Goal: Task Accomplishment & Management: Complete application form

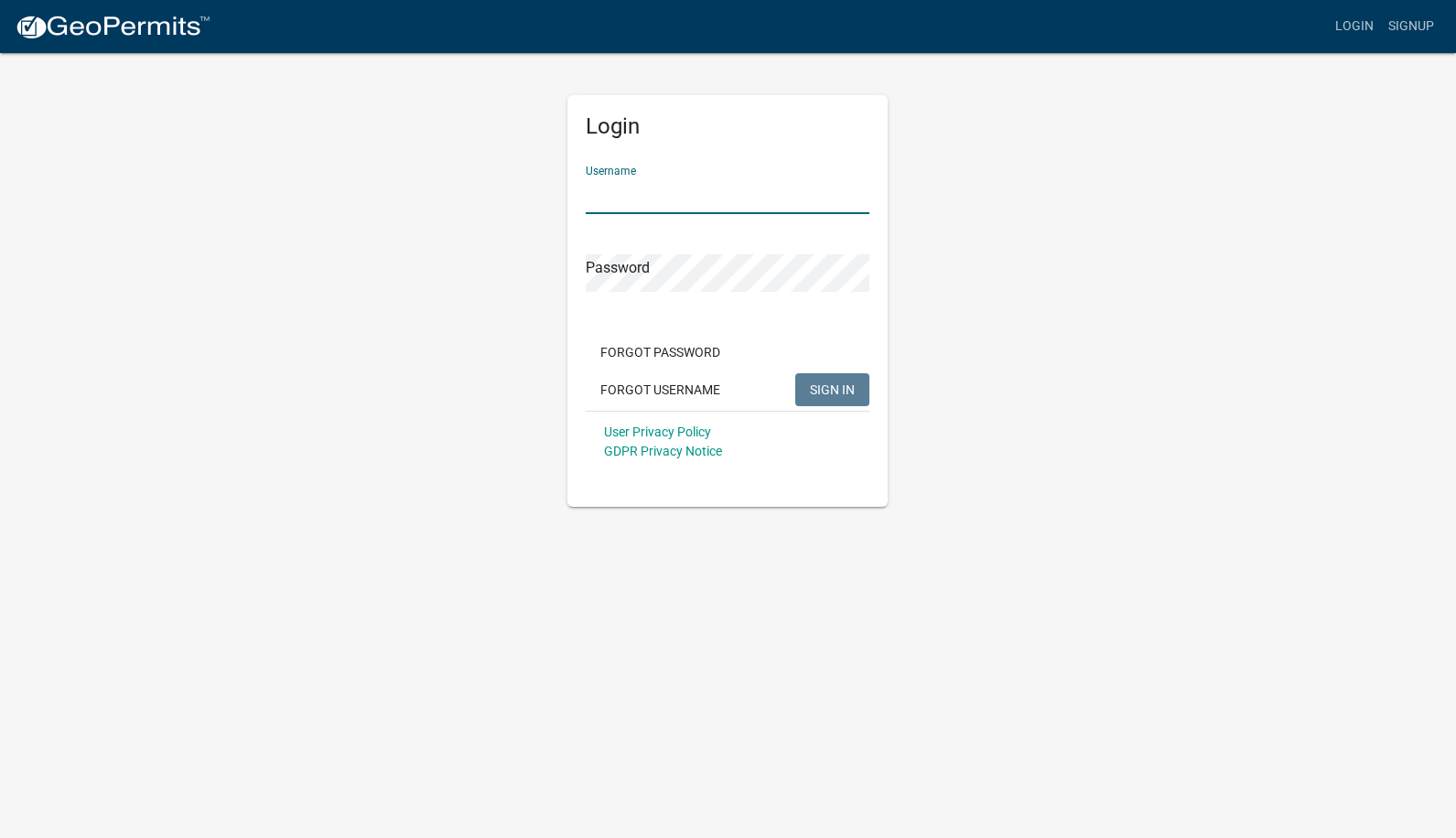
click at [673, 201] on input "Username" at bounding box center [728, 195] width 284 height 38
type input "caries"
click at [795, 374] on button "SIGN IN" at bounding box center [832, 390] width 74 height 33
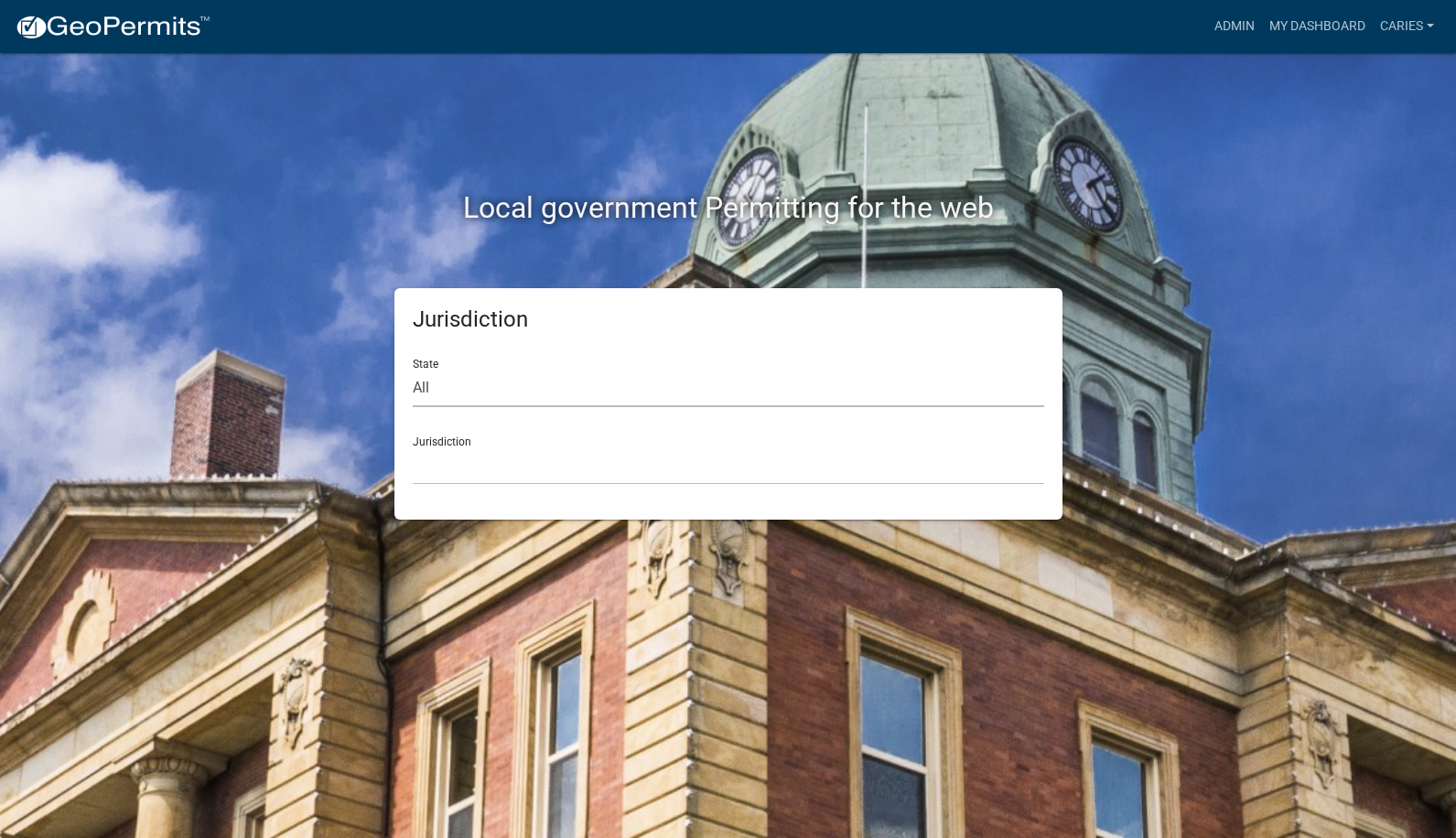
click at [591, 396] on select "All [US_STATE] [US_STATE] [US_STATE] [US_STATE] [US_STATE] [US_STATE] [US_STATE…" at bounding box center [728, 388] width 631 height 38
select select "Iowa"
click at [412, 370] on select "All Colorado Georgia Indiana Iowa Kansas Minnesota Ohio South Carolina Wisconsin" at bounding box center [728, 388] width 631 height 38
click at [542, 462] on select "Boone County, Iowa Butler County, Iowa Cerro Gordo County, Iowa City of Harlan,…" at bounding box center [728, 465] width 631 height 38
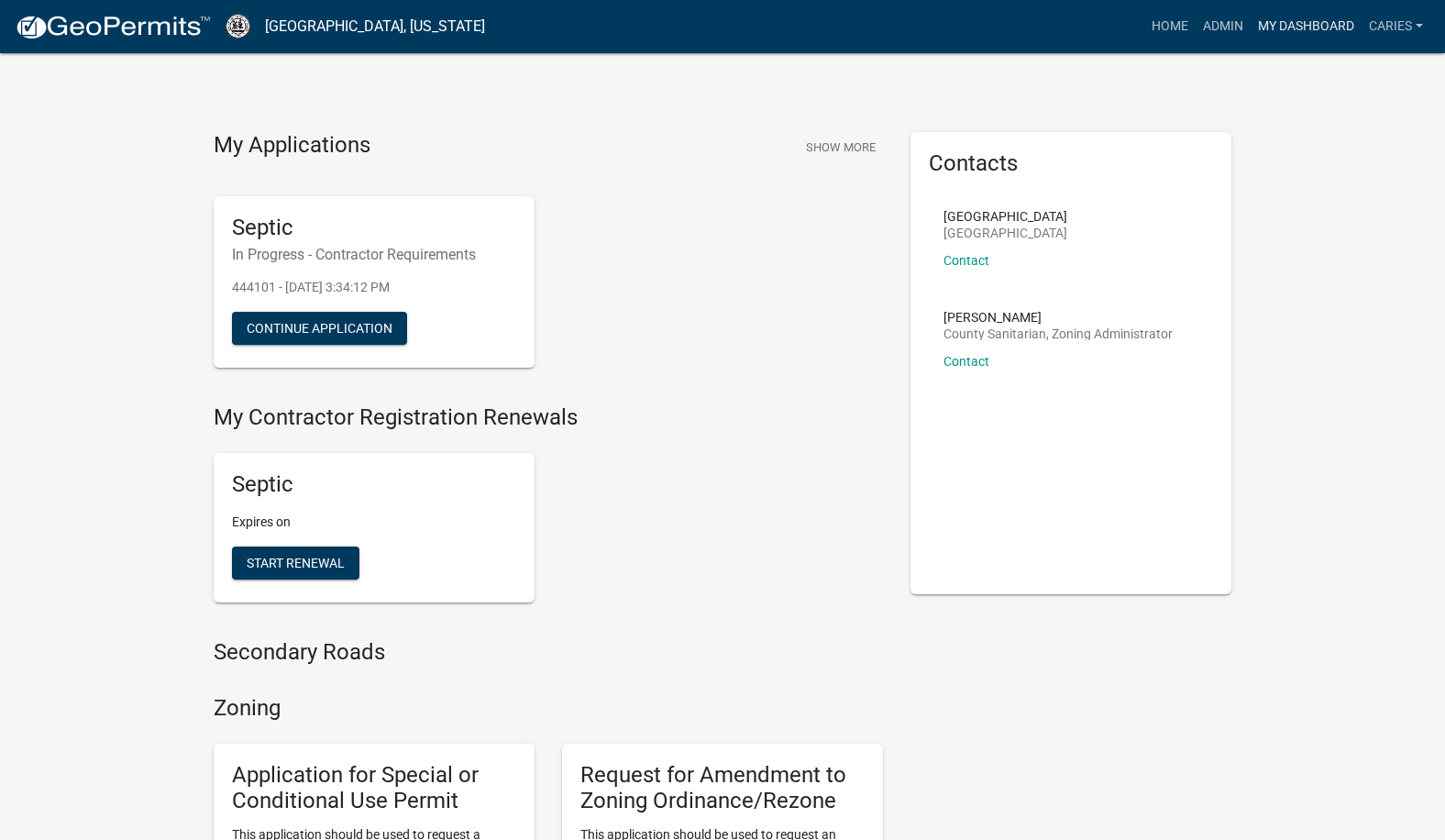
click at [1305, 19] on link "My Dashboard" at bounding box center [1305, 27] width 111 height 35
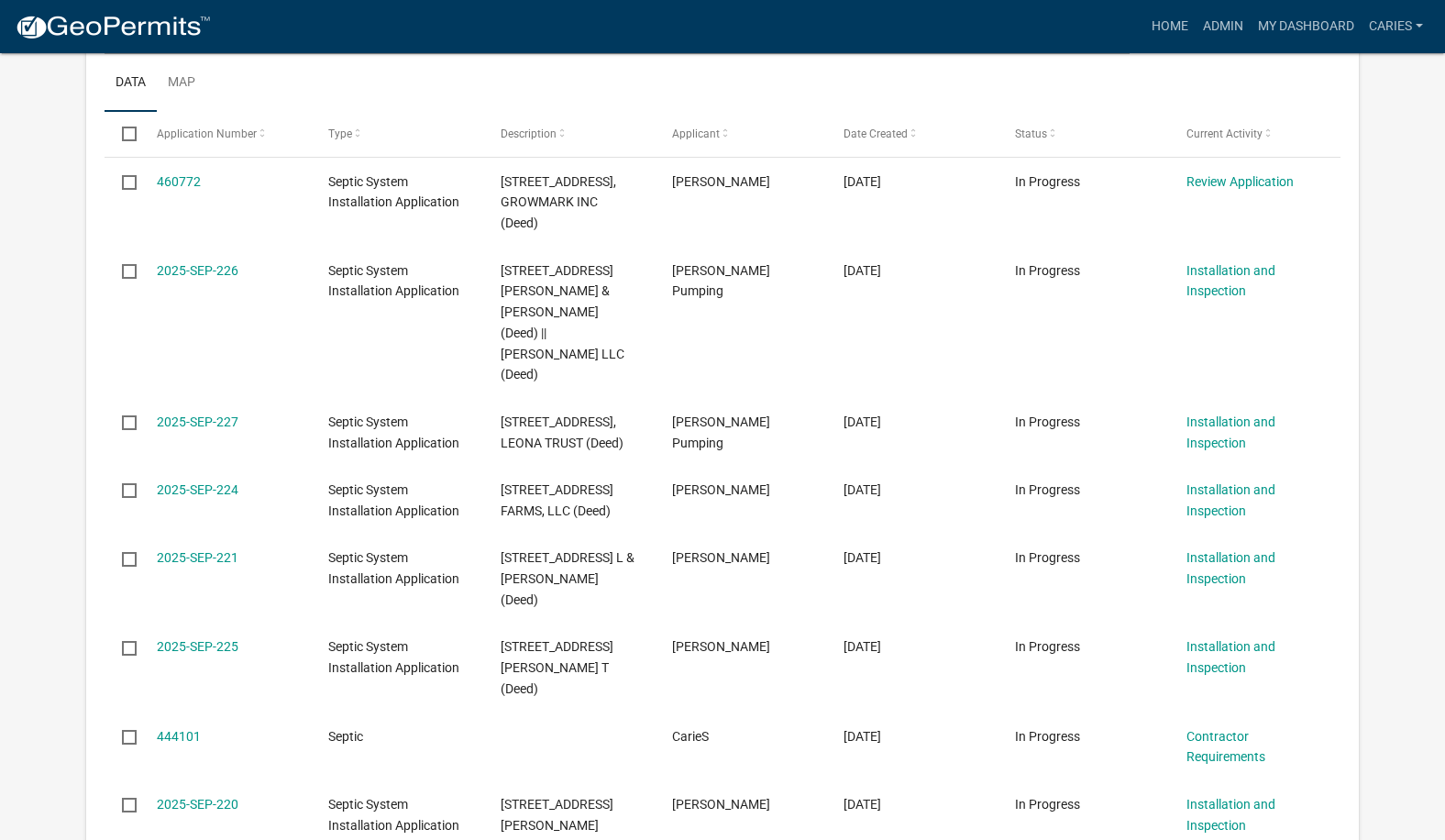
scroll to position [1467, 0]
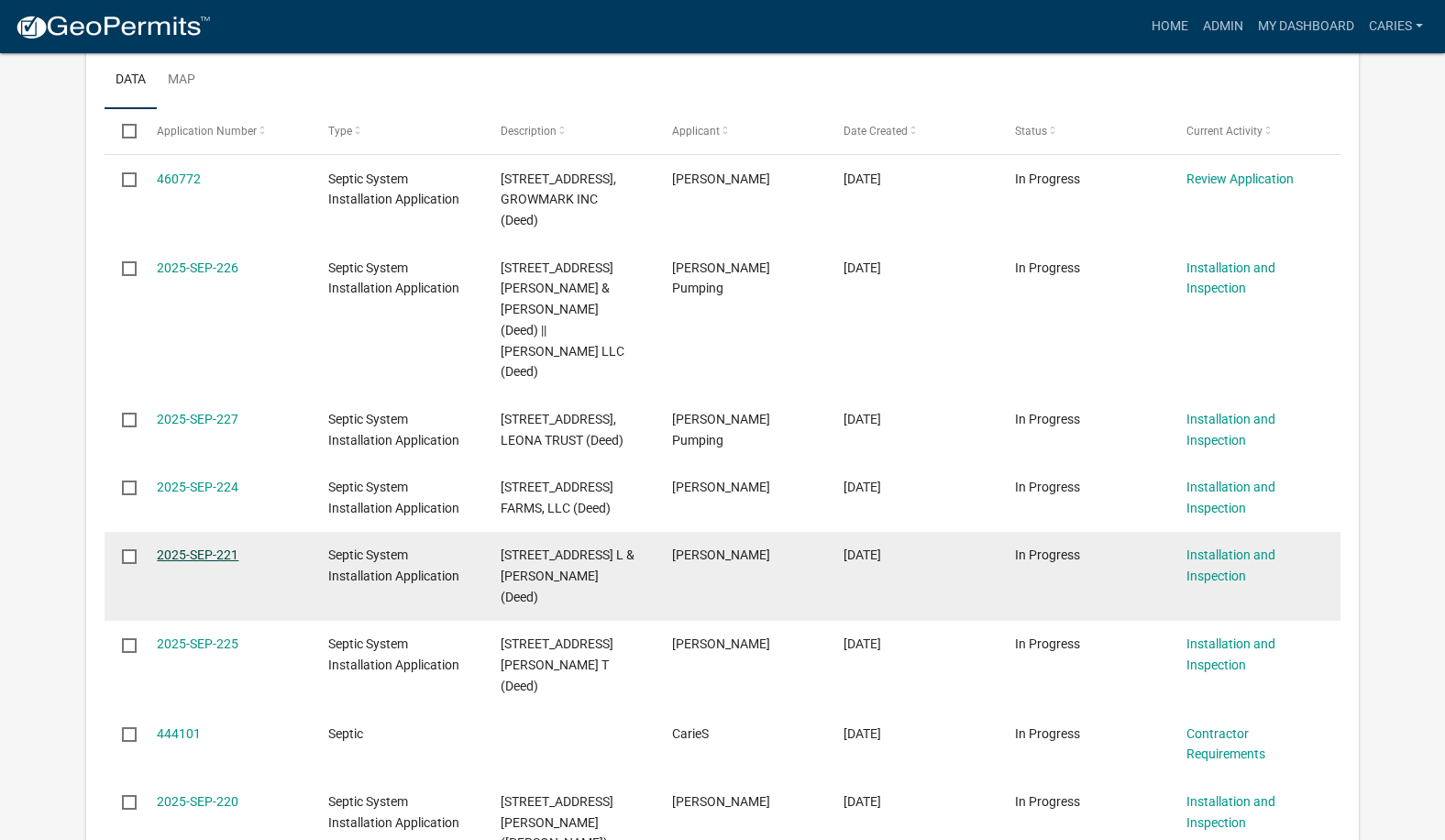
click at [214, 549] on link "2025-SEP-221" at bounding box center [197, 554] width 82 height 15
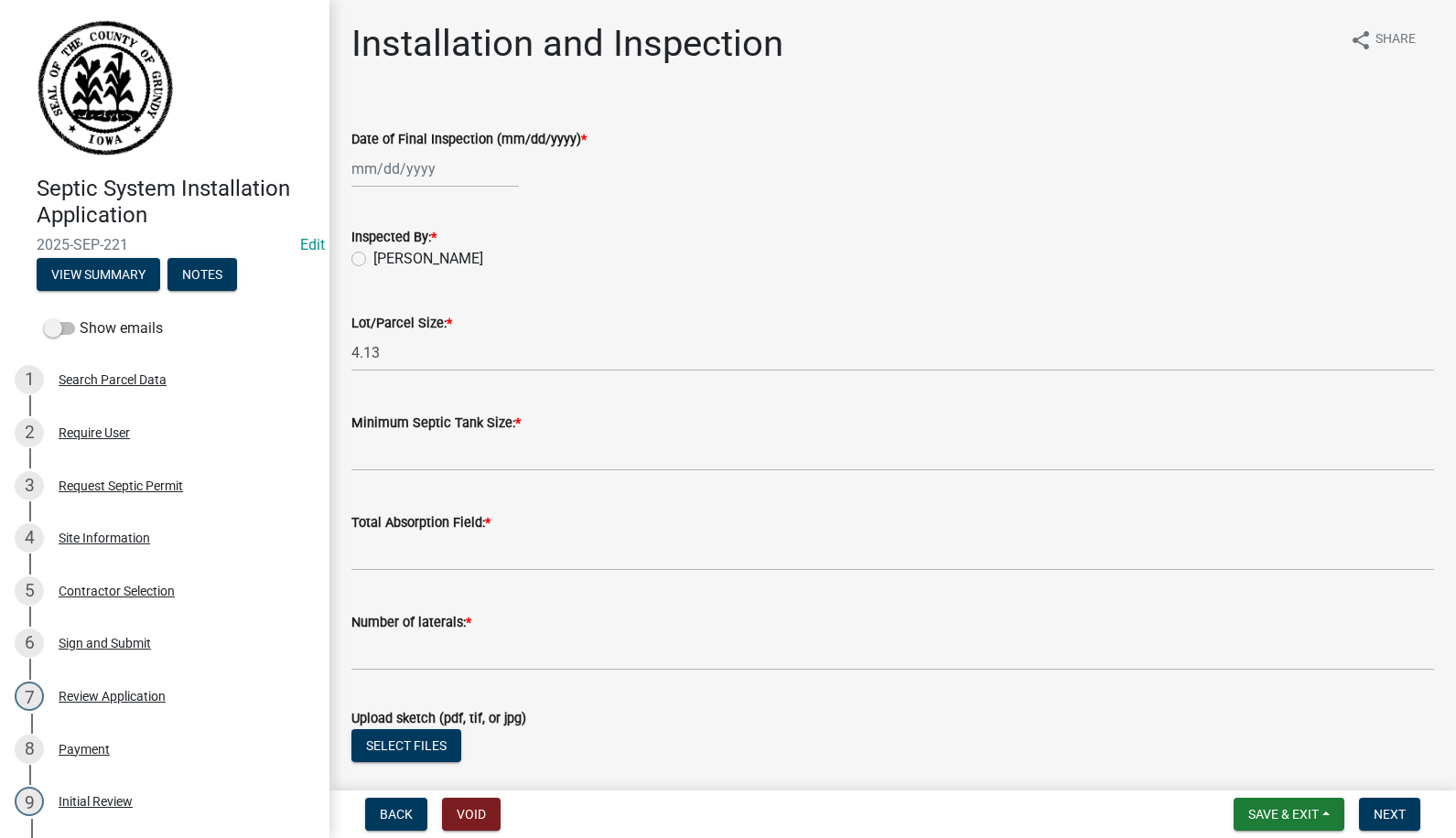
click at [399, 162] on div at bounding box center [435, 169] width 168 height 38
select select "8"
select select "2025"
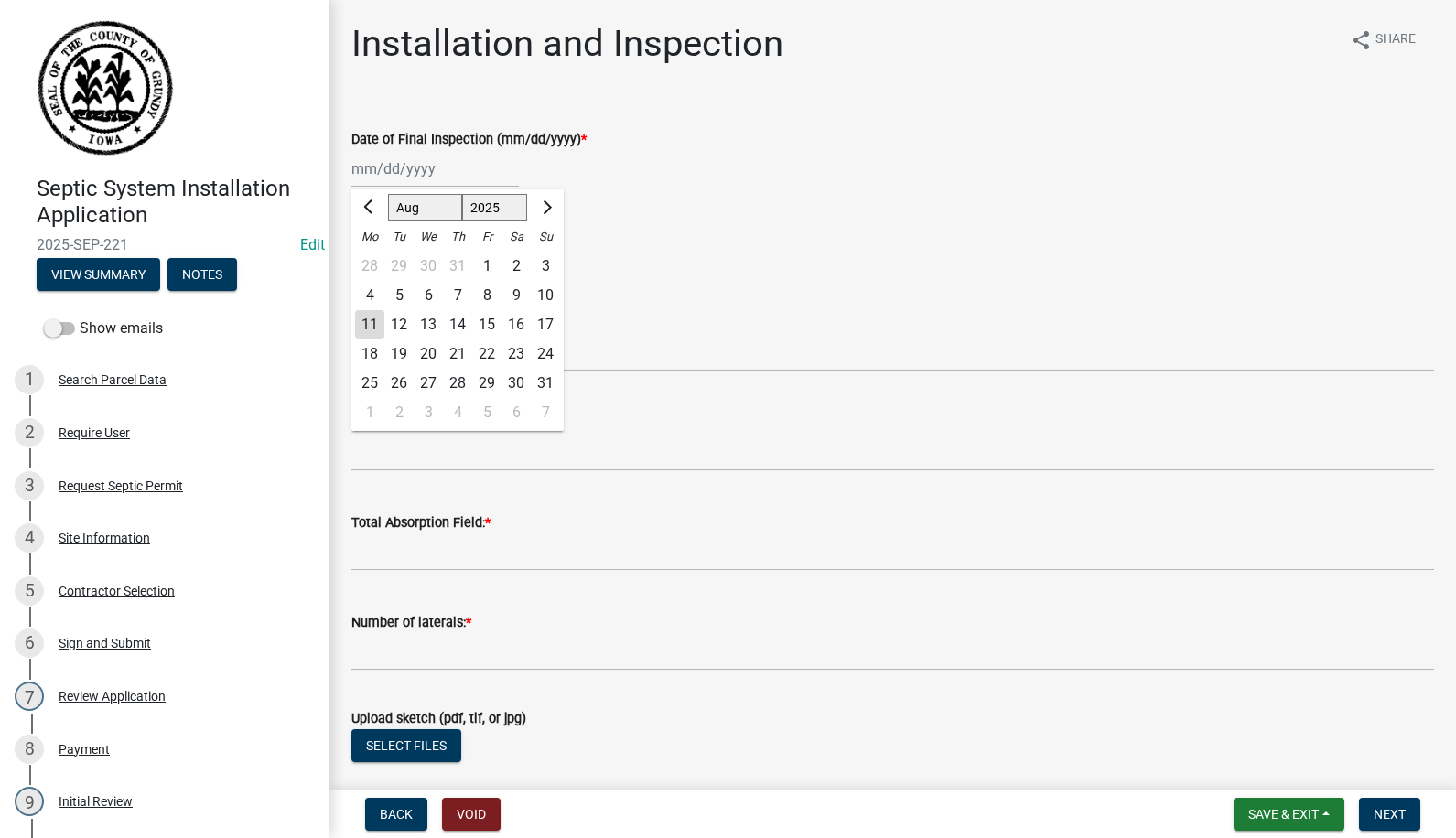
click at [492, 291] on div "8" at bounding box center [487, 296] width 29 height 29
type input "[DATE]"
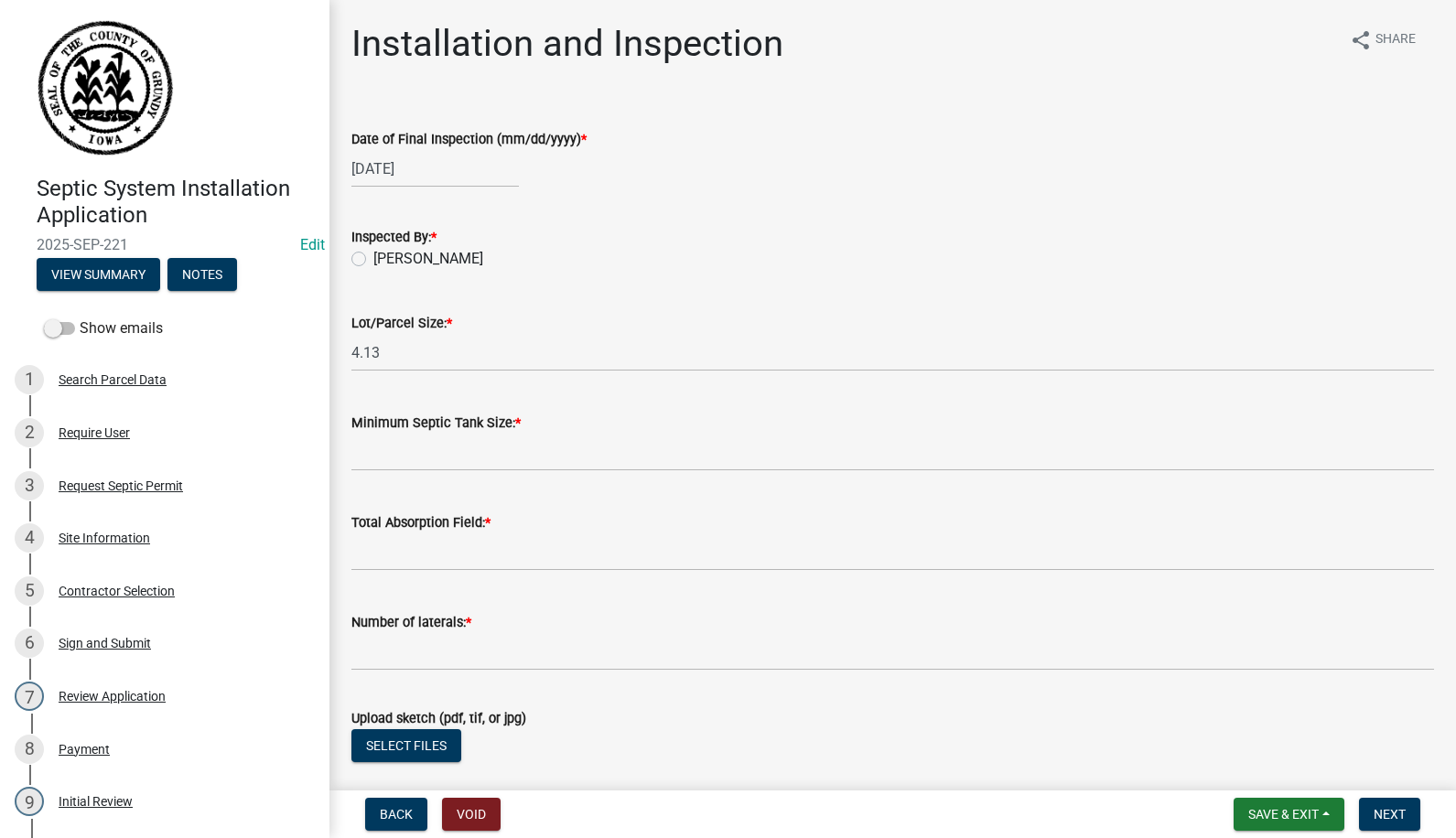
drag, startPoint x: 363, startPoint y: 262, endPoint x: 365, endPoint y: 277, distance: 15.1
click at [374, 264] on label "[PERSON_NAME]" at bounding box center [429, 259] width 110 height 22
click at [374, 260] on input "[PERSON_NAME]" at bounding box center [379, 254] width 12 height 12
radio input "true"
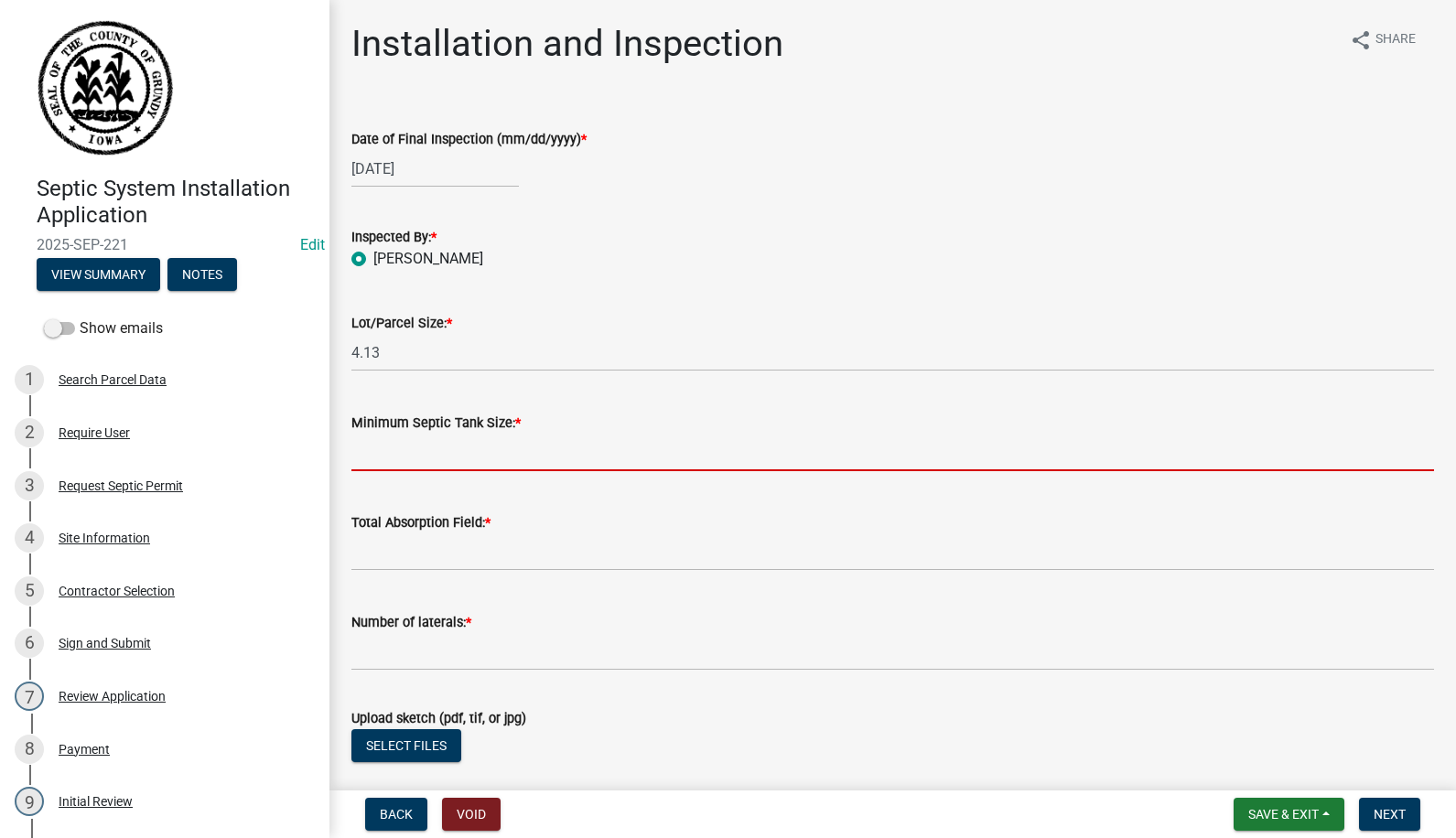
click at [385, 460] on input "Minimum Septic Tank Size: *" at bounding box center [893, 452] width 1083 height 38
type input "1500"
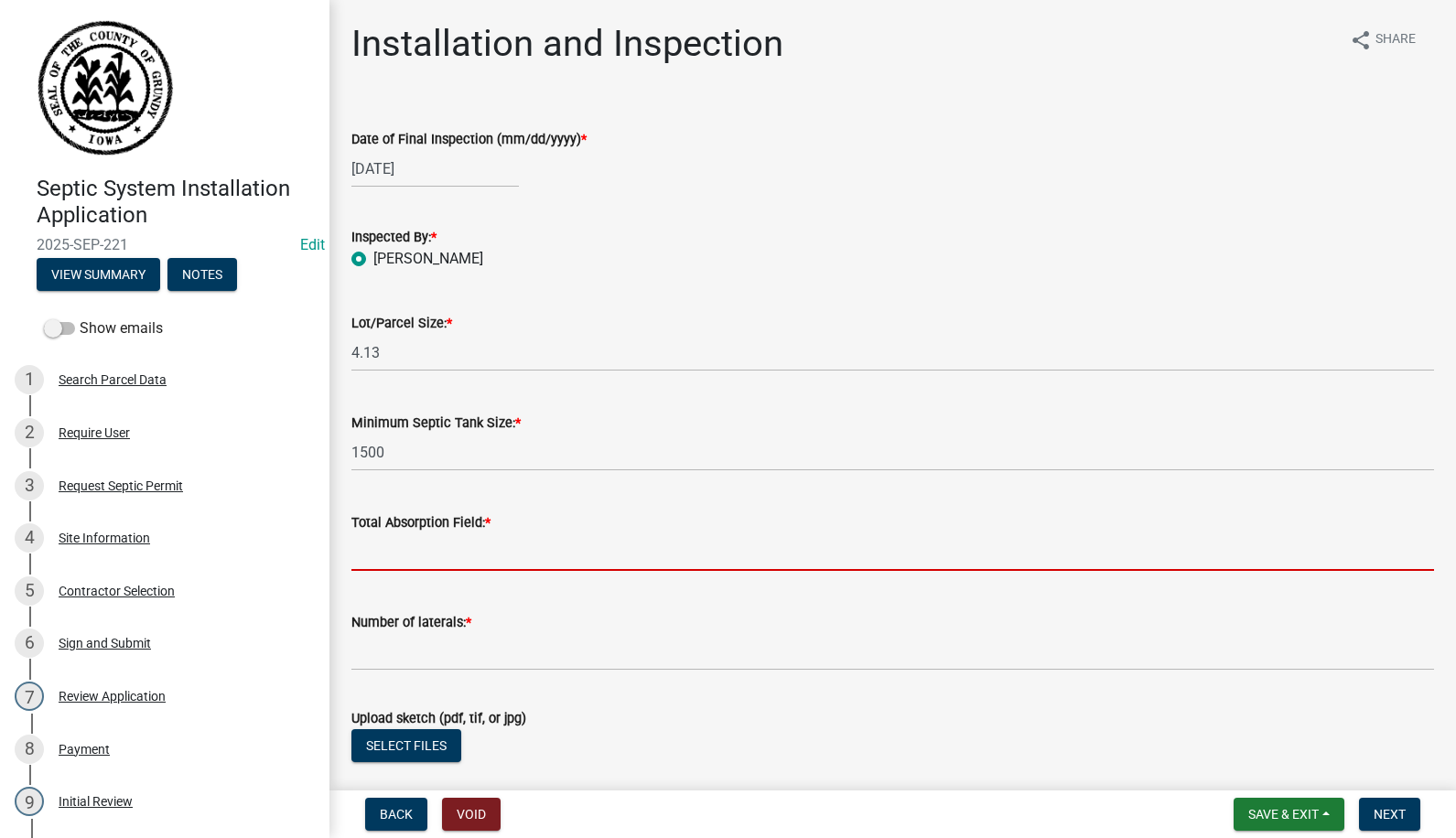
click at [476, 550] on input "Total Absorption Field: *" at bounding box center [893, 551] width 1083 height 38
type input "400 ft"
click at [471, 626] on span "*" at bounding box center [468, 622] width 5 height 16
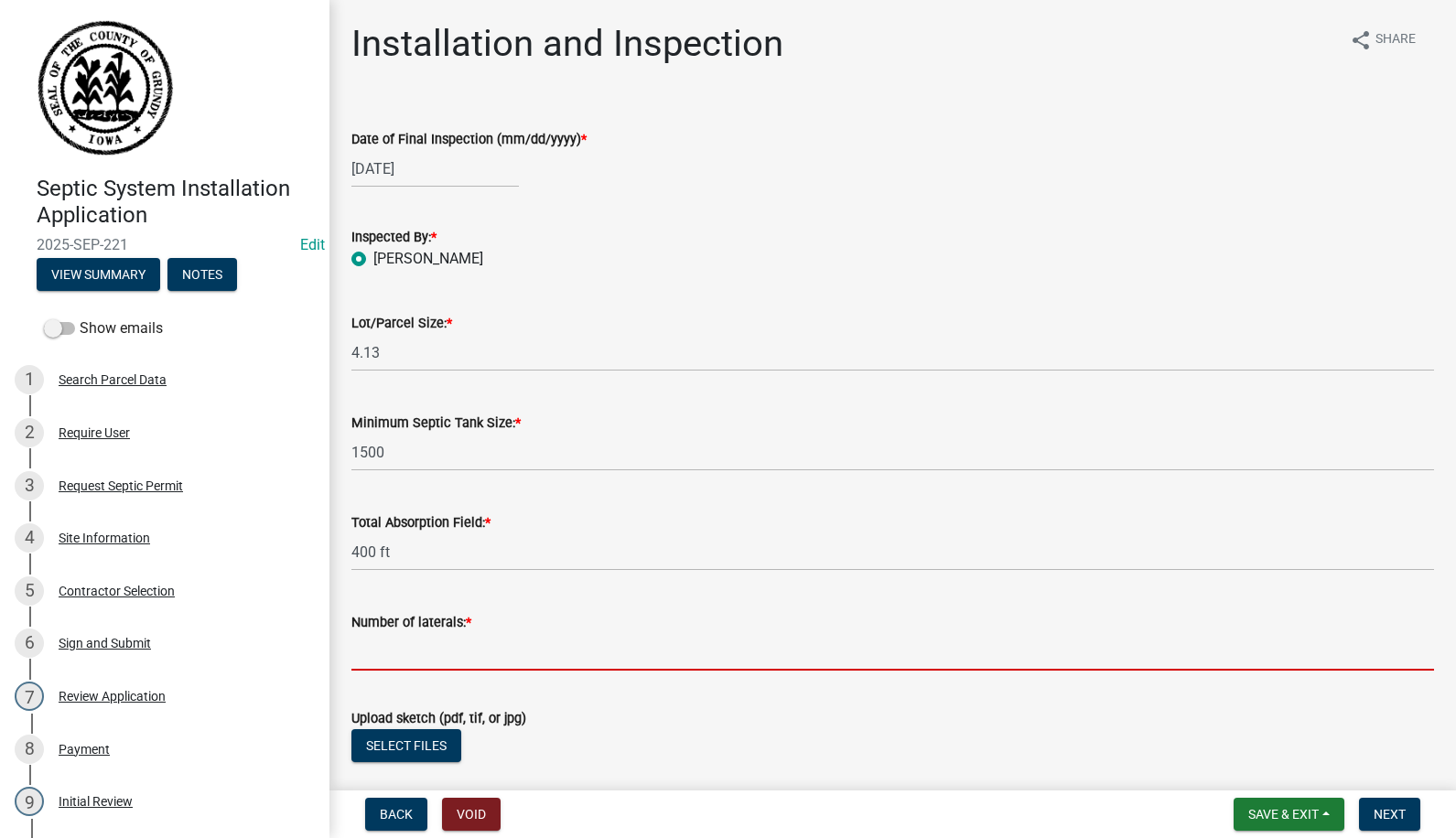
click at [471, 633] on input "Number of laterals: *" at bounding box center [893, 651] width 1083 height 38
click at [448, 640] on input "Number of laterals: *" at bounding box center [893, 651] width 1083 height 38
type input "4"
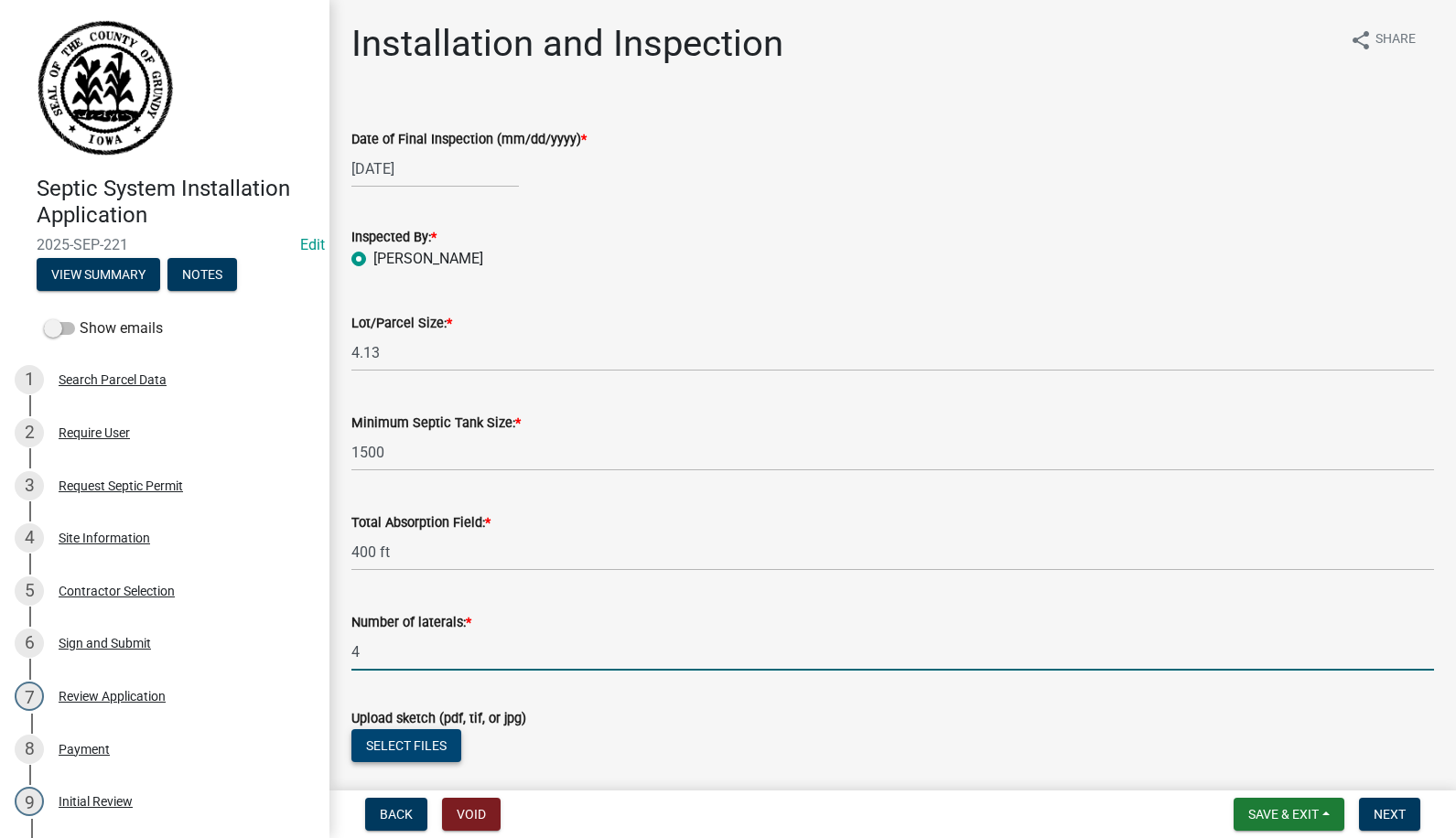
click at [425, 741] on button "Select files" at bounding box center [407, 745] width 110 height 33
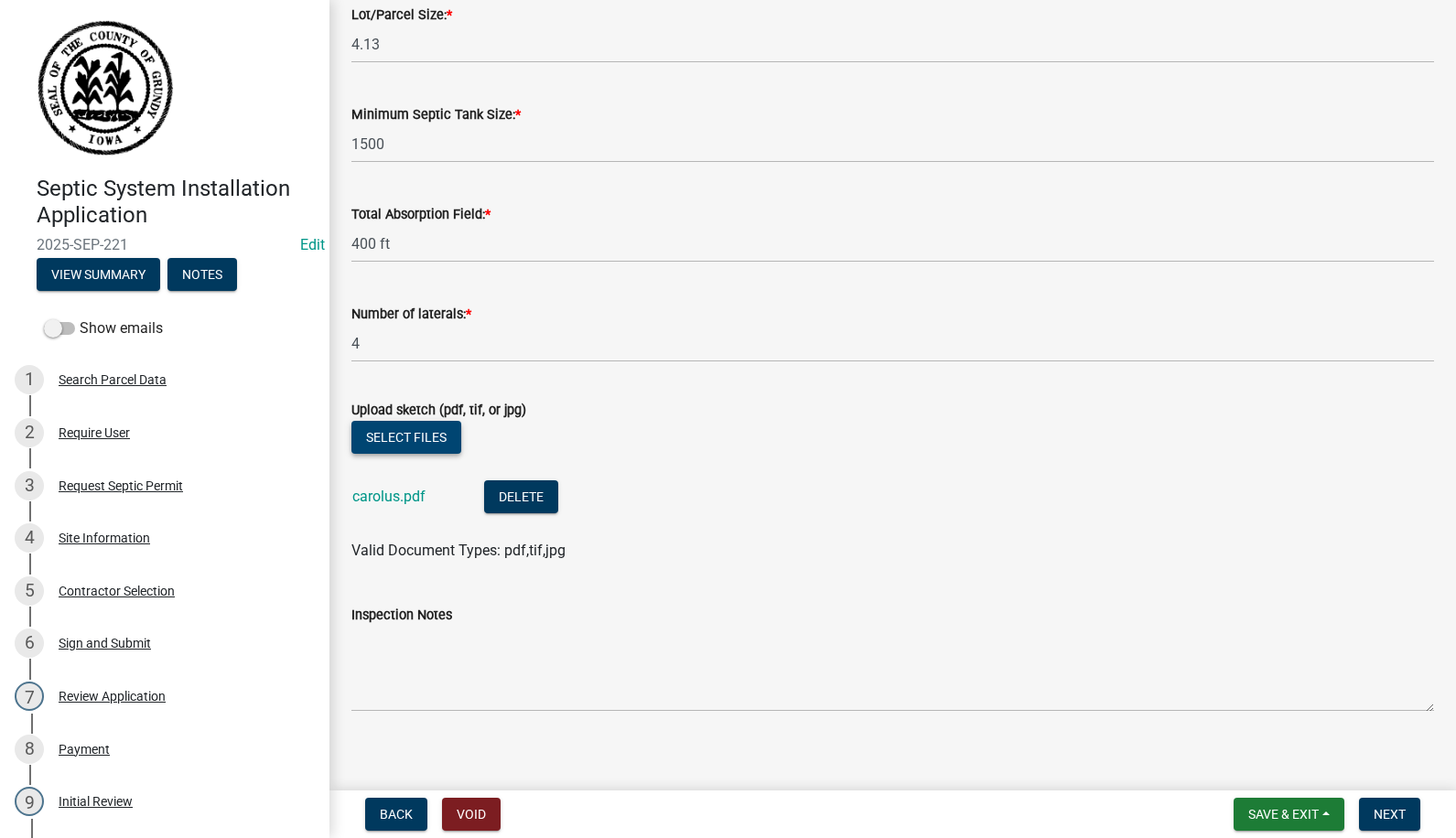
scroll to position [323, 0]
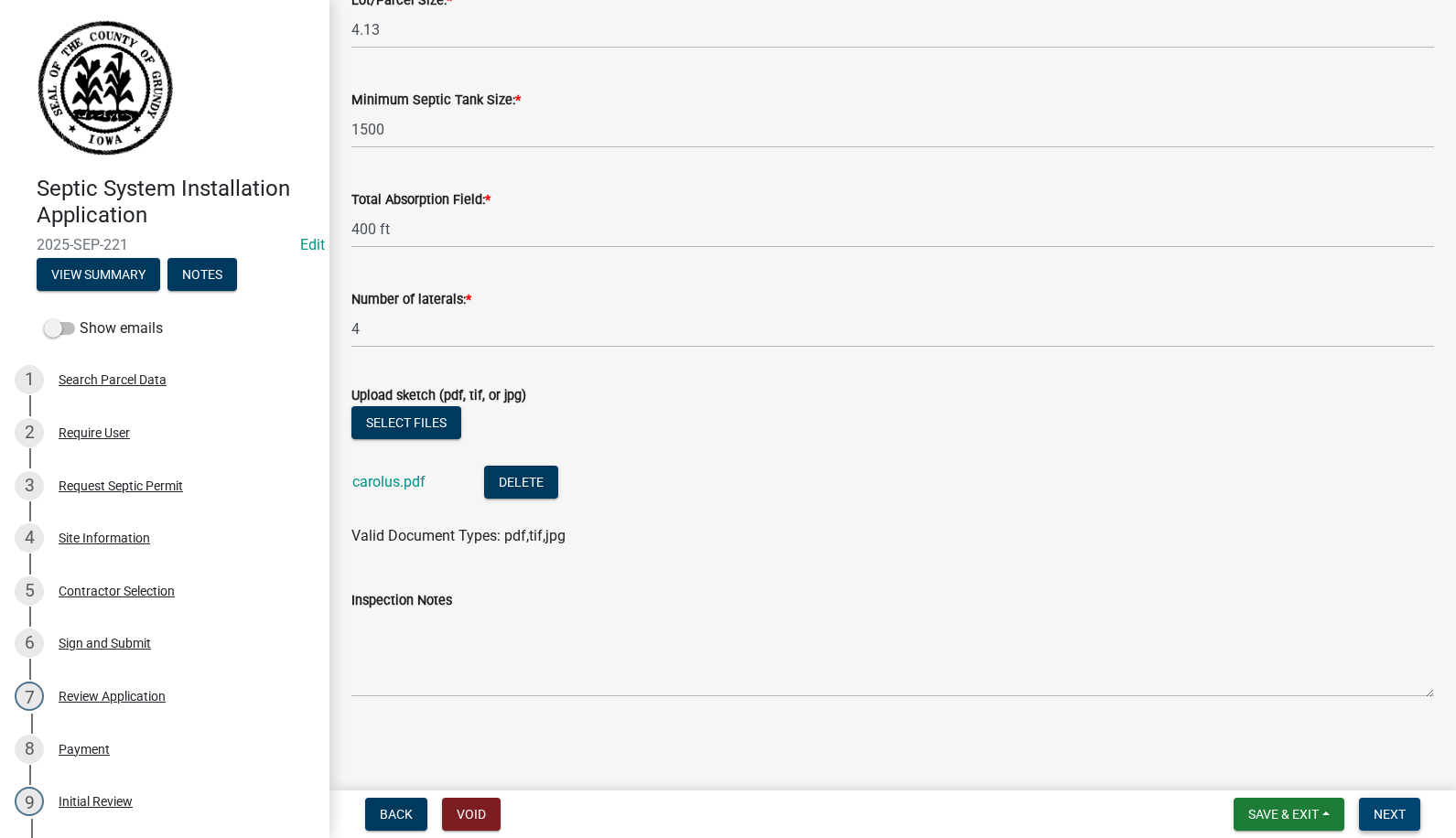
click at [1386, 808] on span "Next" at bounding box center [1389, 814] width 32 height 15
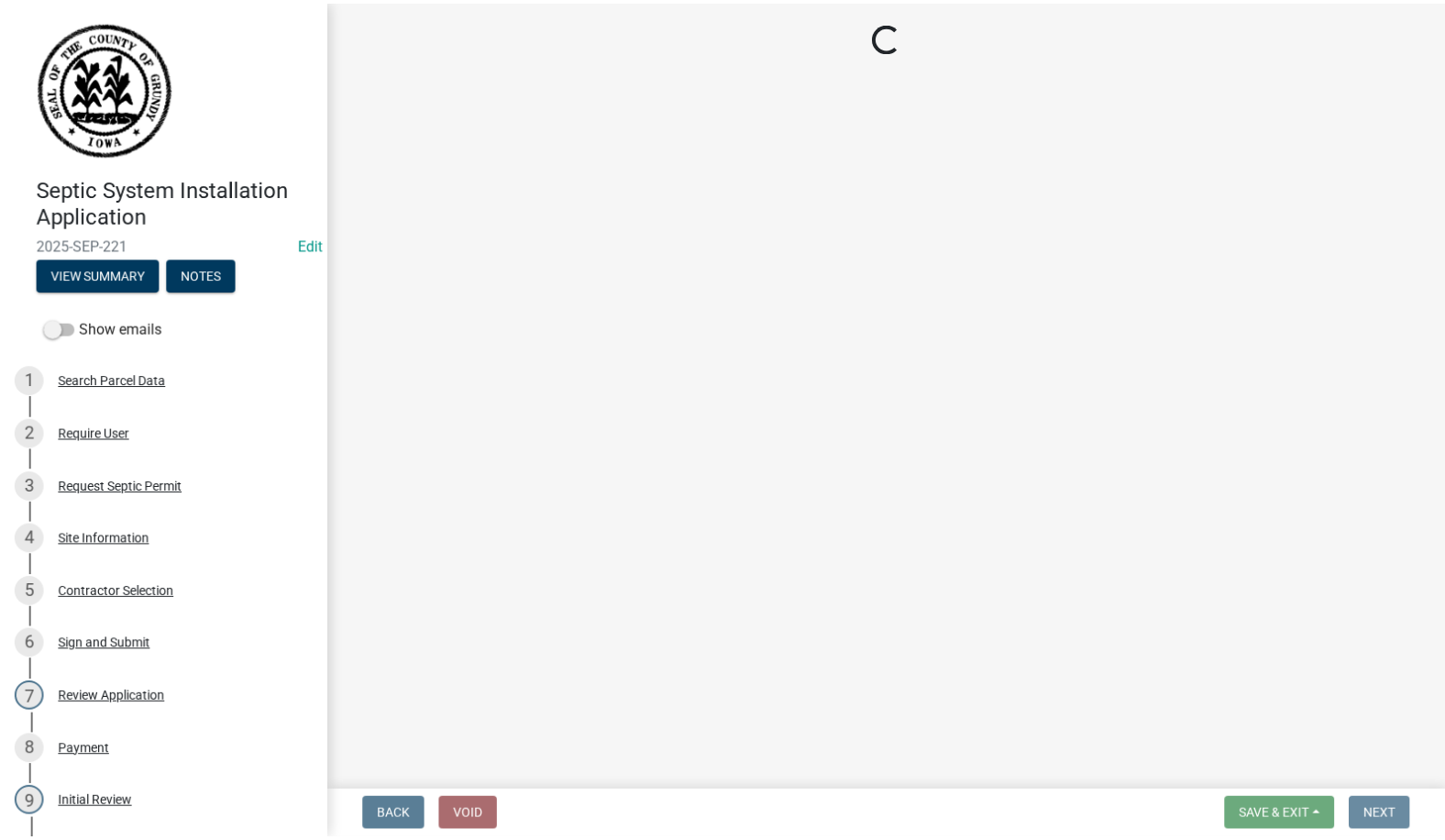
scroll to position [0, 0]
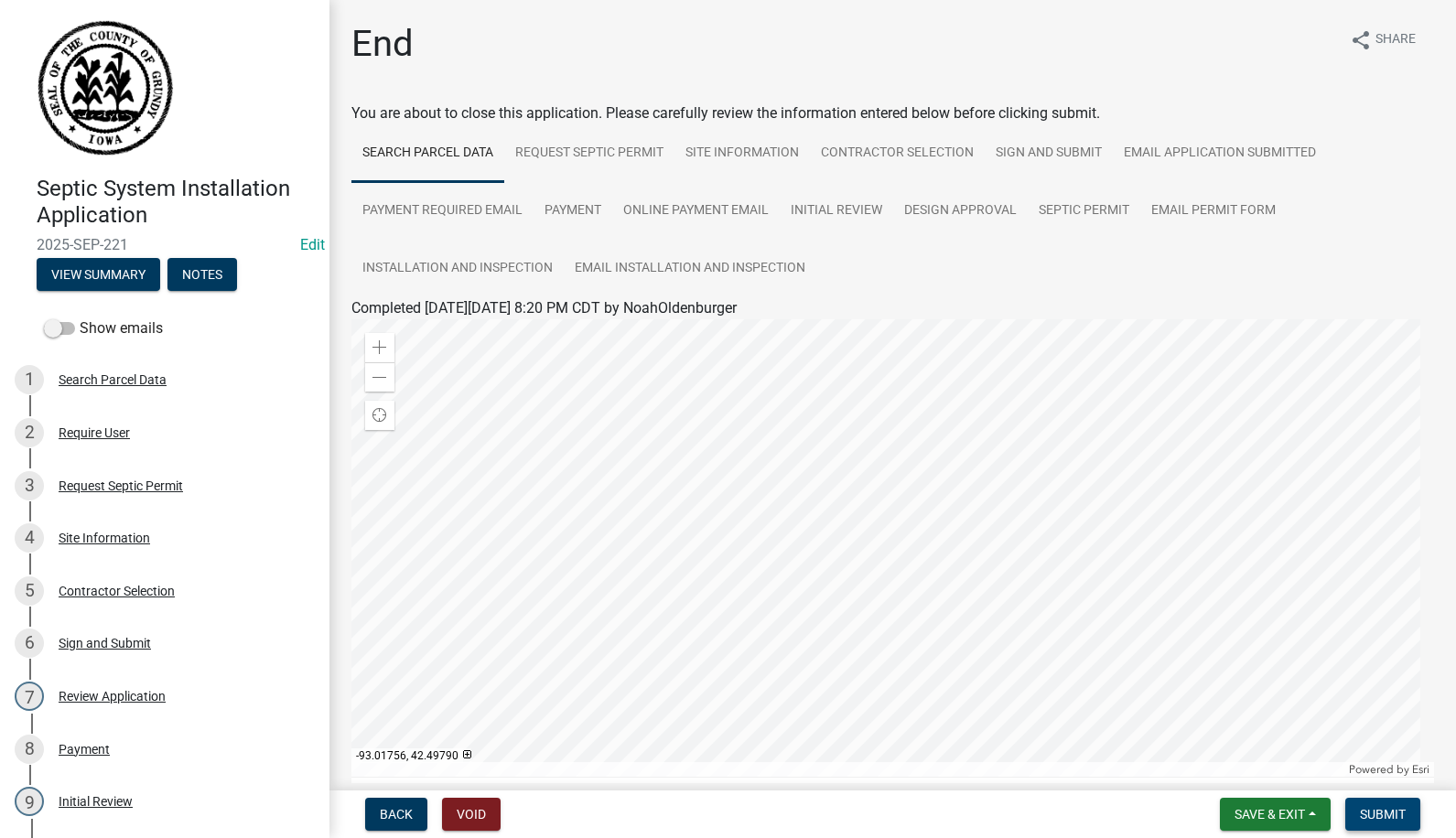
click at [1380, 808] on span "Submit" at bounding box center [1383, 814] width 46 height 15
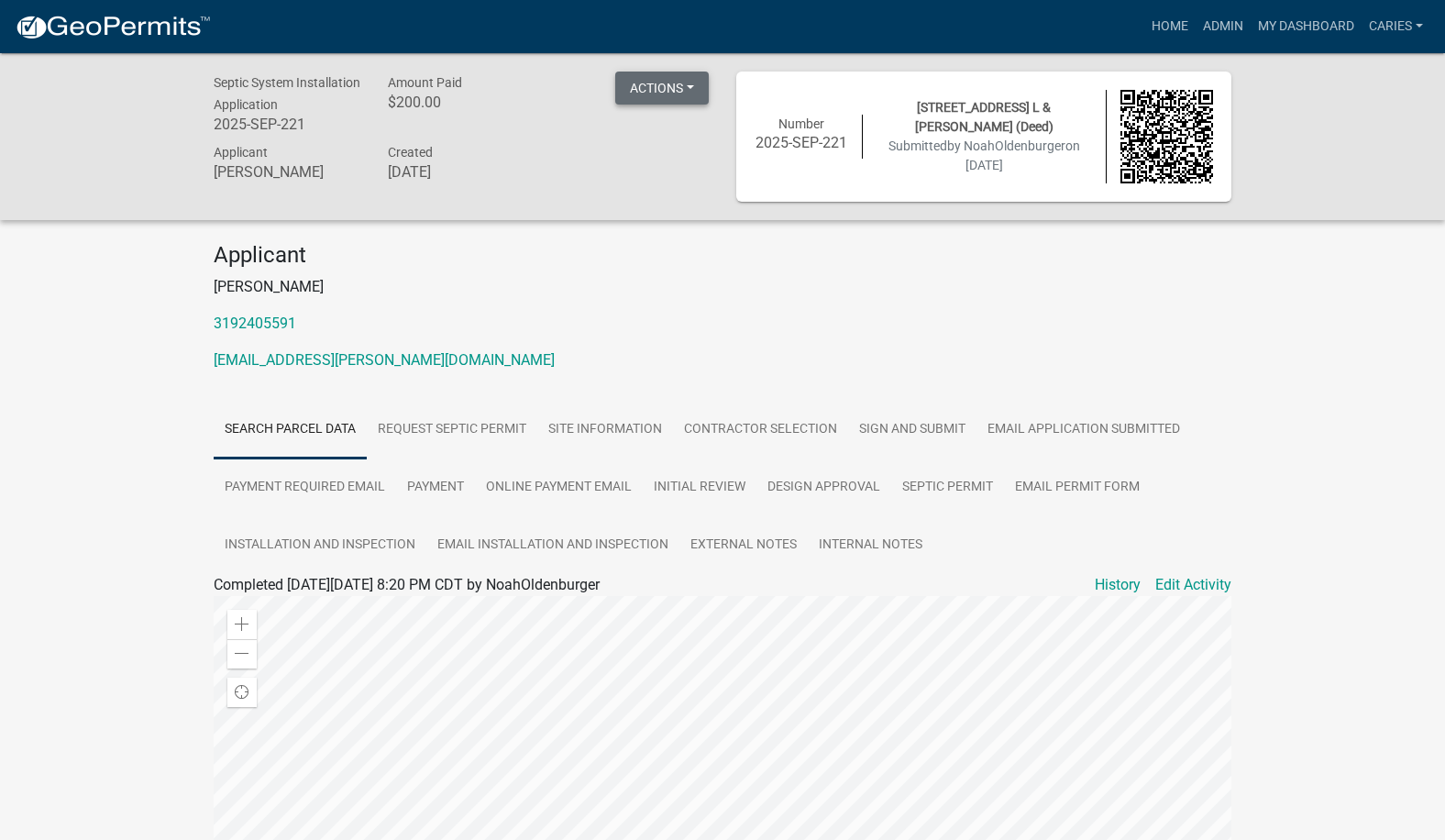
click at [671, 87] on button "Actions" at bounding box center [662, 88] width 94 height 33
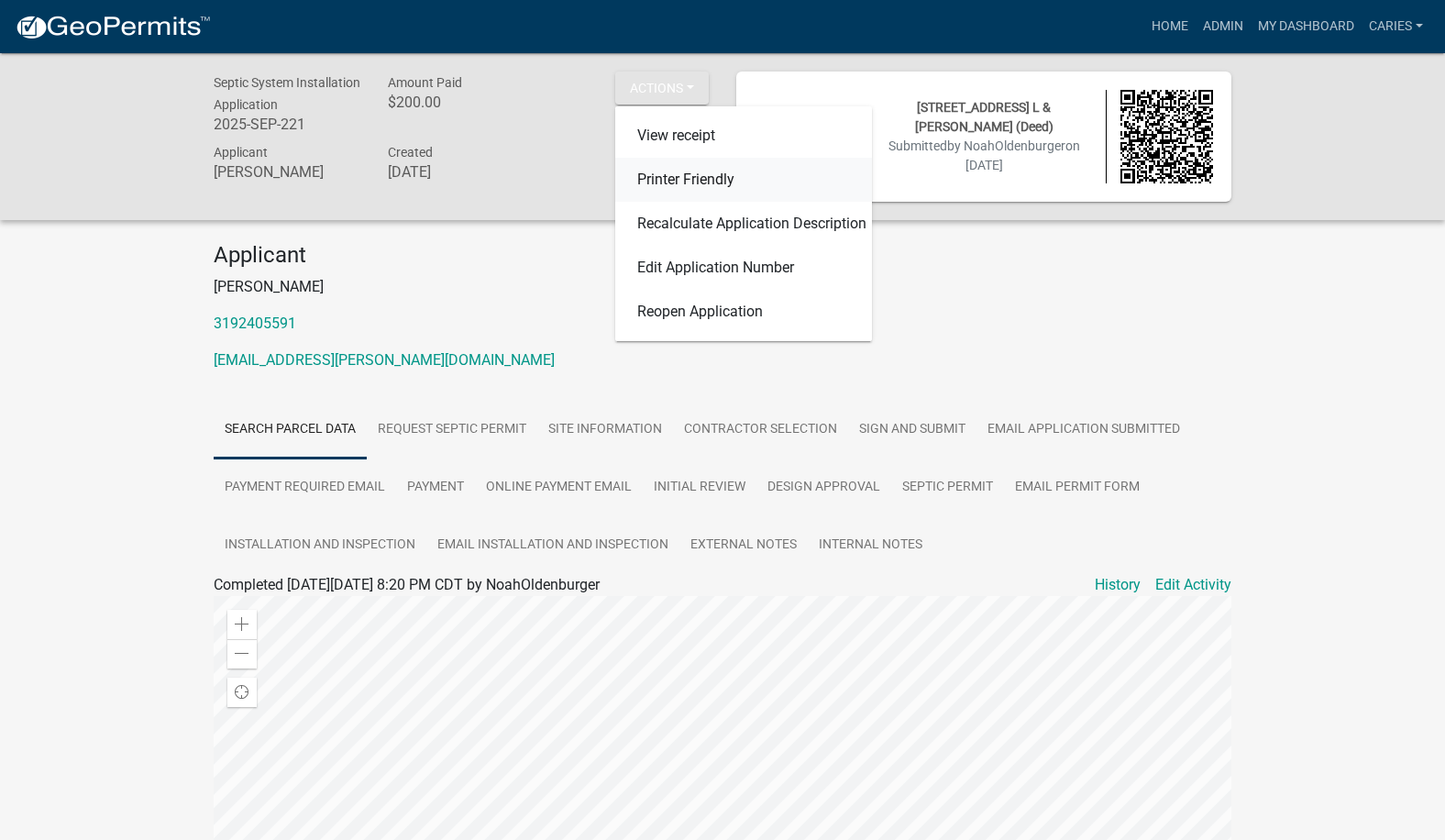
click at [669, 178] on link "Printer Friendly" at bounding box center [744, 180] width 257 height 44
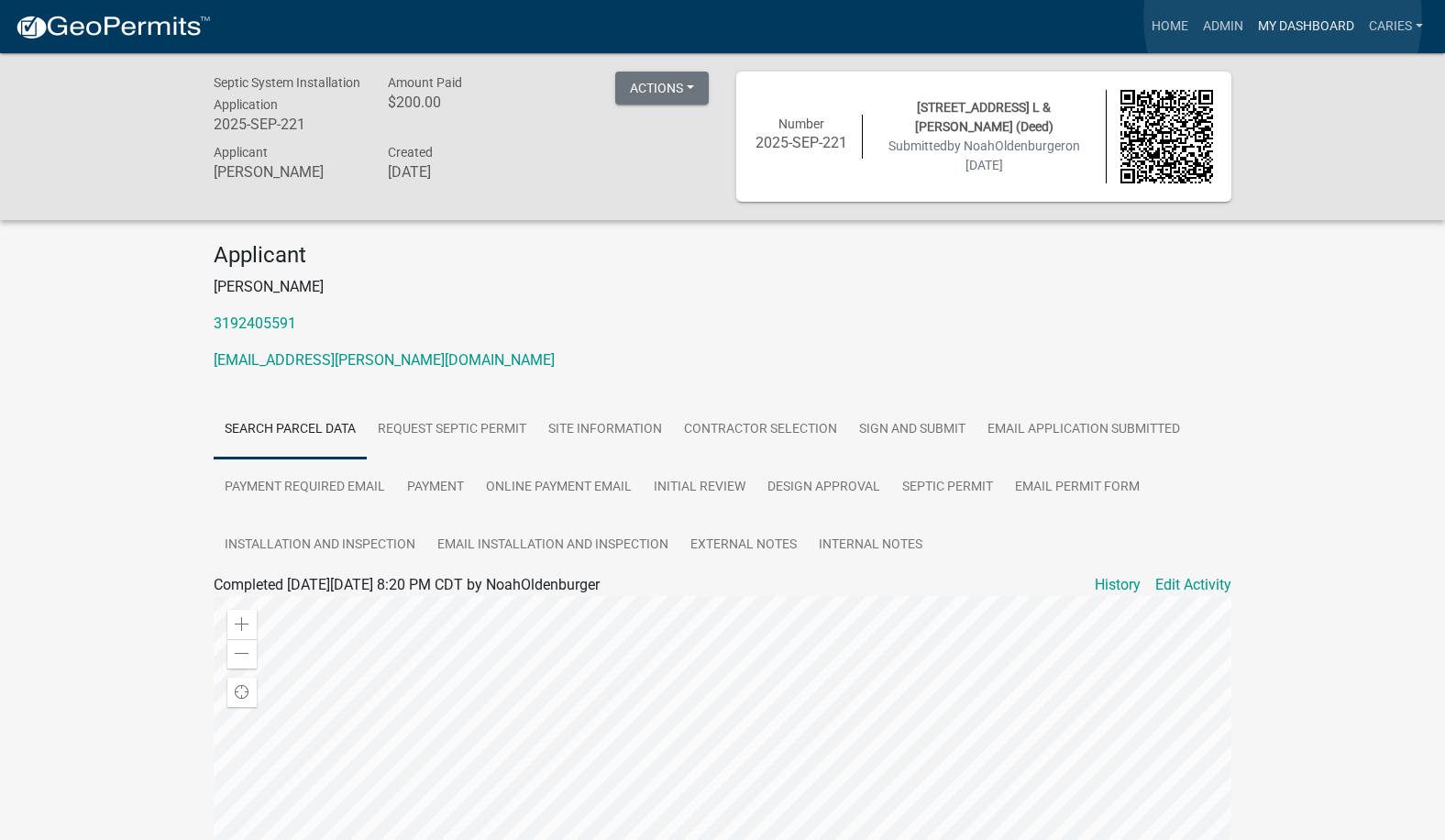
click at [1283, 18] on link "My Dashboard" at bounding box center [1305, 27] width 111 height 35
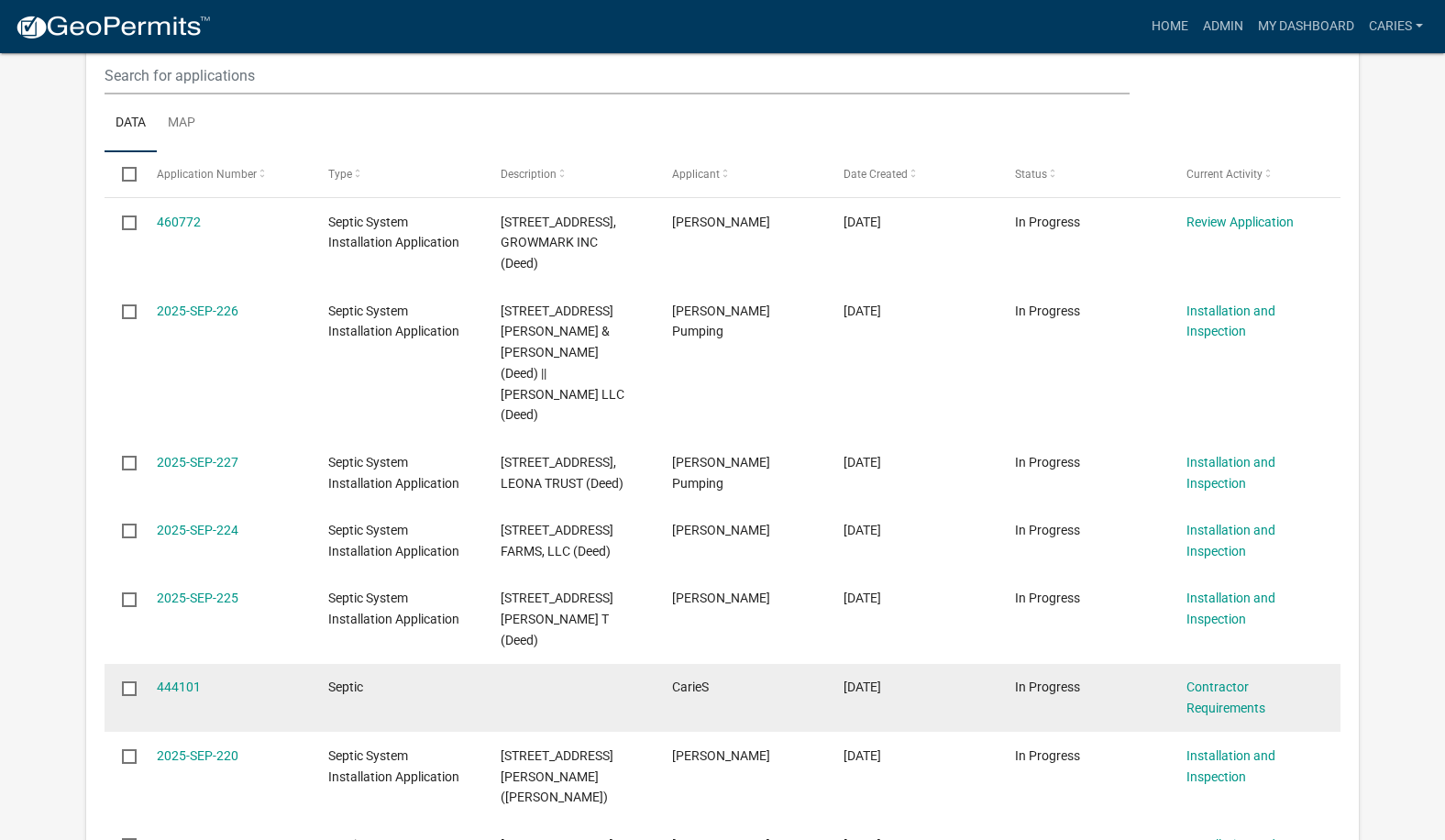
scroll to position [1467, 0]
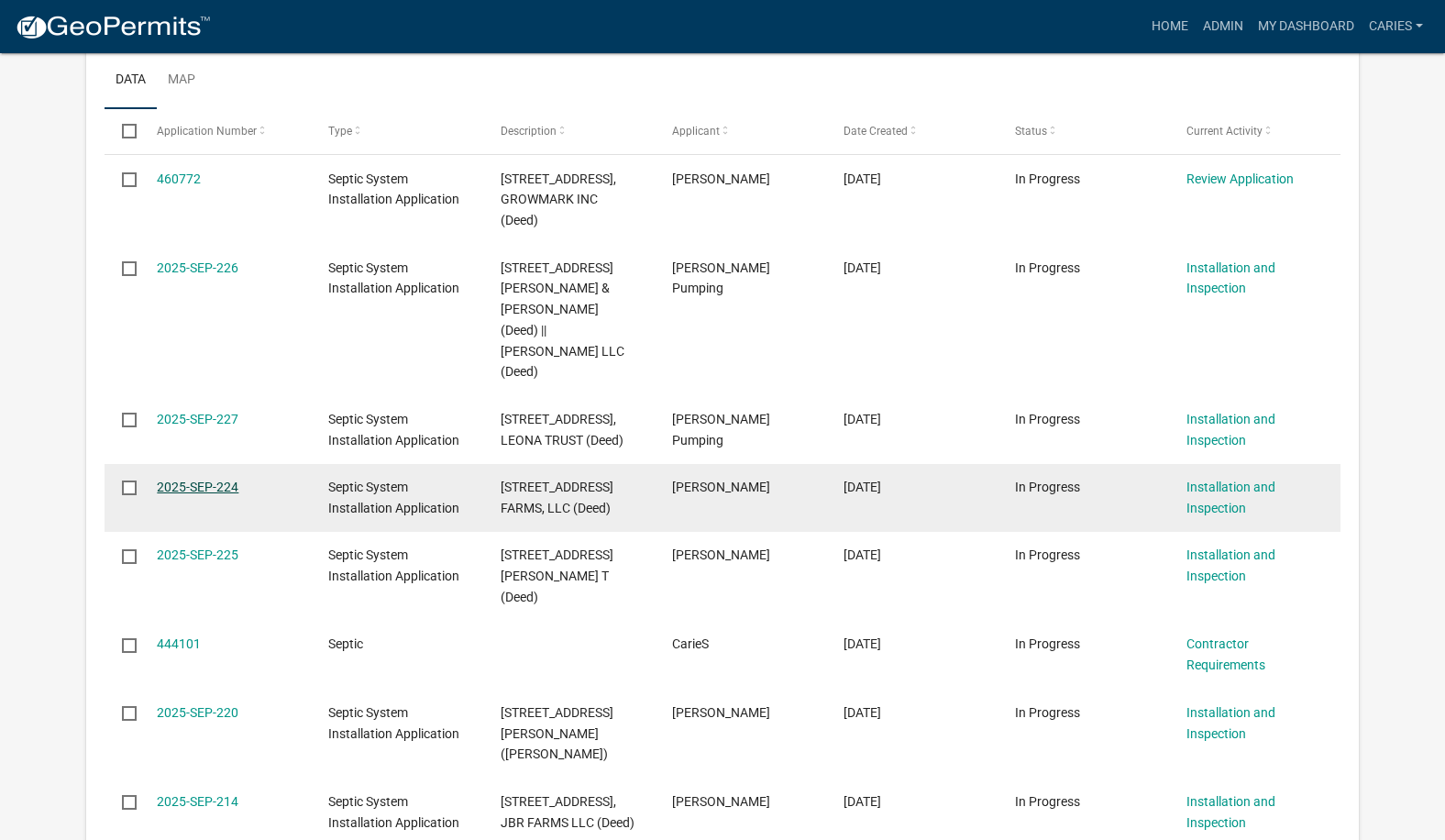
click at [229, 483] on link "2025-SEP-224" at bounding box center [197, 487] width 82 height 15
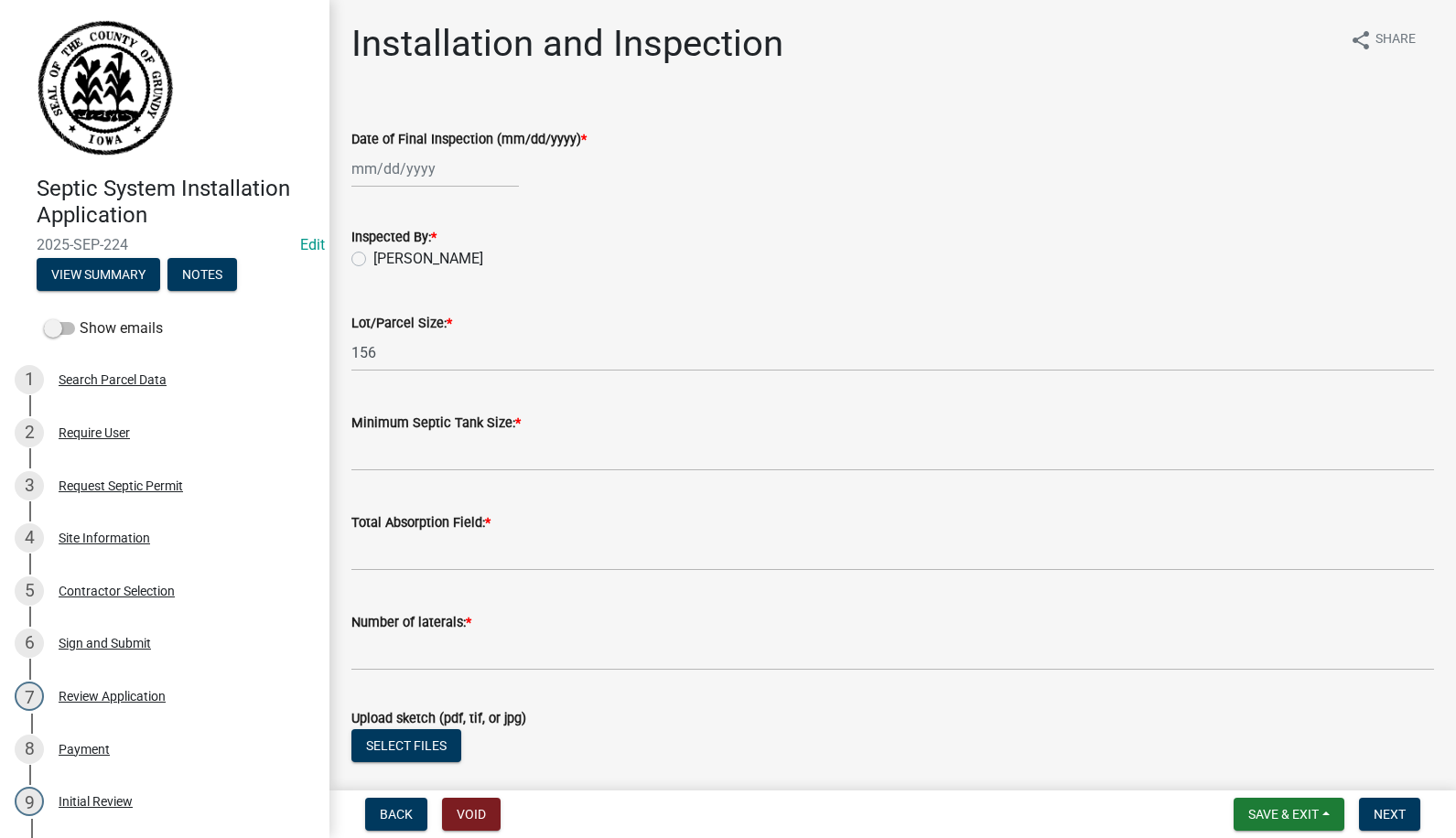
select select "8"
select select "2025"
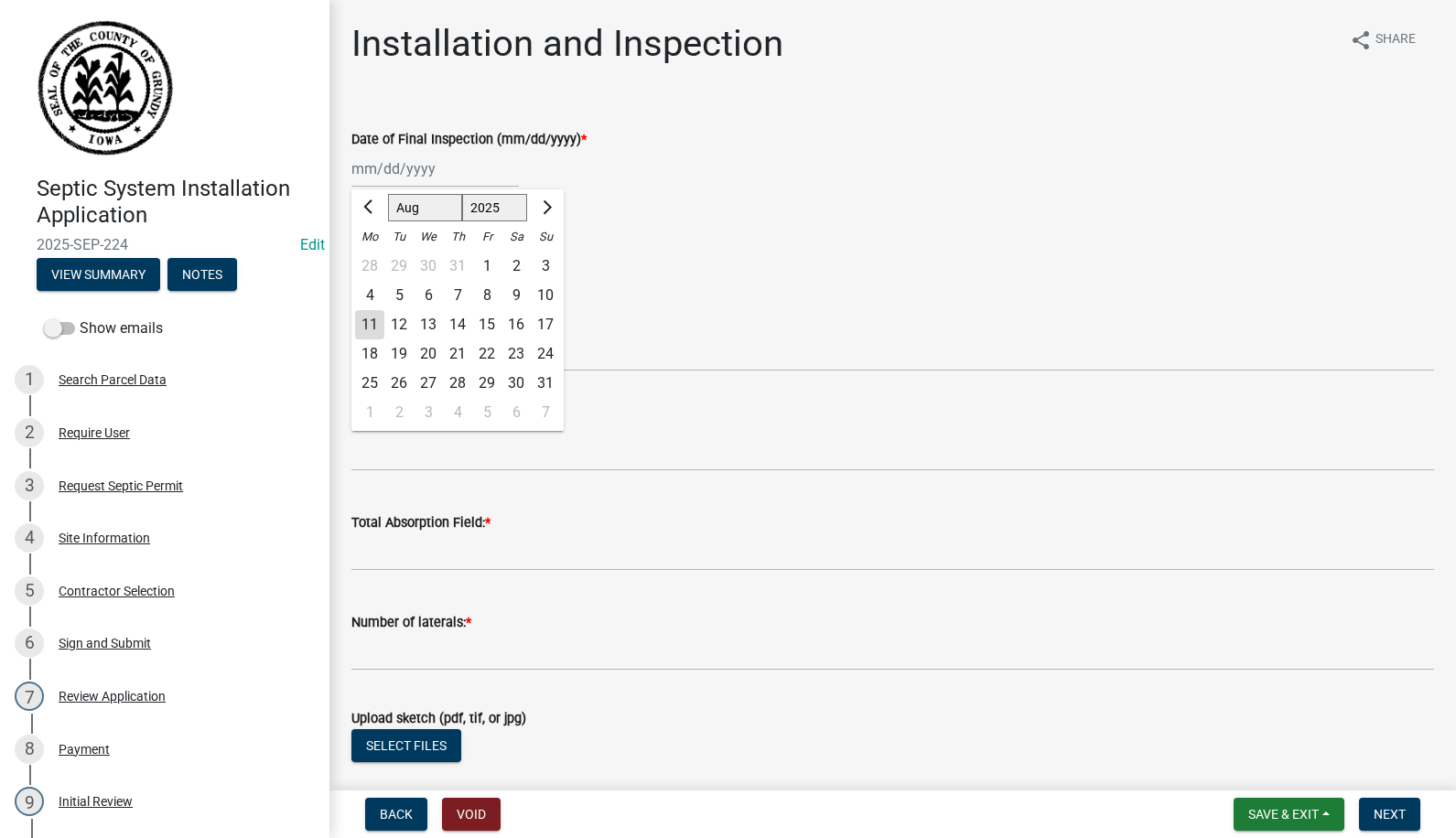
click at [396, 175] on div "Jan Feb Mar Apr May Jun Jul Aug Sep Oct Nov Dec 1525 1526 1527 1528 1529 1530 1…" at bounding box center [435, 169] width 168 height 38
click at [488, 292] on div "8" at bounding box center [487, 296] width 29 height 29
type input "[DATE]"
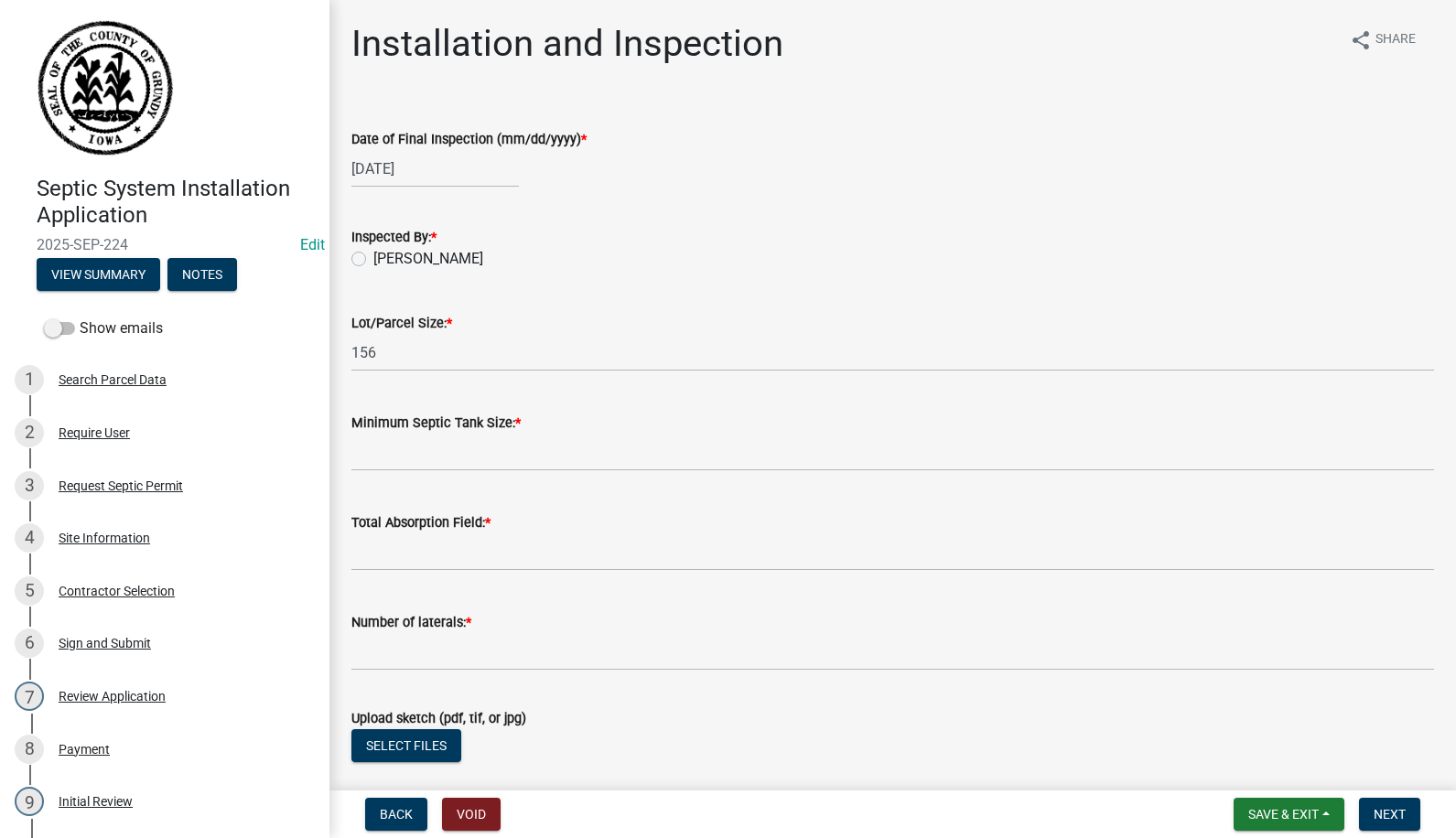
click at [374, 260] on label "[PERSON_NAME]" at bounding box center [429, 259] width 110 height 22
click at [374, 260] on input "[PERSON_NAME]" at bounding box center [379, 254] width 12 height 12
radio input "true"
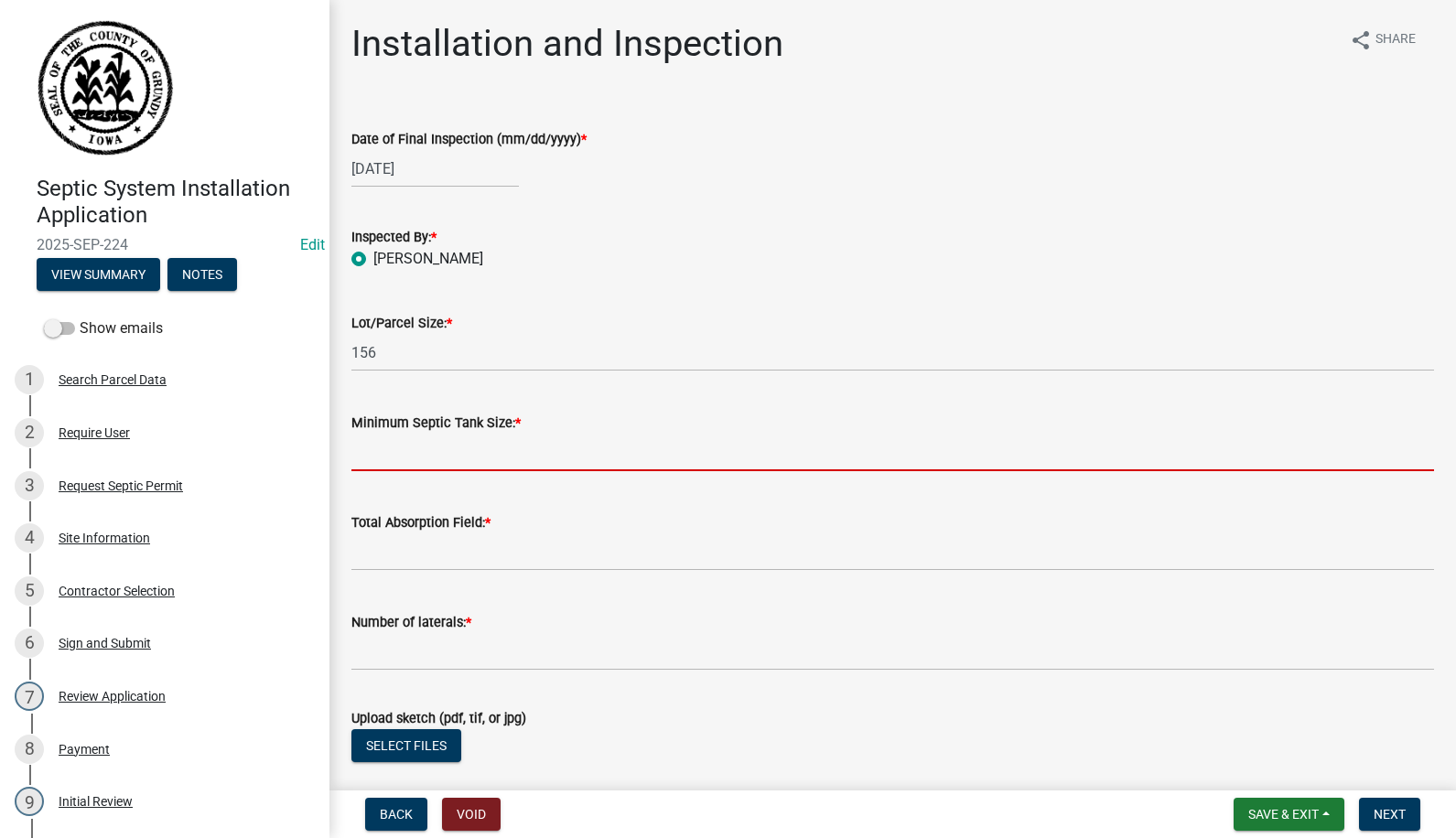
click at [417, 465] on input "Minimum Septic Tank Size: *" at bounding box center [893, 452] width 1083 height 38
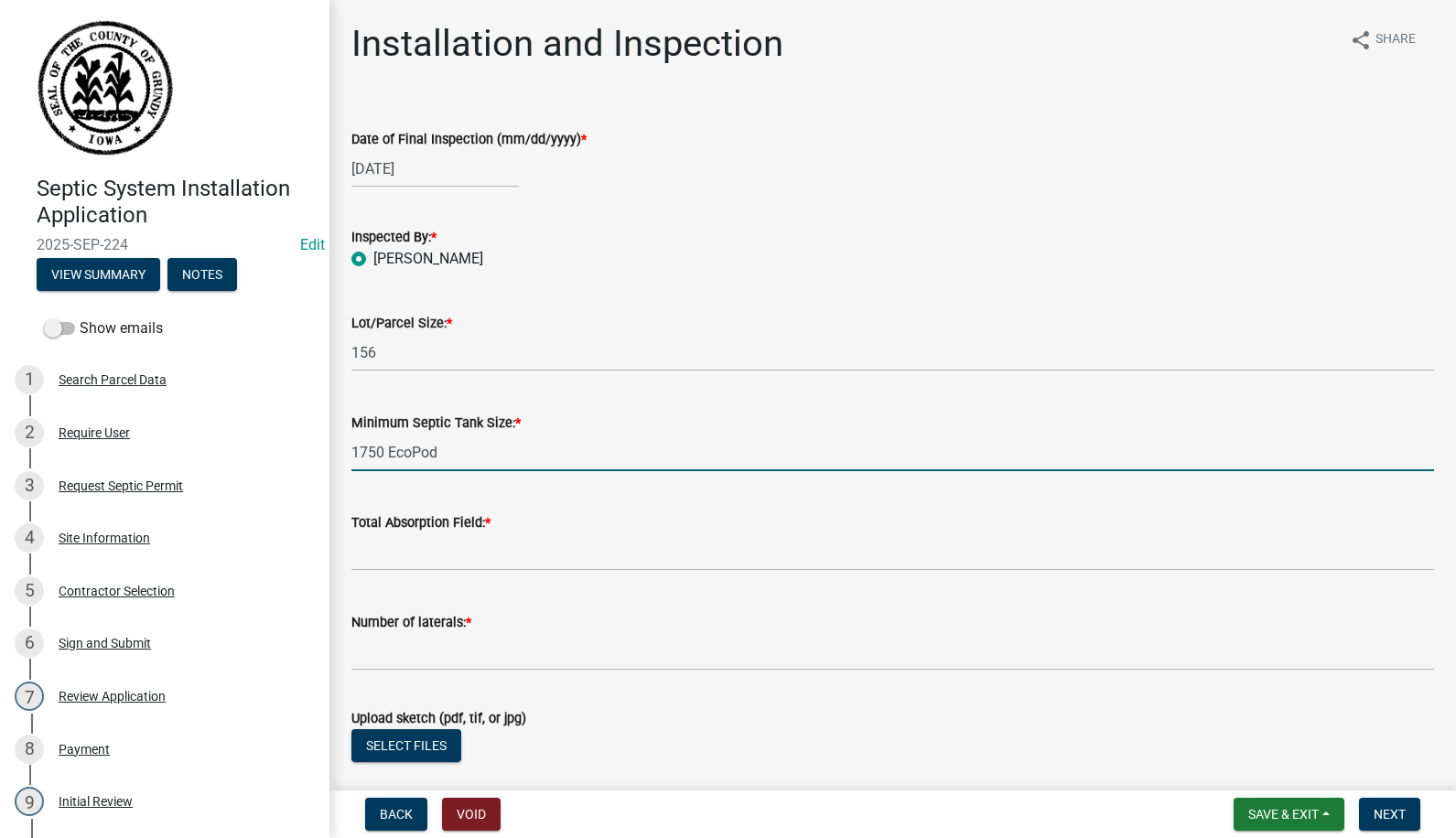
type input "1750 EcoPod"
click at [466, 561] on input "Total Absorption Field: *" at bounding box center [893, 551] width 1083 height 38
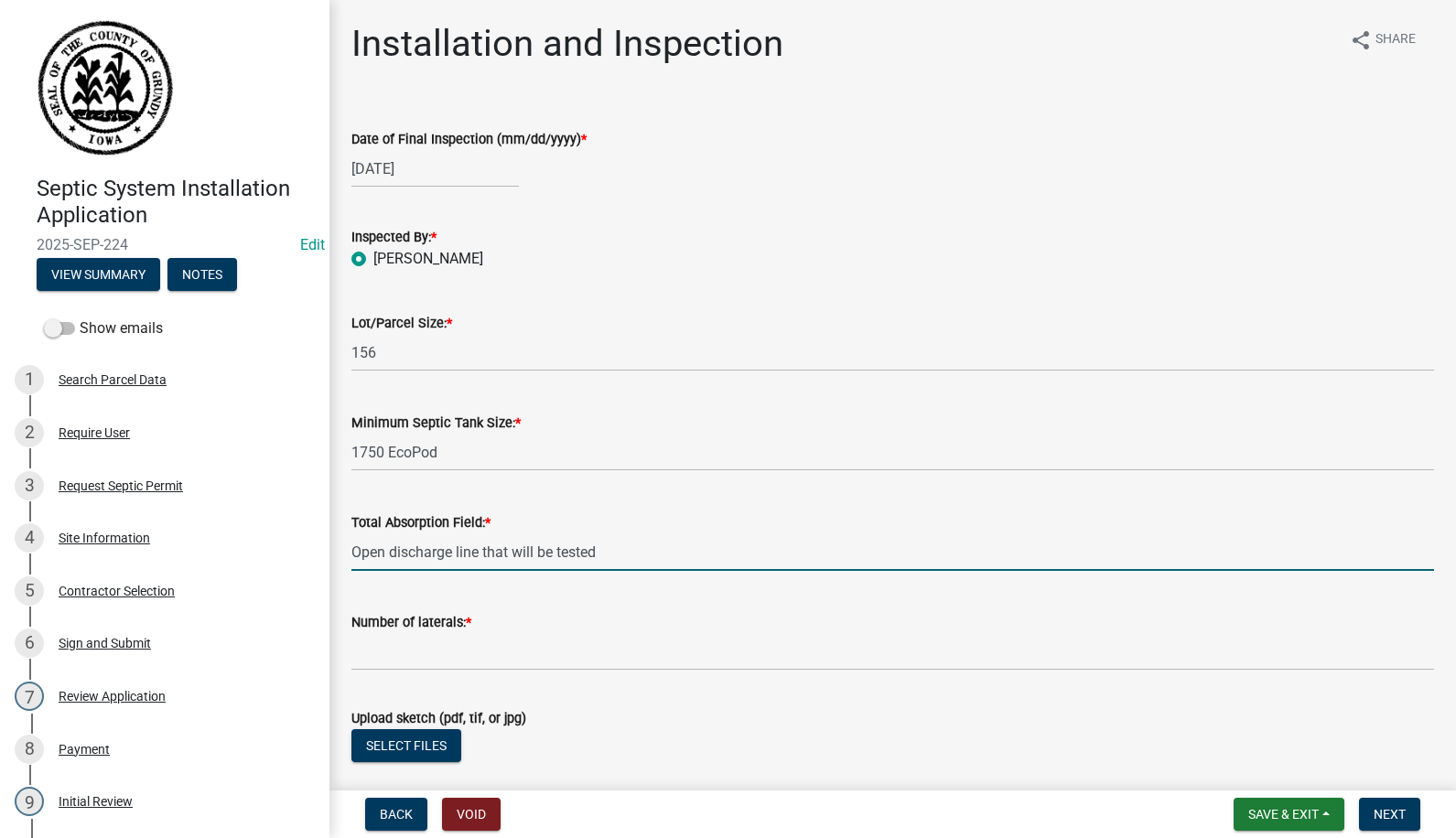
type input "Open discharge line that will be tested"
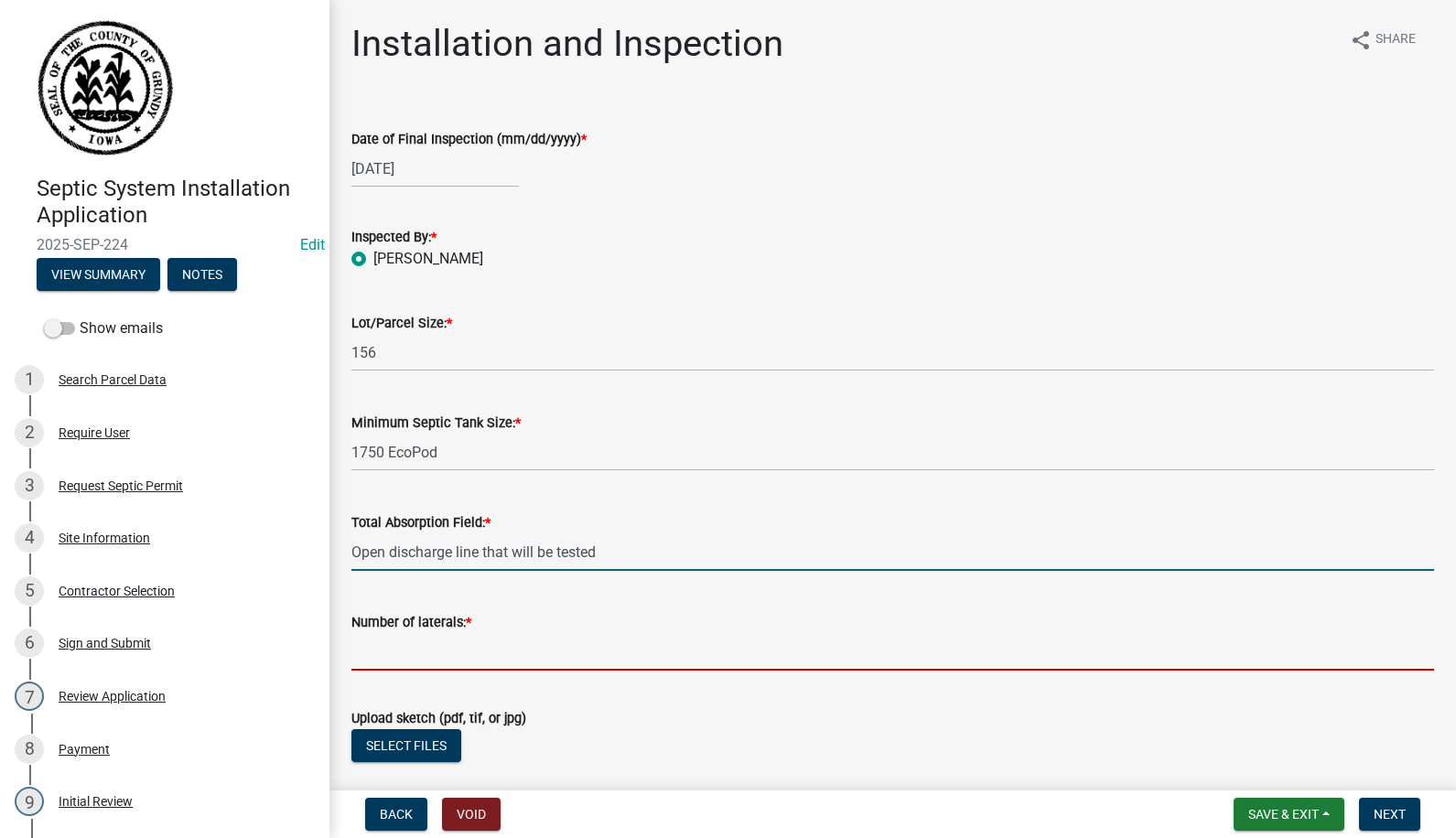
click at [487, 661] on input "Number of laterals: *" at bounding box center [893, 651] width 1083 height 38
type input "1"
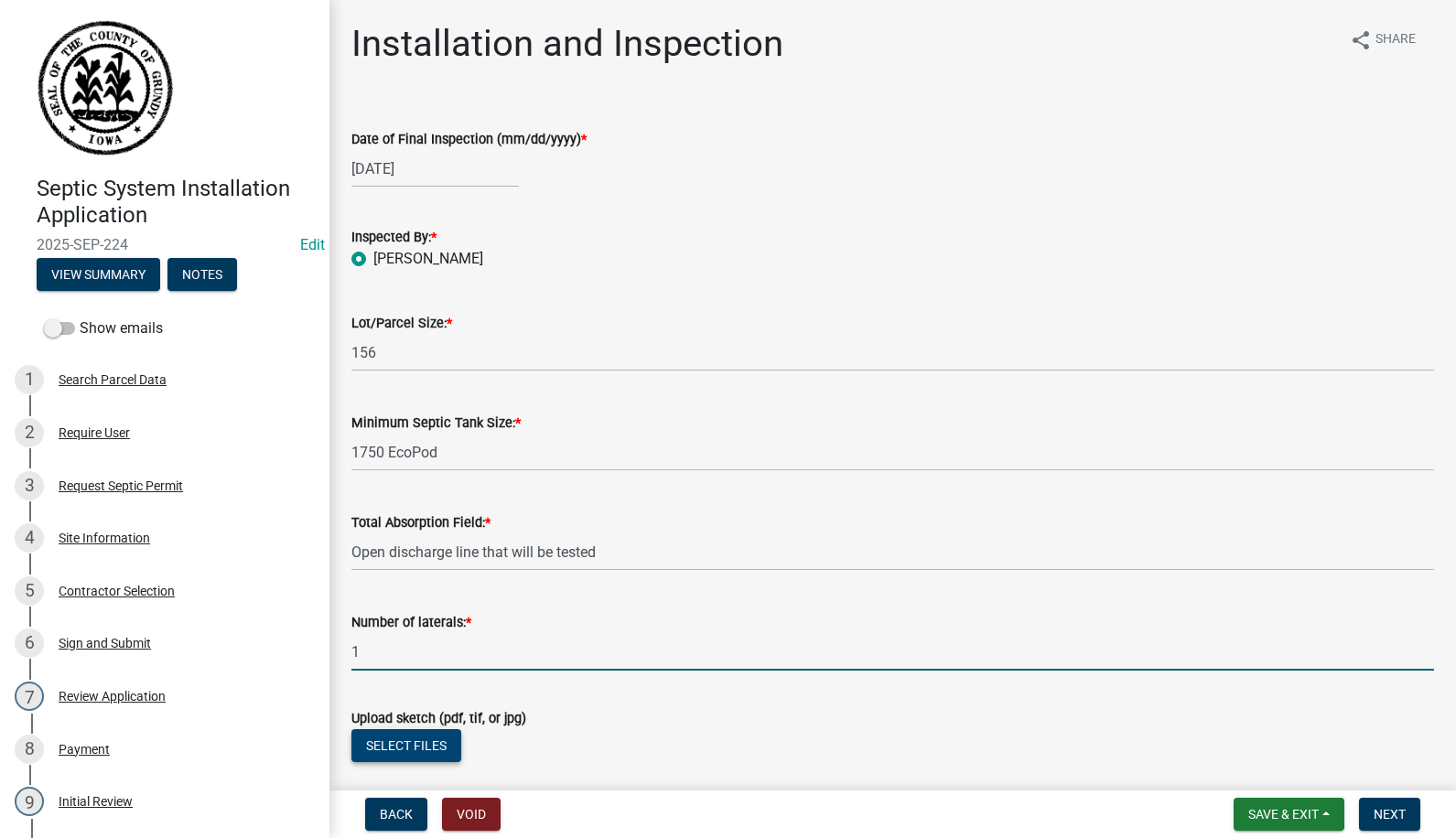
click at [411, 745] on button "Select files" at bounding box center [407, 745] width 110 height 33
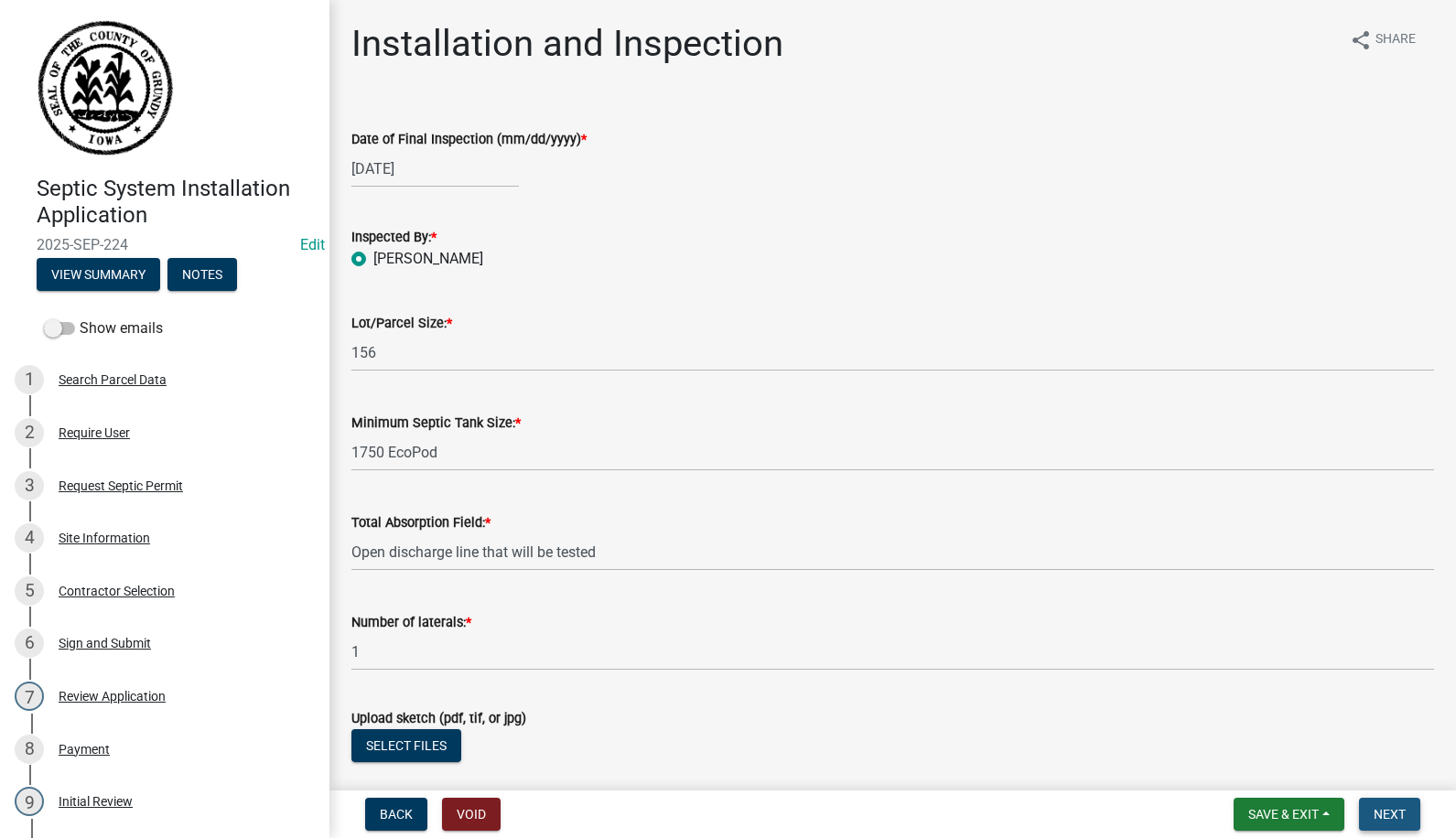
click at [1398, 810] on span "Next" at bounding box center [1389, 814] width 32 height 15
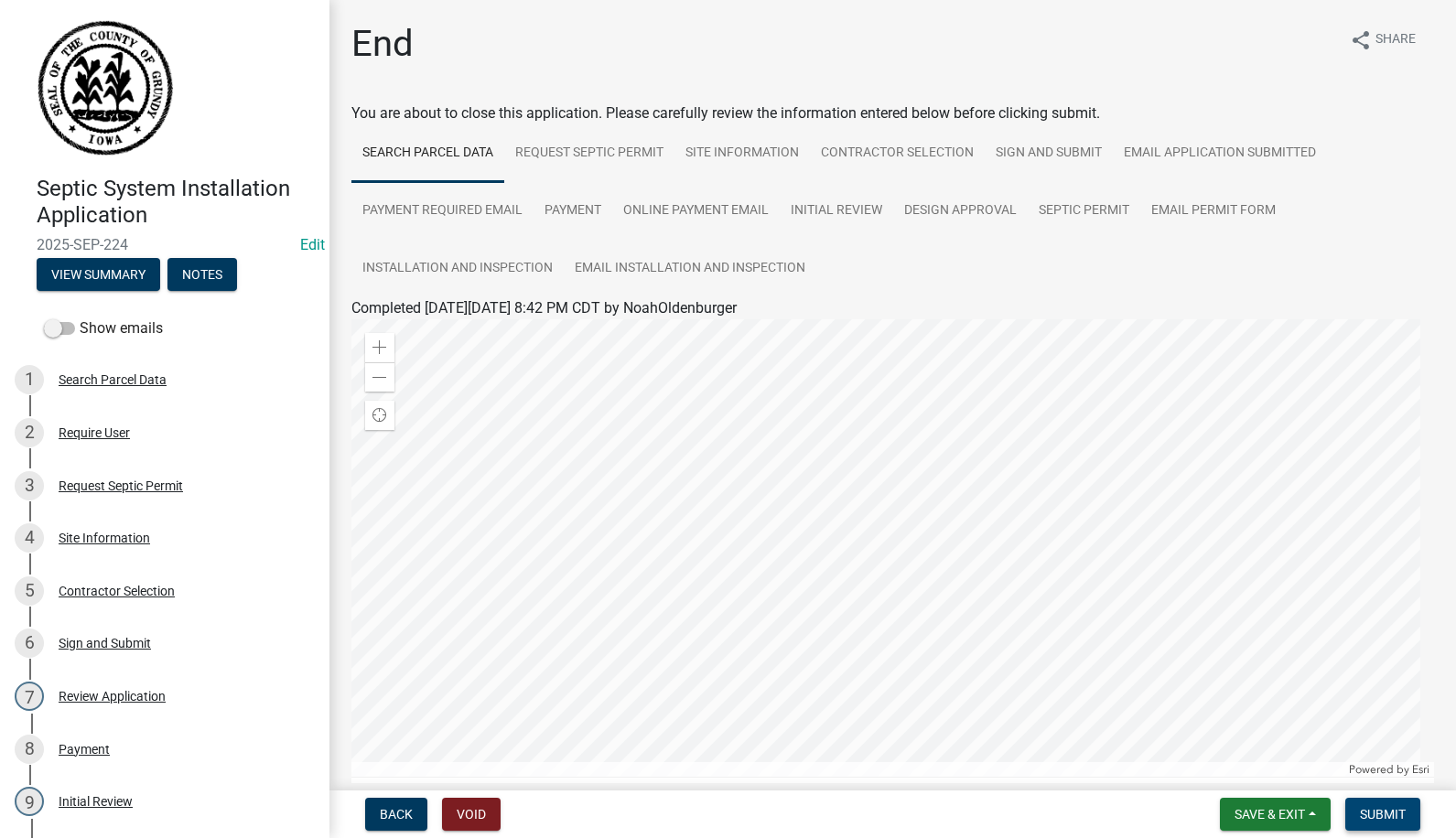
click at [1381, 815] on span "Submit" at bounding box center [1383, 814] width 46 height 15
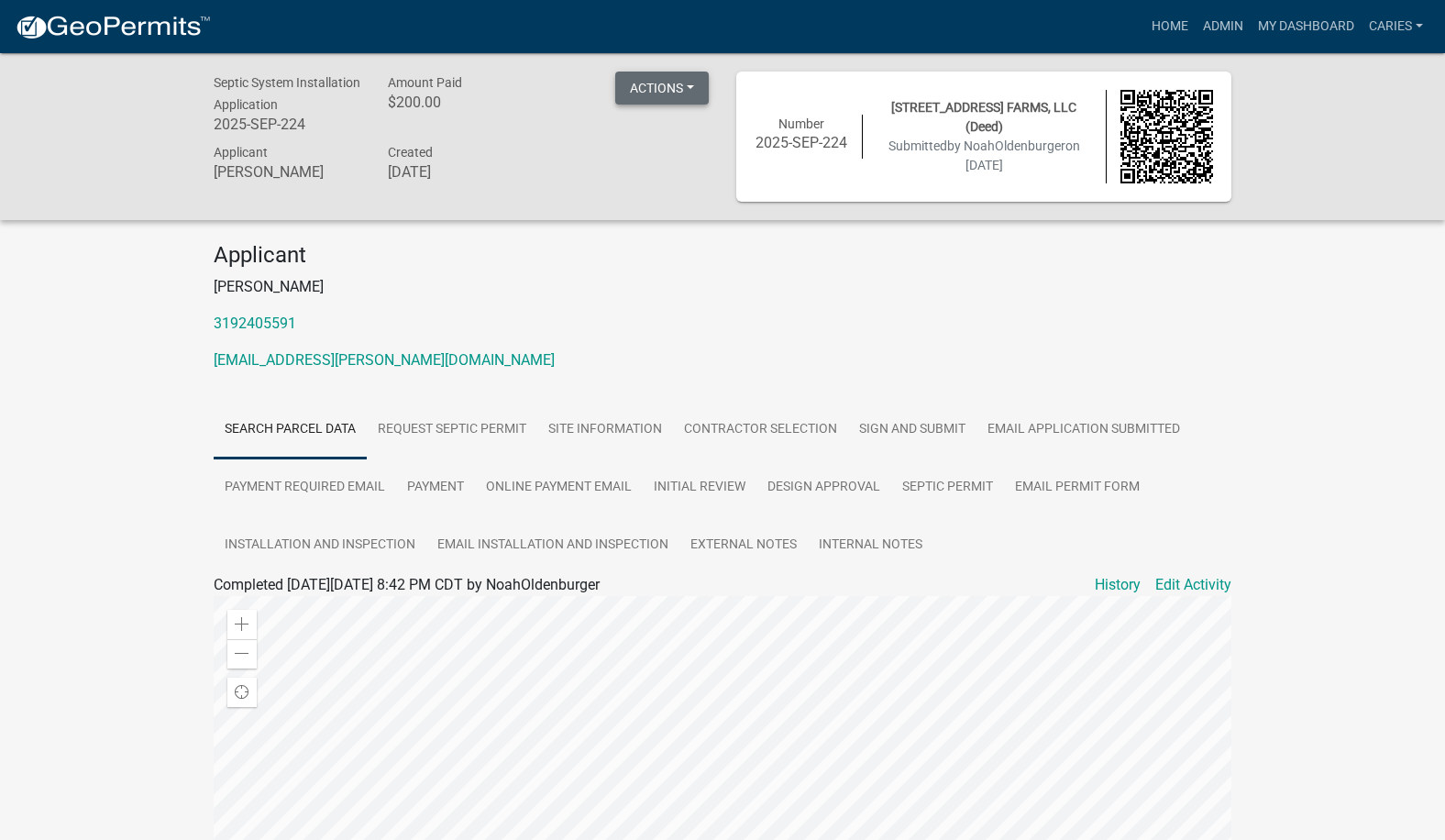
click at [689, 84] on button "Actions" at bounding box center [662, 88] width 94 height 33
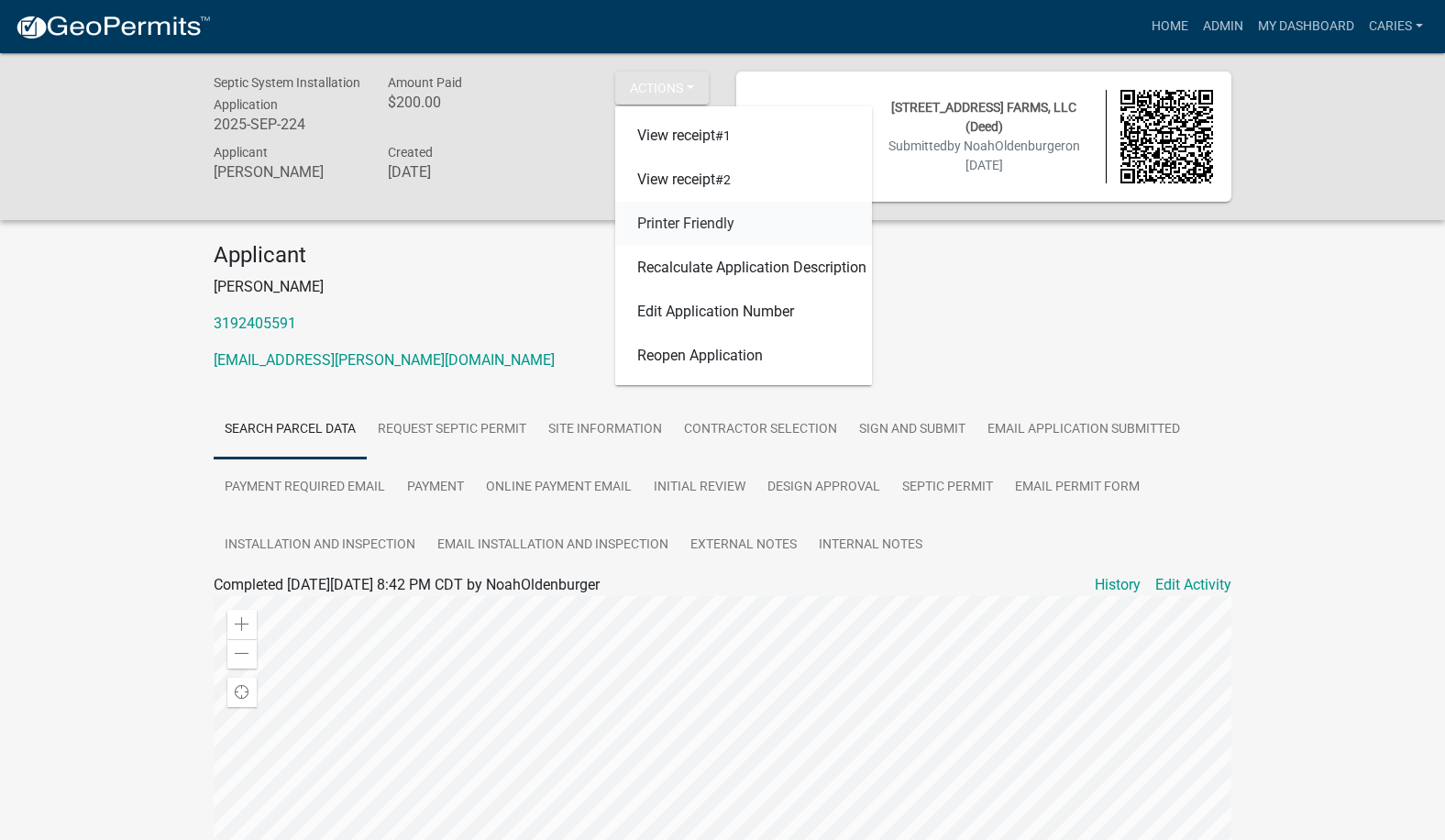
click at [674, 218] on link "Printer Friendly" at bounding box center [744, 224] width 257 height 44
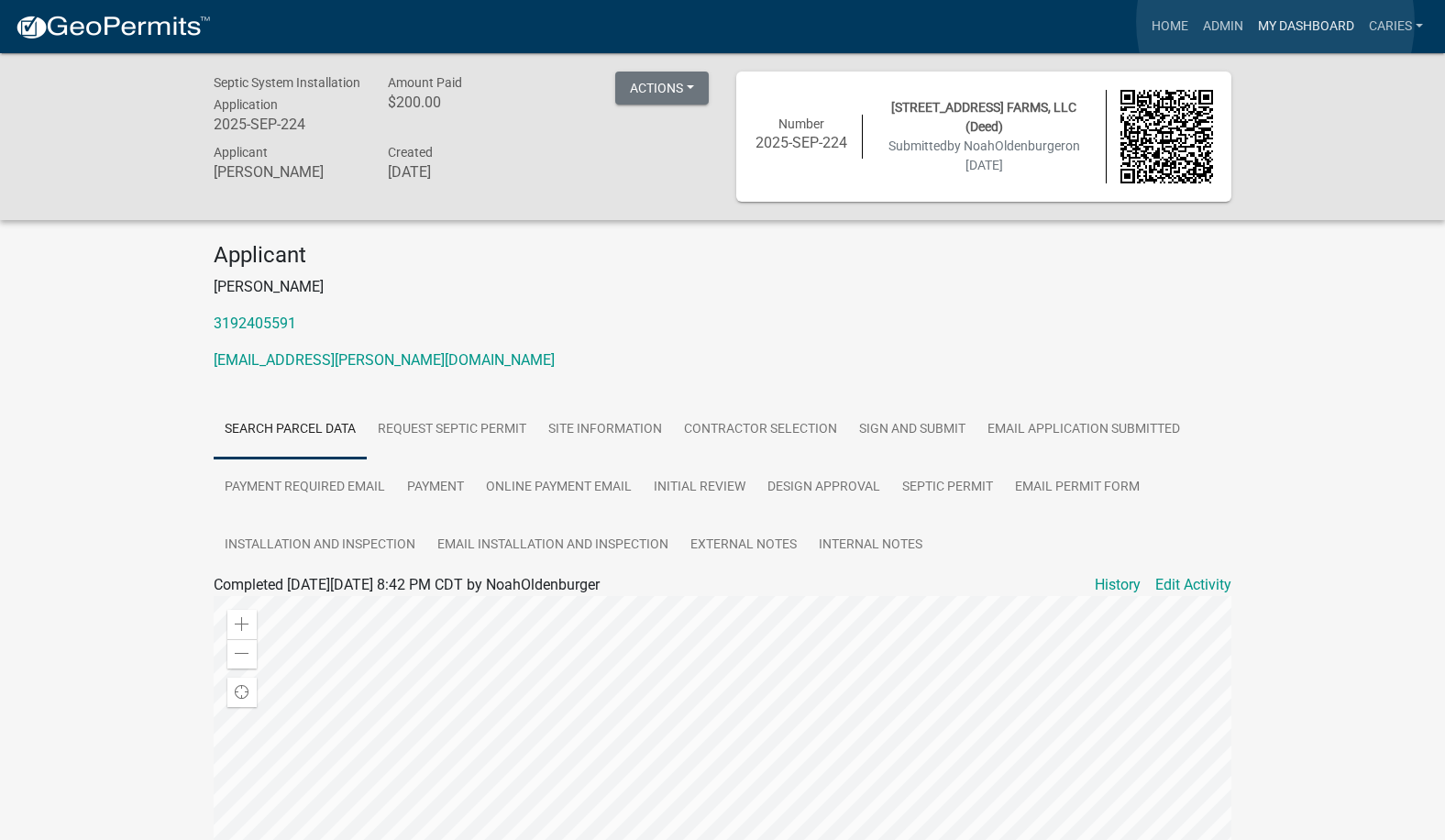
click at [1275, 22] on link "My Dashboard" at bounding box center [1305, 27] width 111 height 35
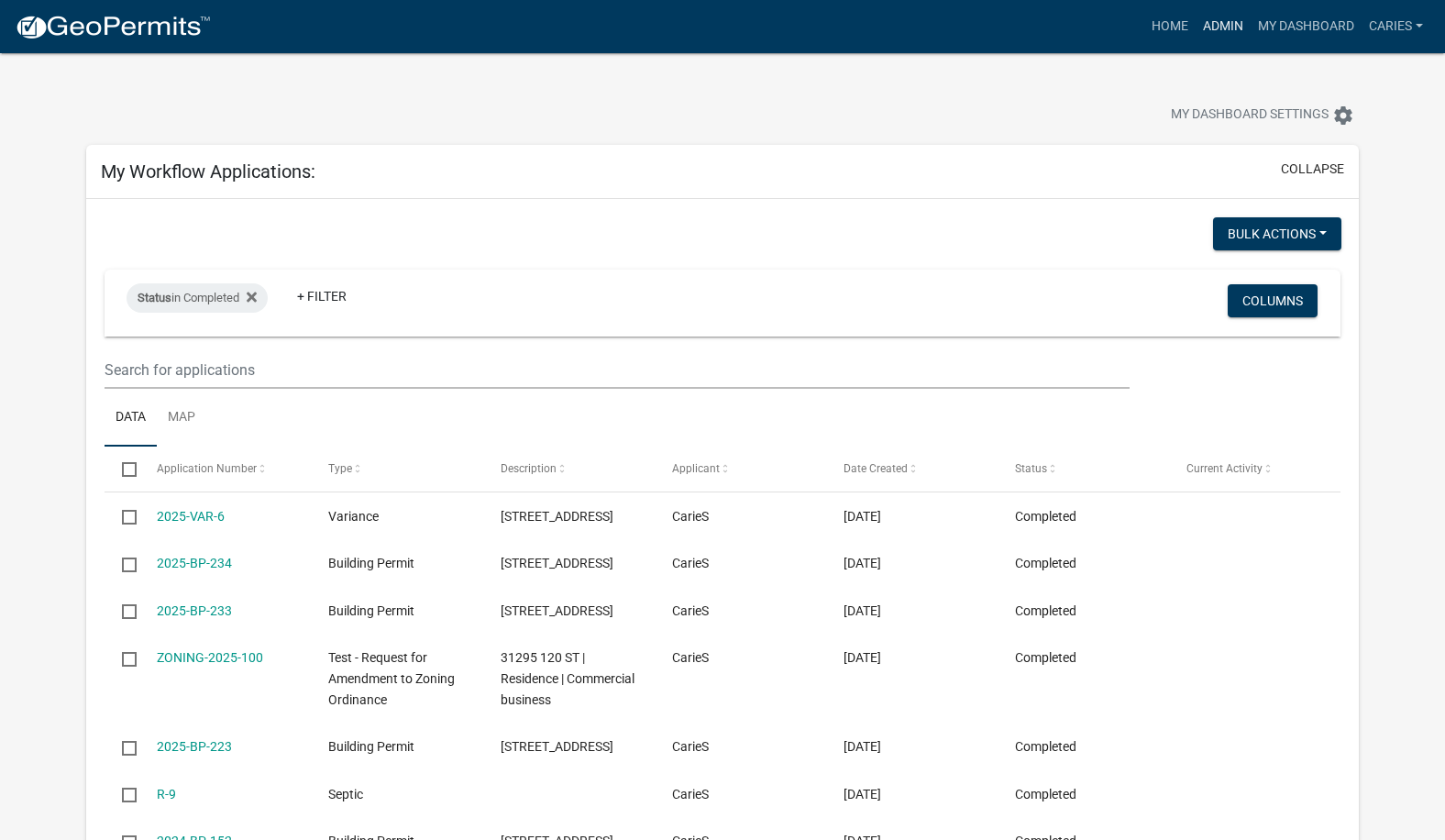
click at [1219, 21] on link "Admin" at bounding box center [1223, 27] width 55 height 35
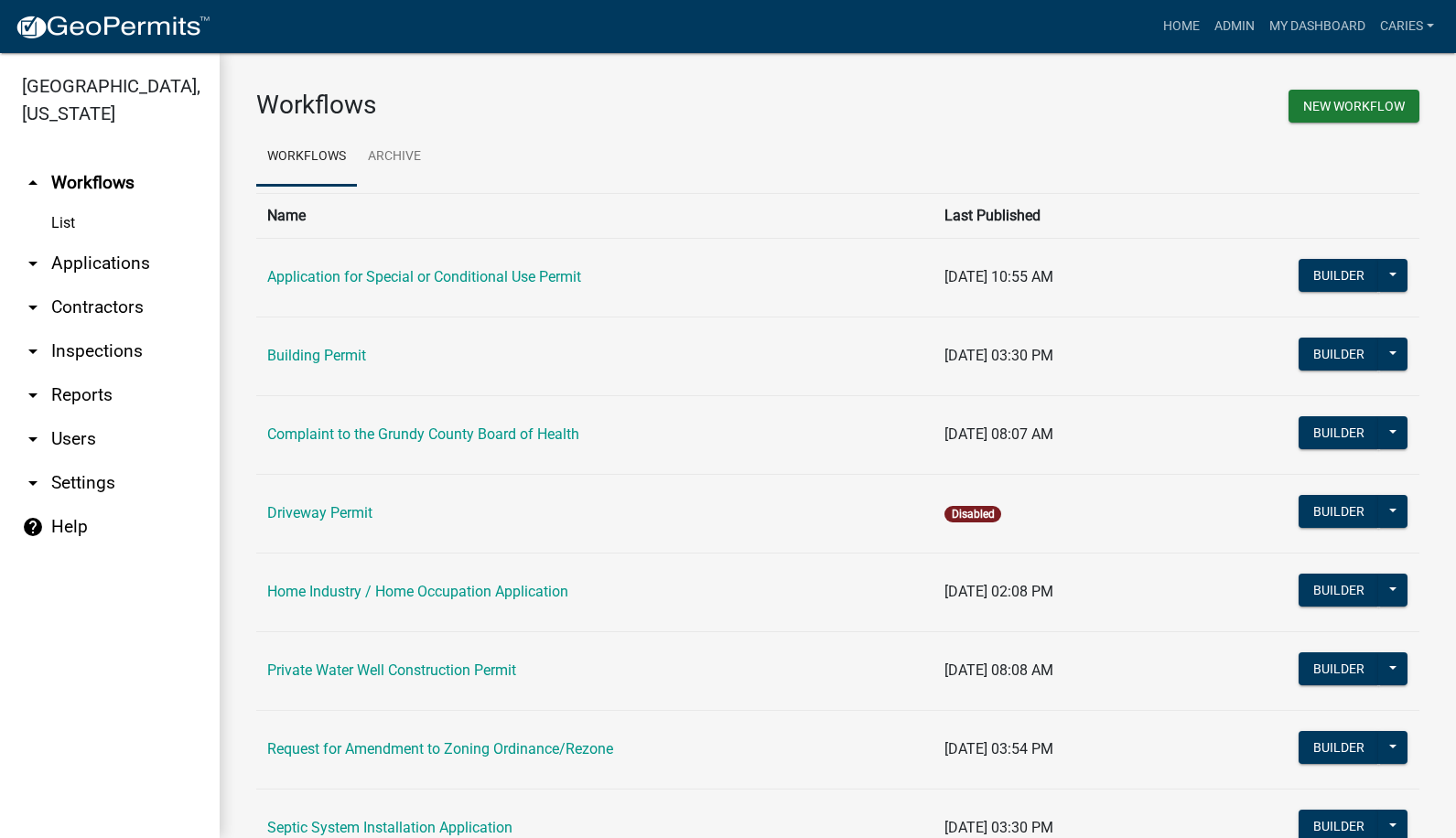
click at [122, 242] on link "arrow_drop_down Applications" at bounding box center [110, 264] width 220 height 44
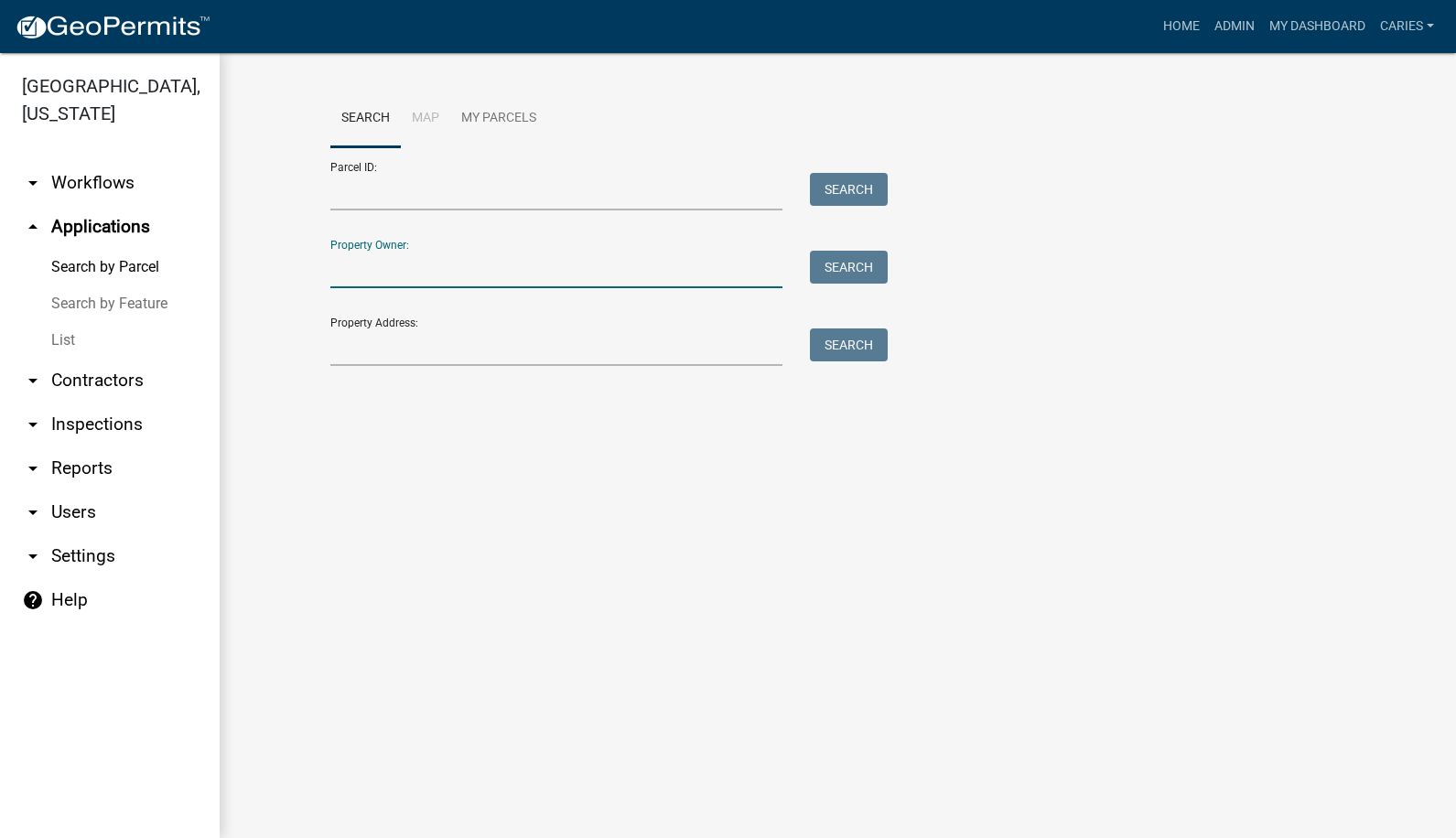
click at [358, 265] on input "Property Owner:" at bounding box center [557, 269] width 453 height 38
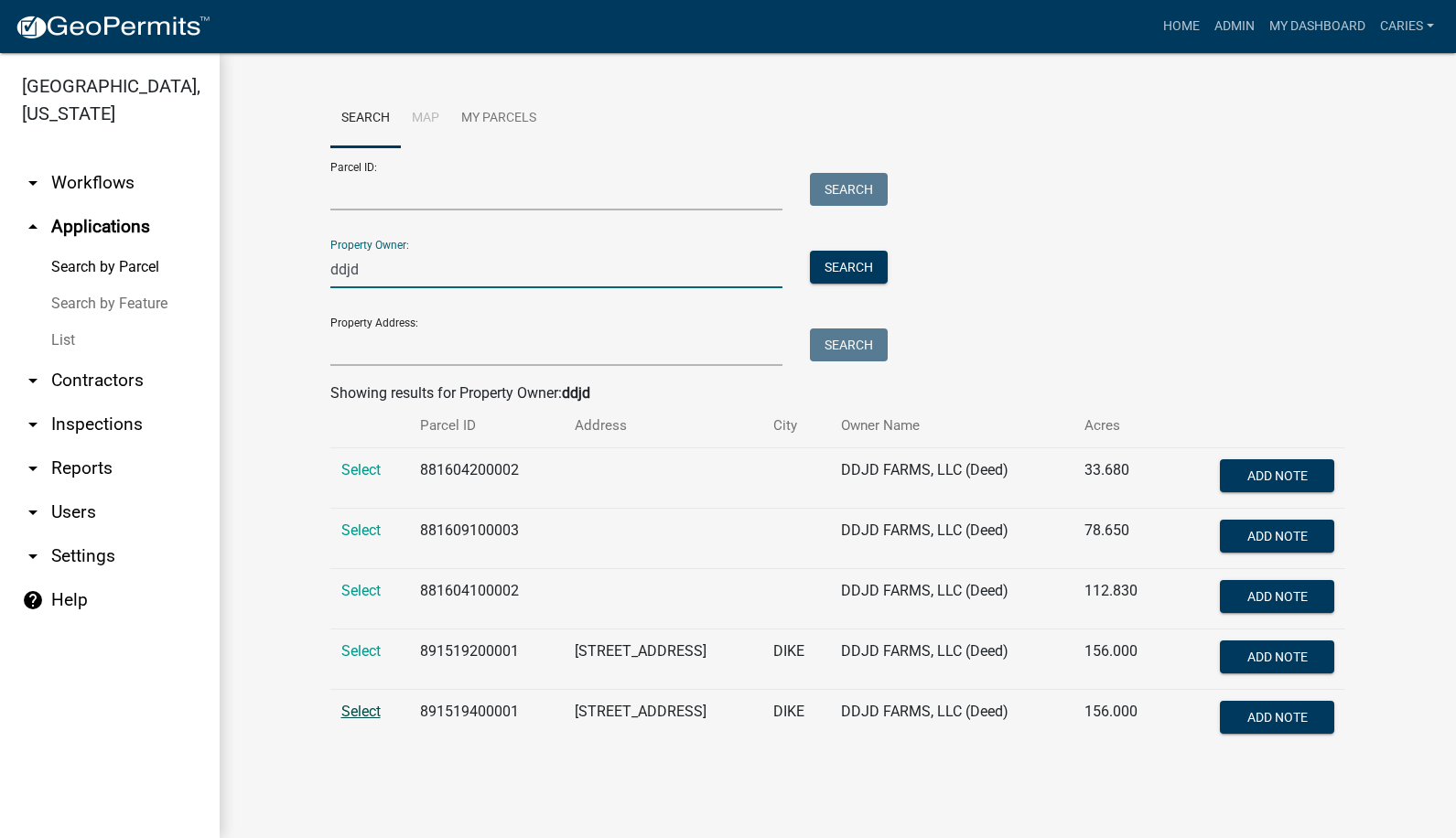
type input "ddjd"
click at [378, 707] on span "Select" at bounding box center [361, 711] width 39 height 17
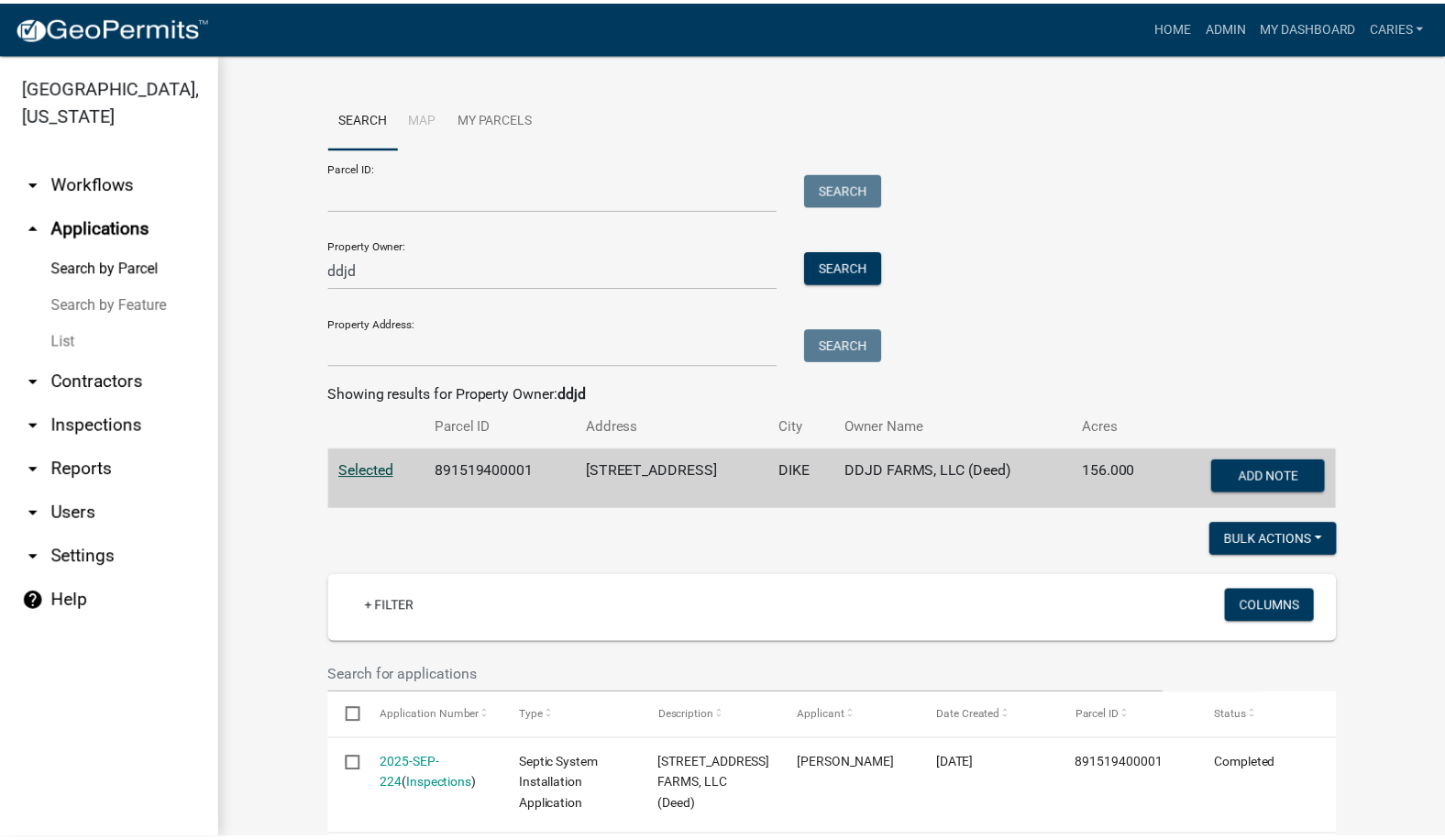
scroll to position [80, 0]
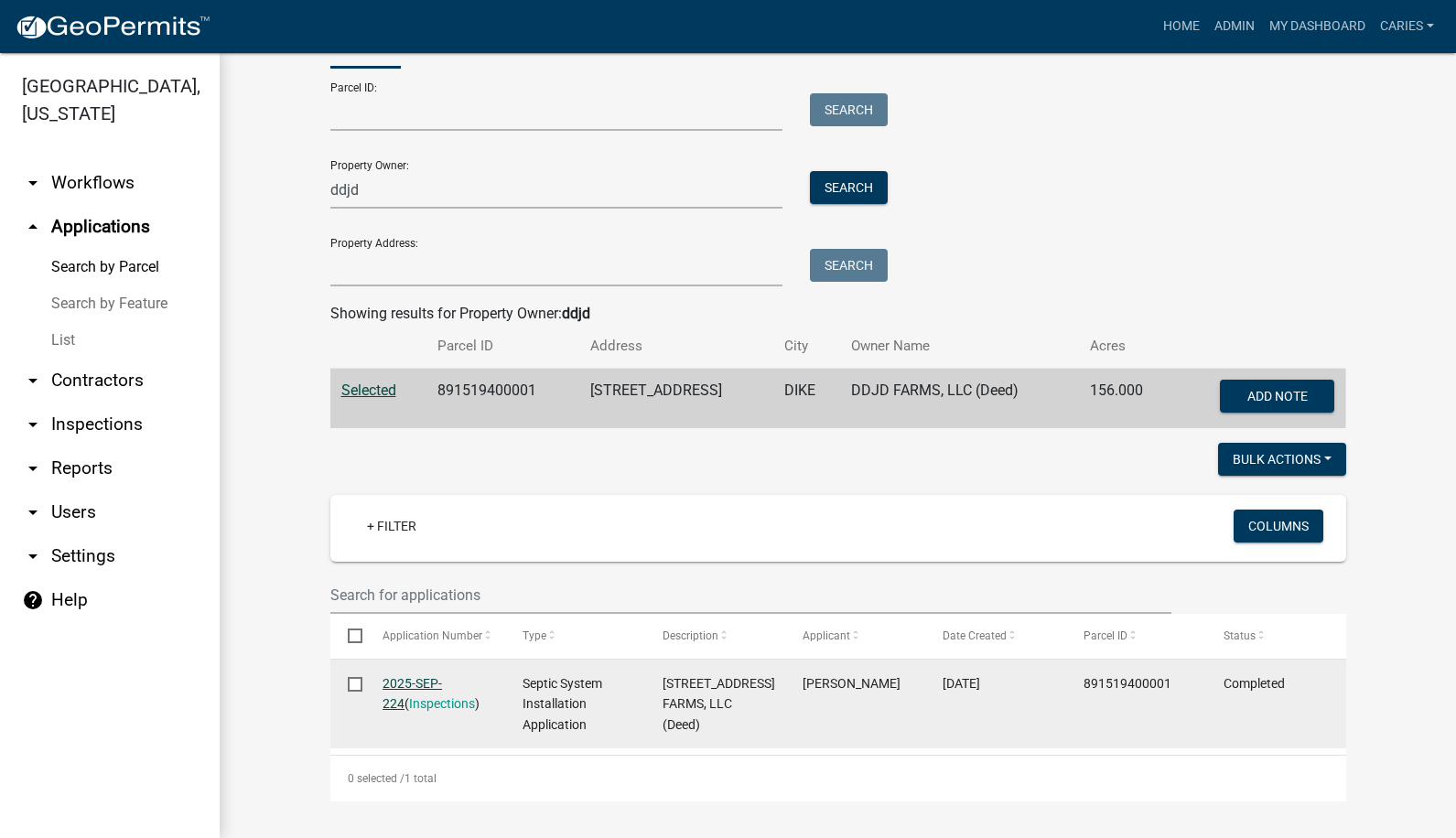
click at [400, 682] on link "2025-SEP-224" at bounding box center [412, 693] width 60 height 36
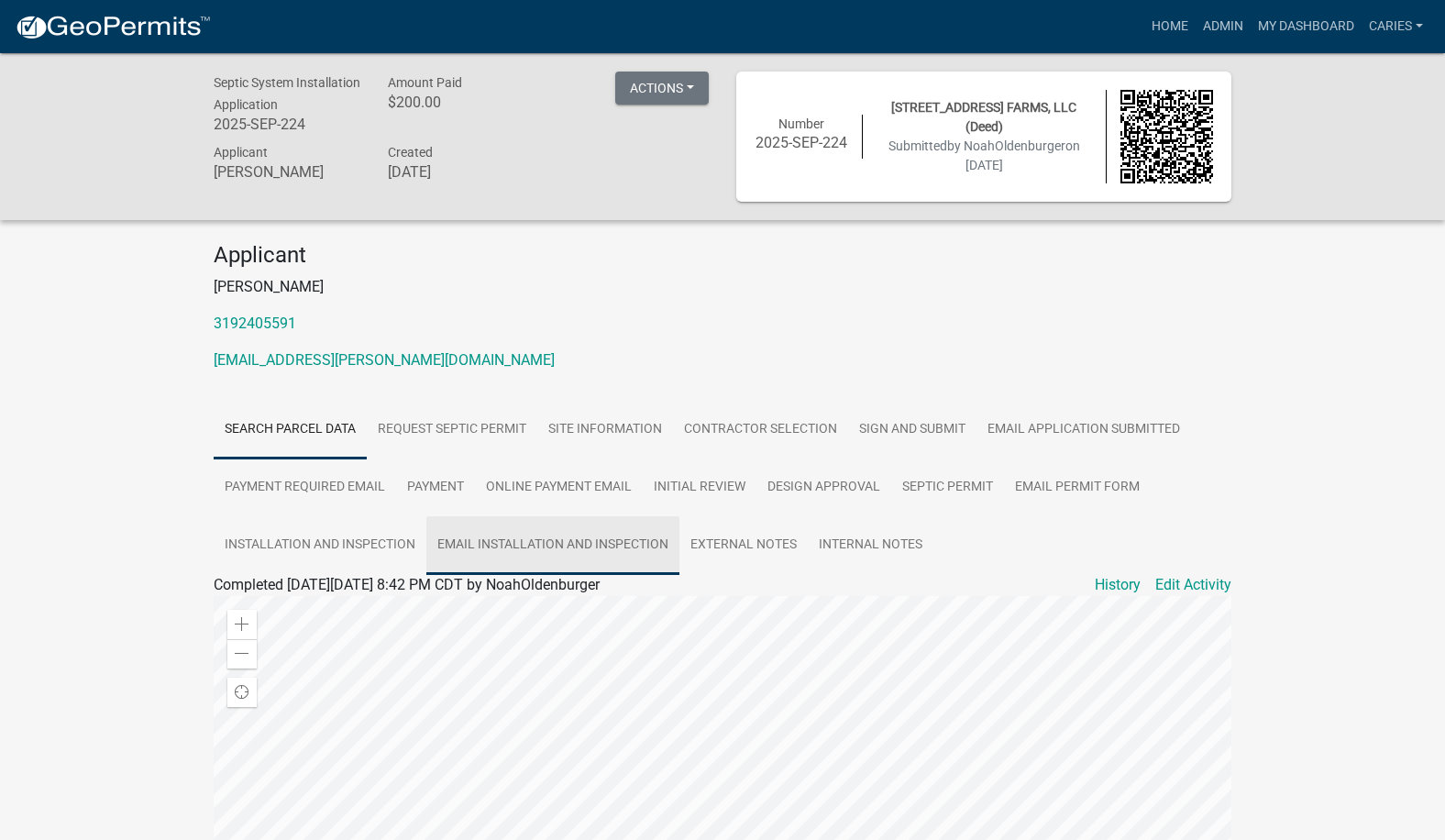
click at [558, 542] on link "Email Installation and Inspection" at bounding box center [553, 545] width 253 height 59
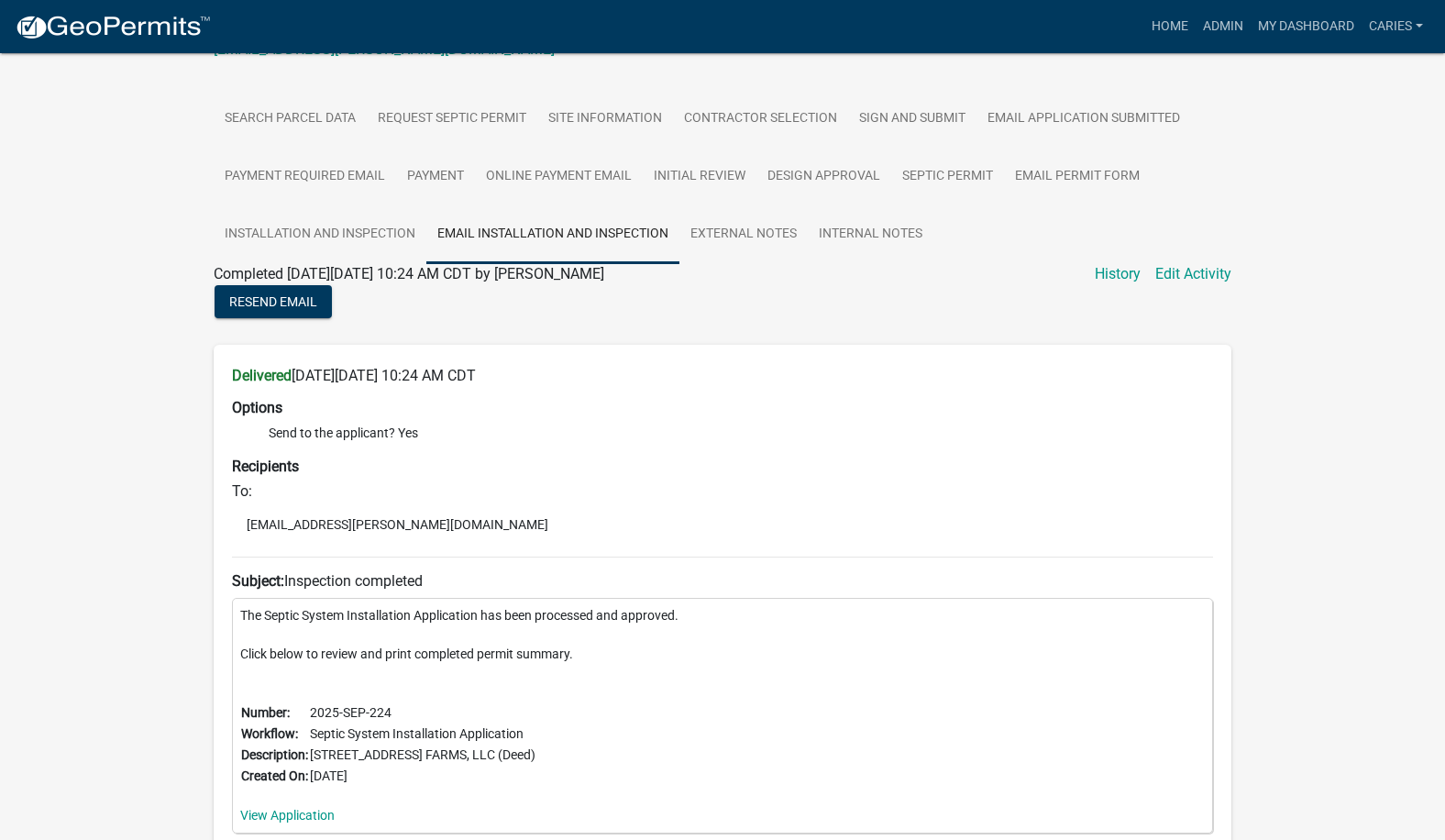
scroll to position [421, 0]
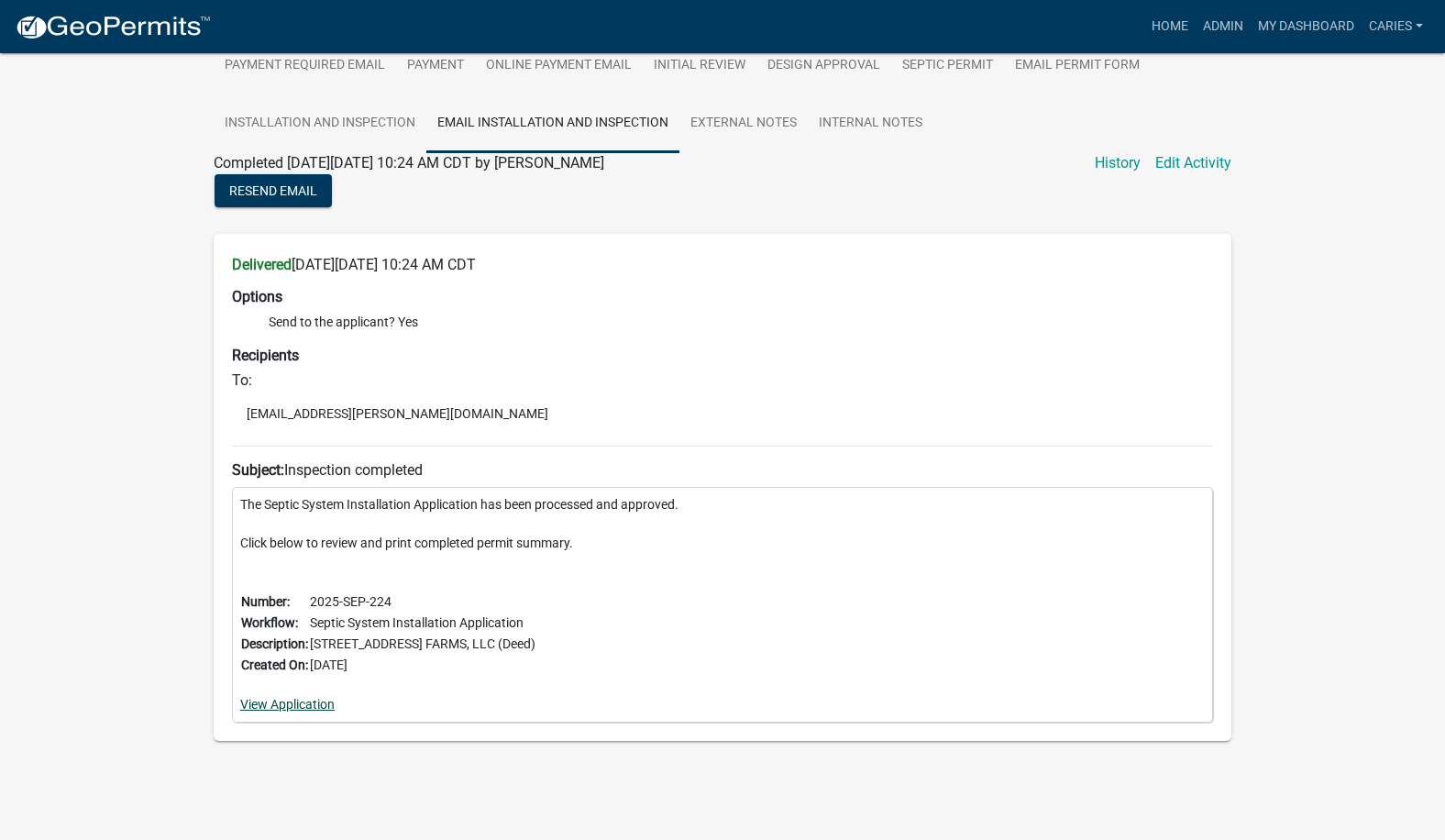
click at [273, 708] on link "View Application" at bounding box center [287, 704] width 95 height 15
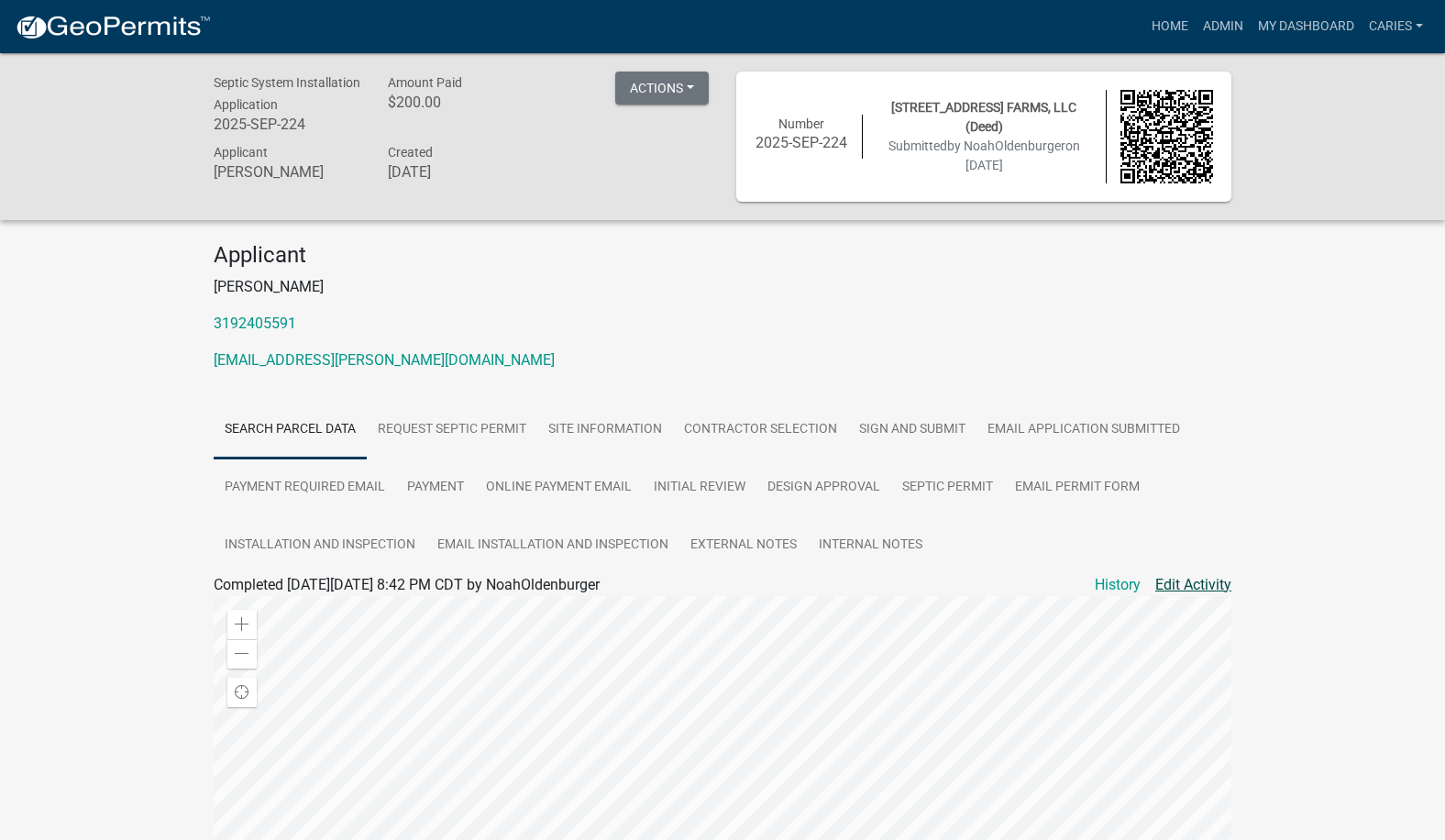
click at [1178, 581] on link "Edit Activity" at bounding box center [1193, 585] width 76 height 22
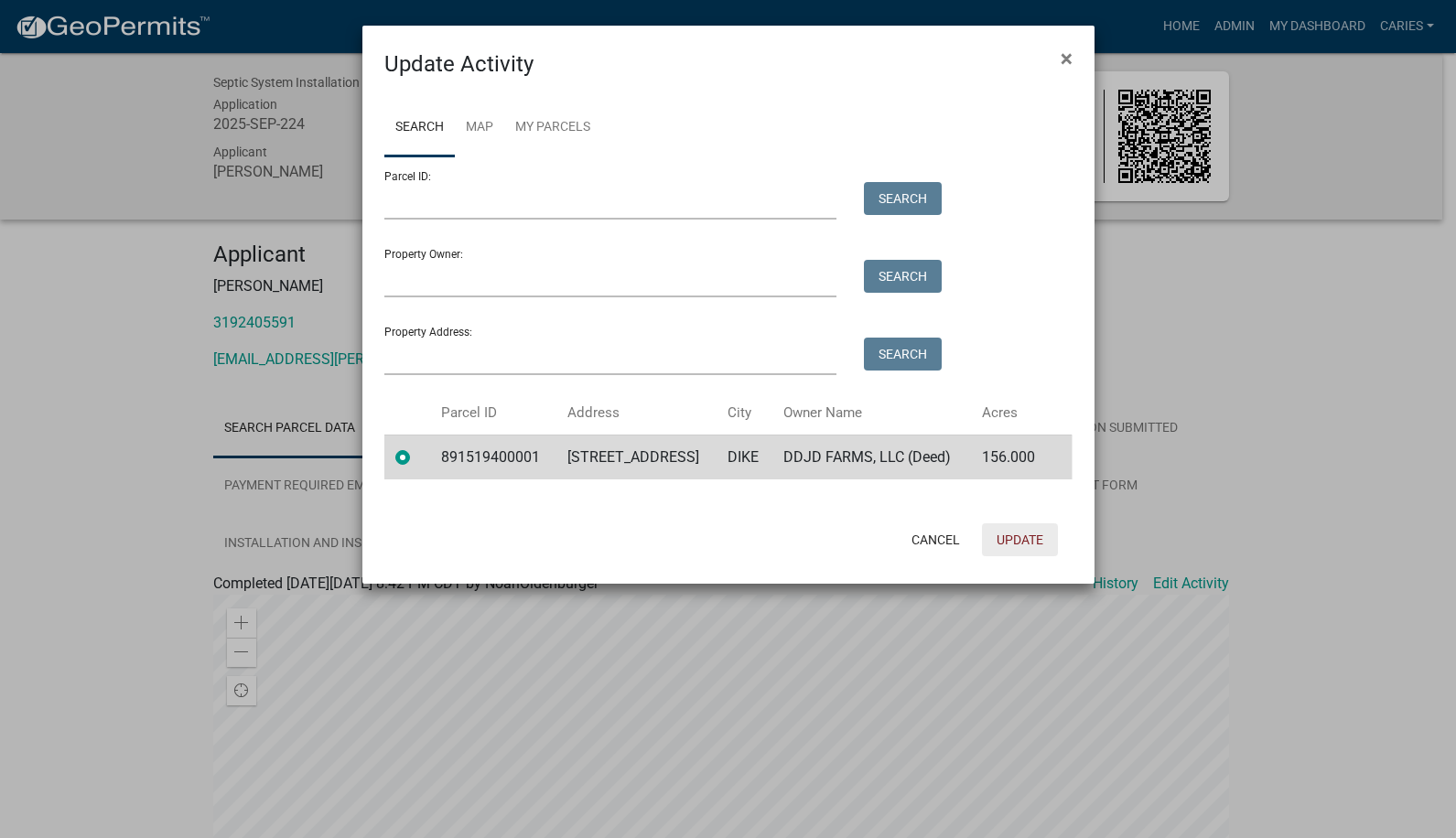
click at [994, 541] on button "Update" at bounding box center [1020, 539] width 76 height 33
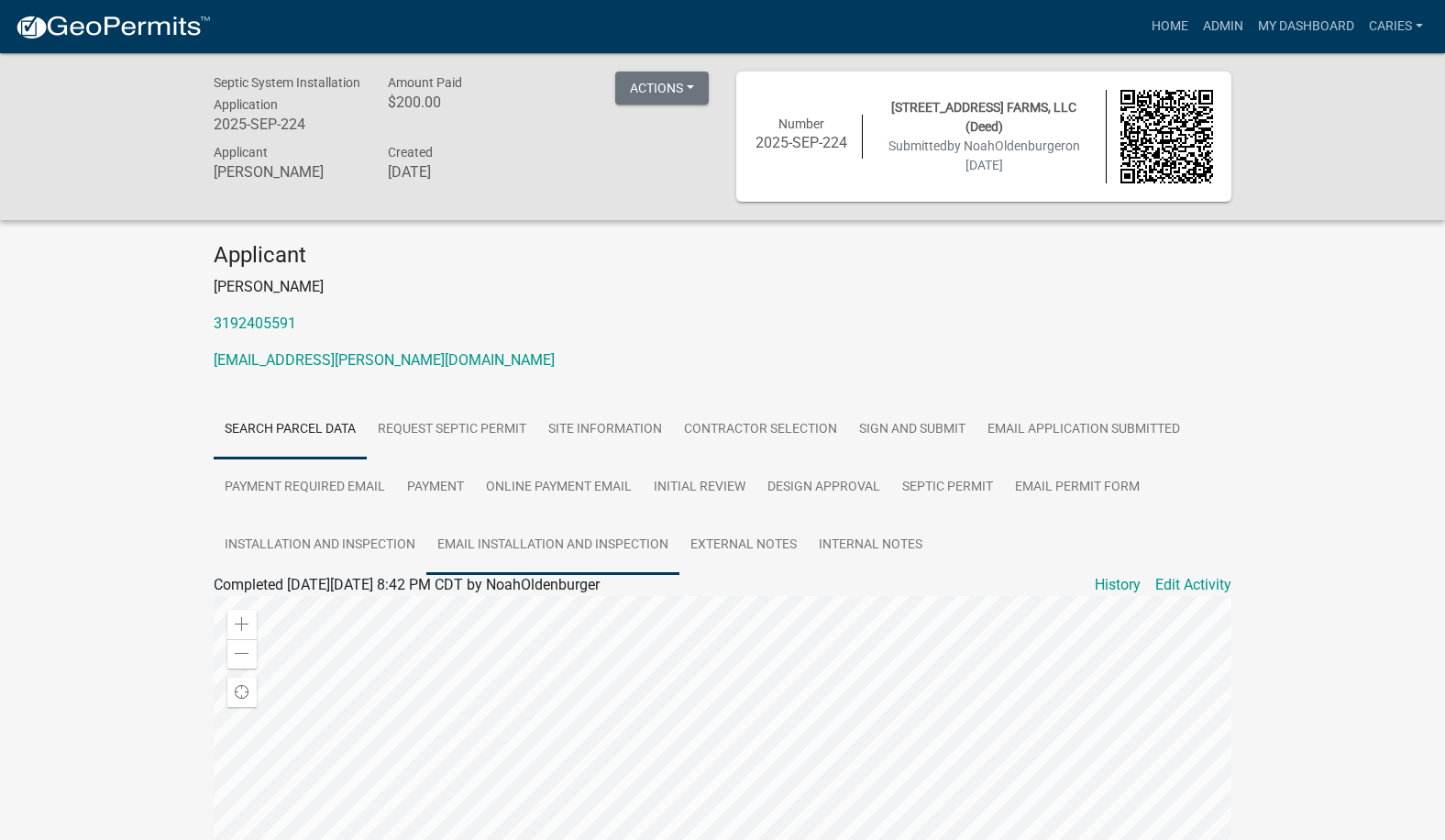
click at [593, 537] on link "Email Installation and Inspection" at bounding box center [553, 545] width 253 height 59
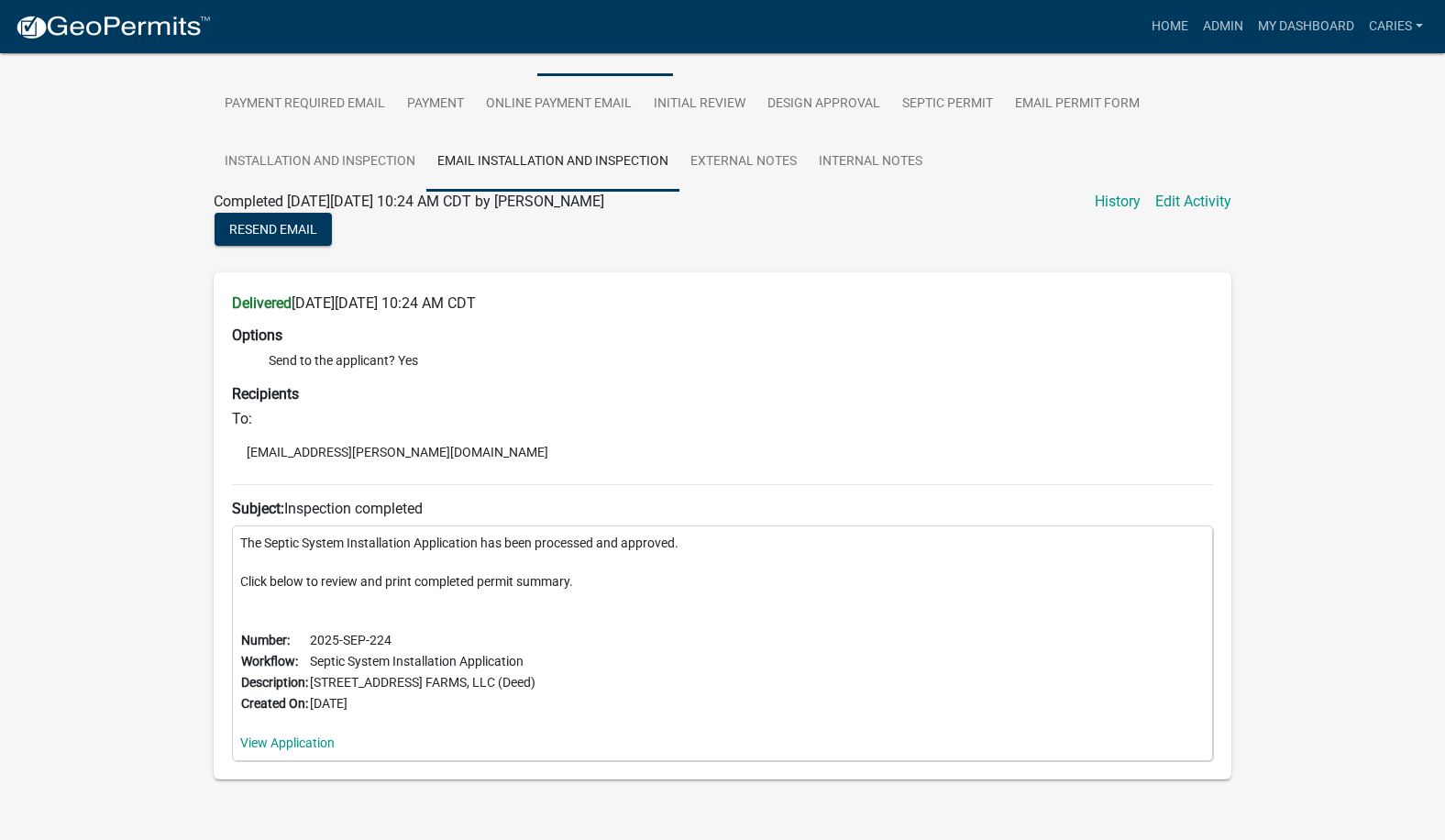
scroll to position [421, 0]
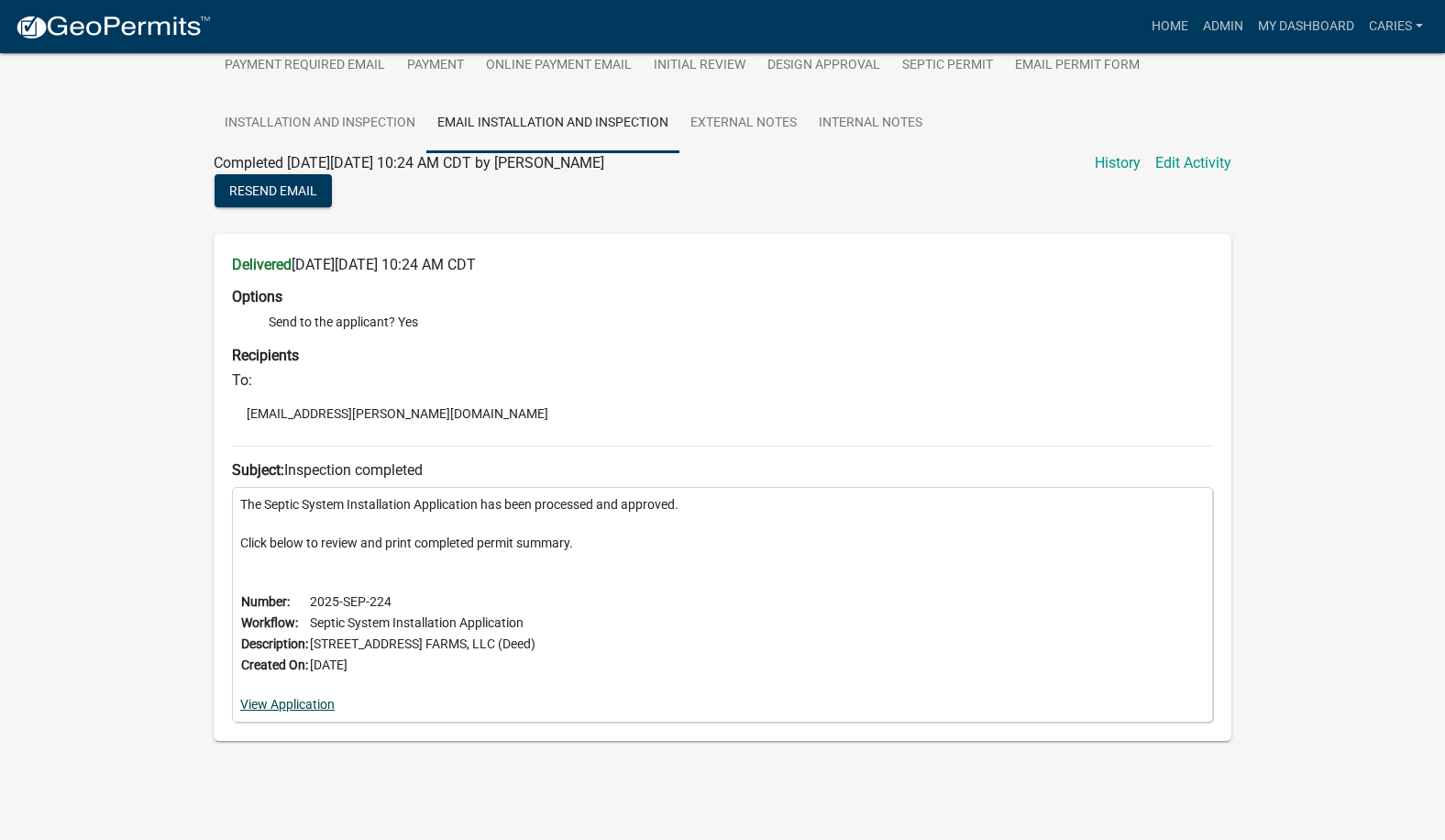
click at [307, 701] on link "View Application" at bounding box center [287, 704] width 95 height 15
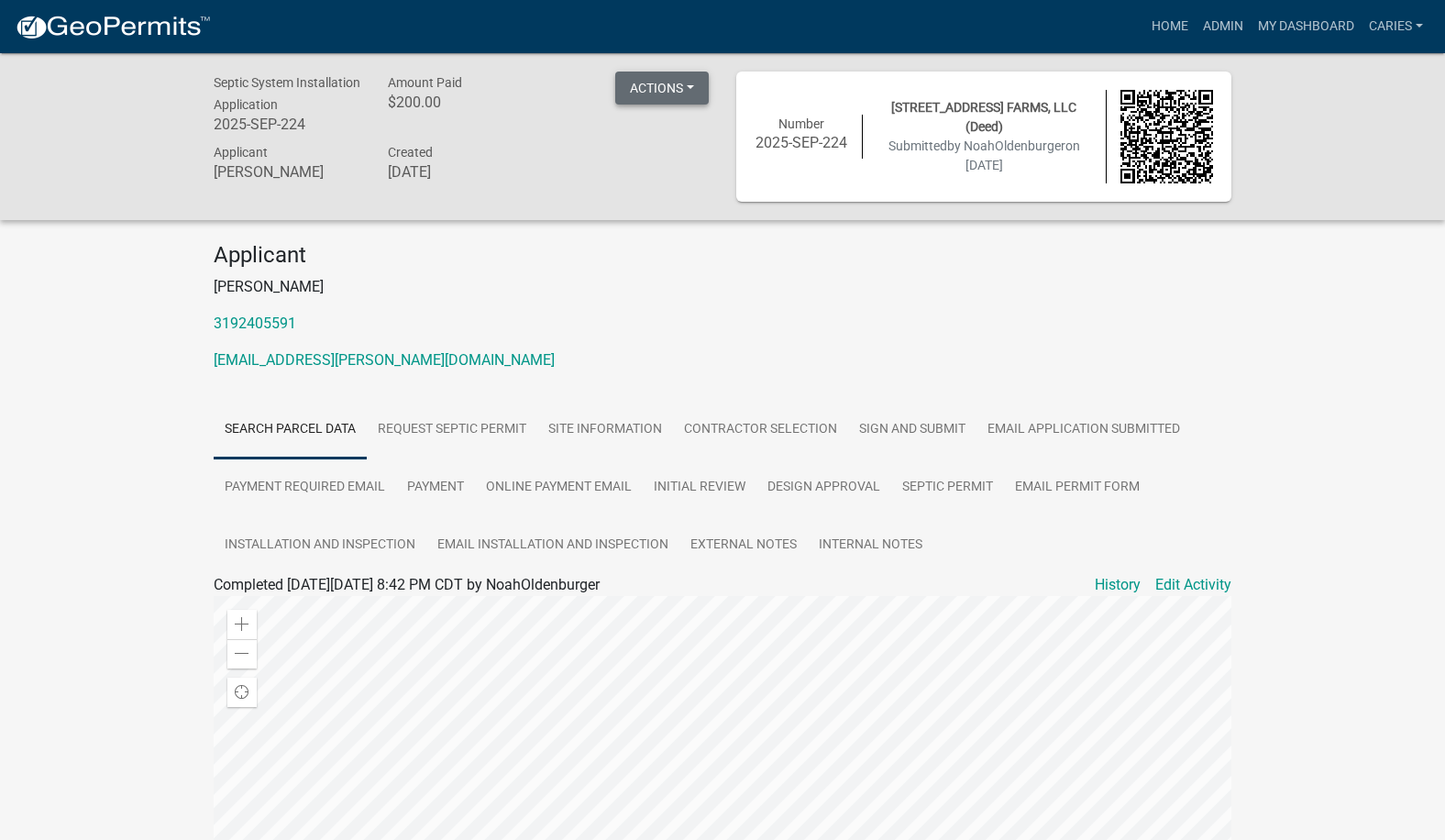
click at [649, 93] on button "Actions" at bounding box center [662, 88] width 94 height 33
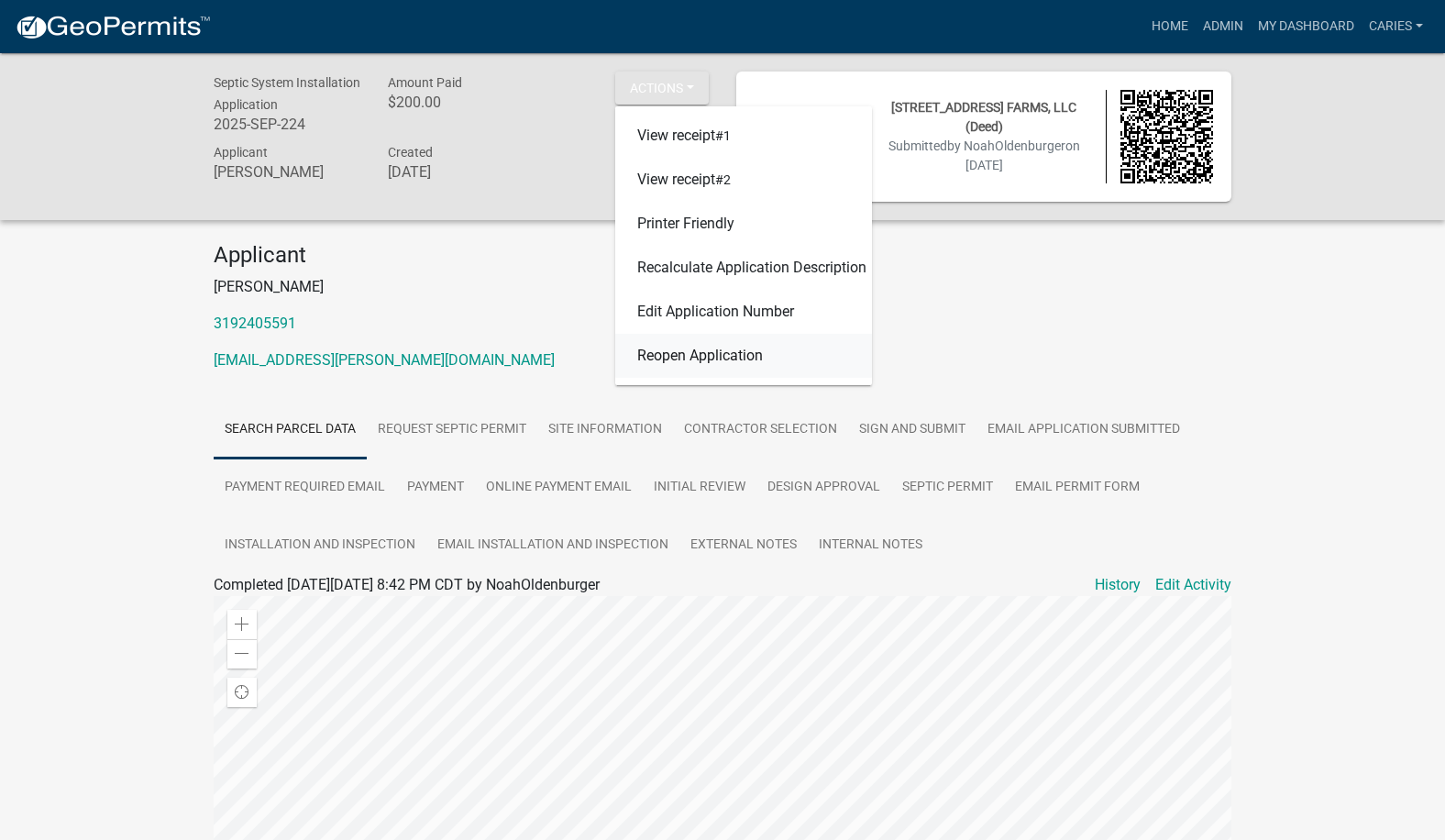
click at [673, 358] on link "Reopen Application" at bounding box center [744, 356] width 257 height 44
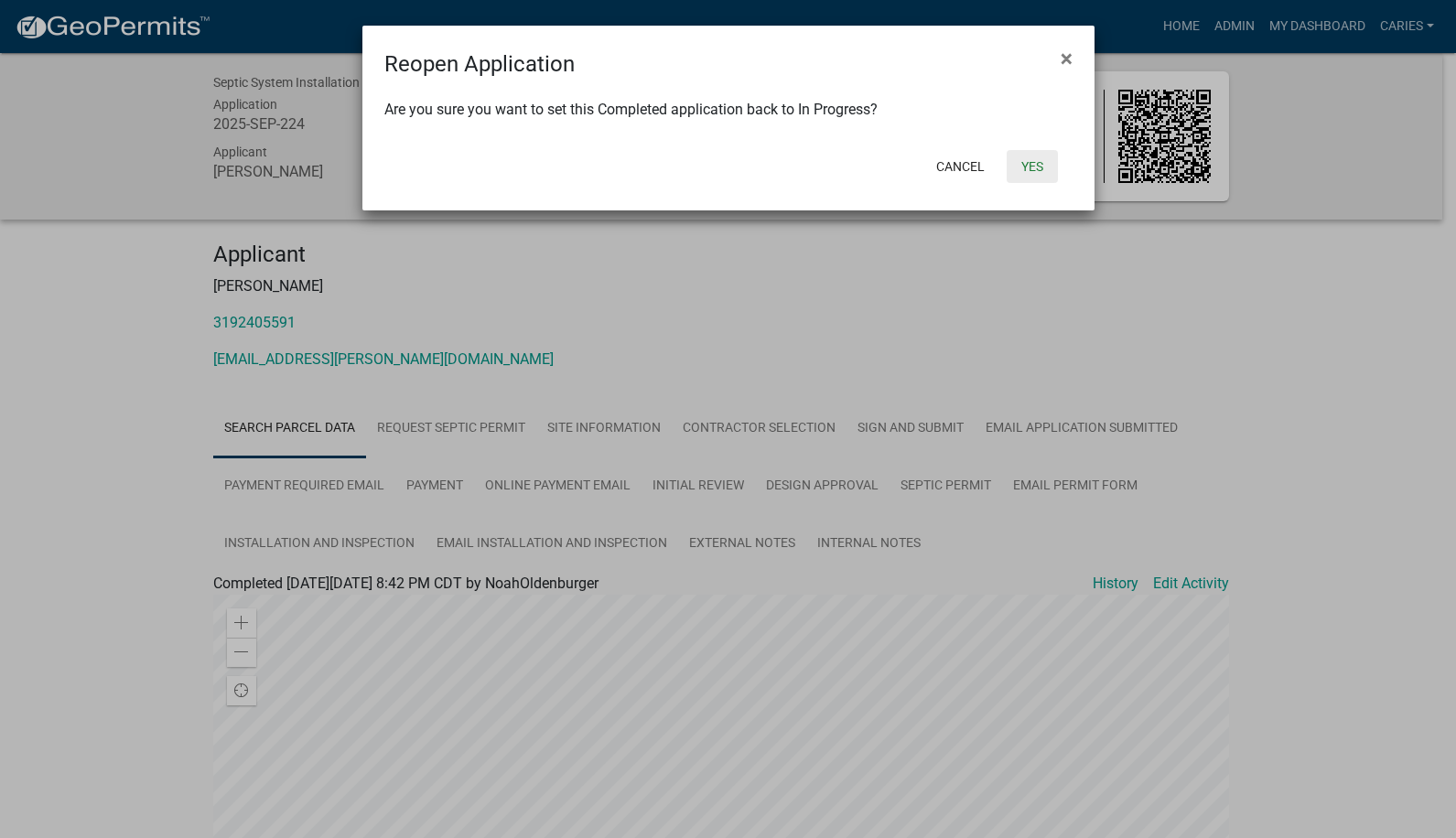
click at [1025, 167] on button "Yes" at bounding box center [1033, 167] width 51 height 33
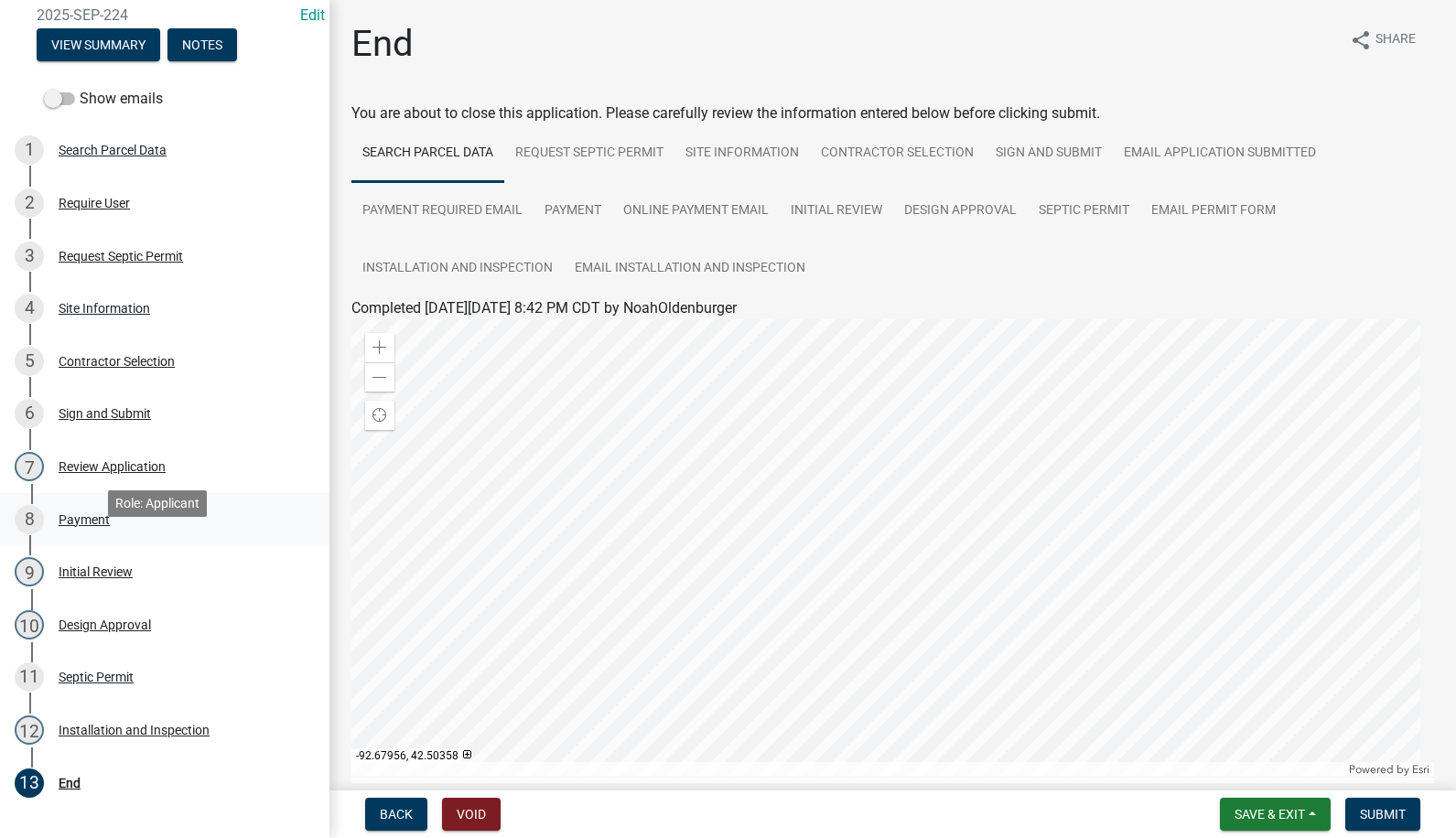
scroll to position [275, 0]
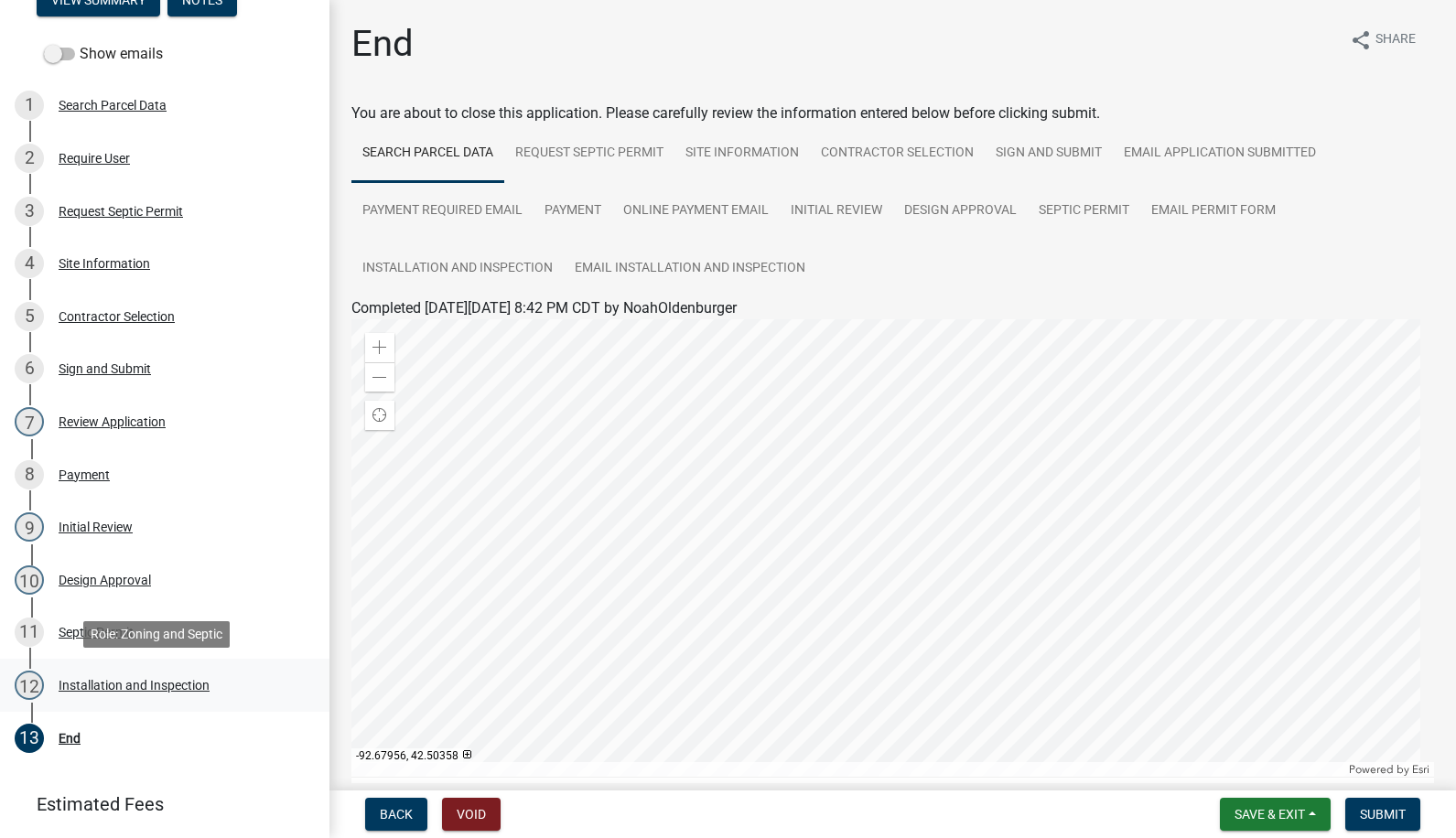
click at [170, 679] on div "Installation and Inspection" at bounding box center [134, 685] width 151 height 13
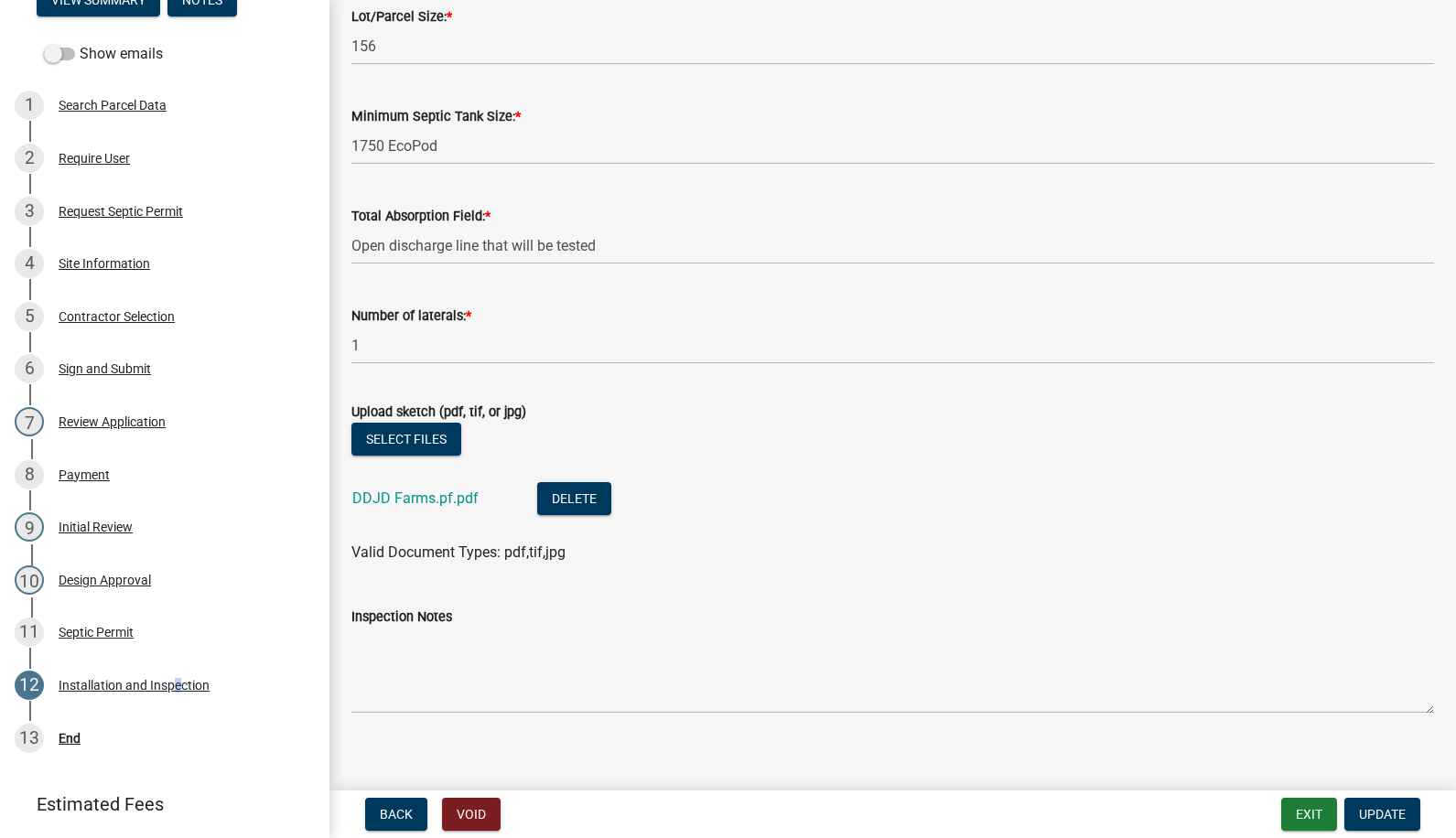
scroll to position [323, 0]
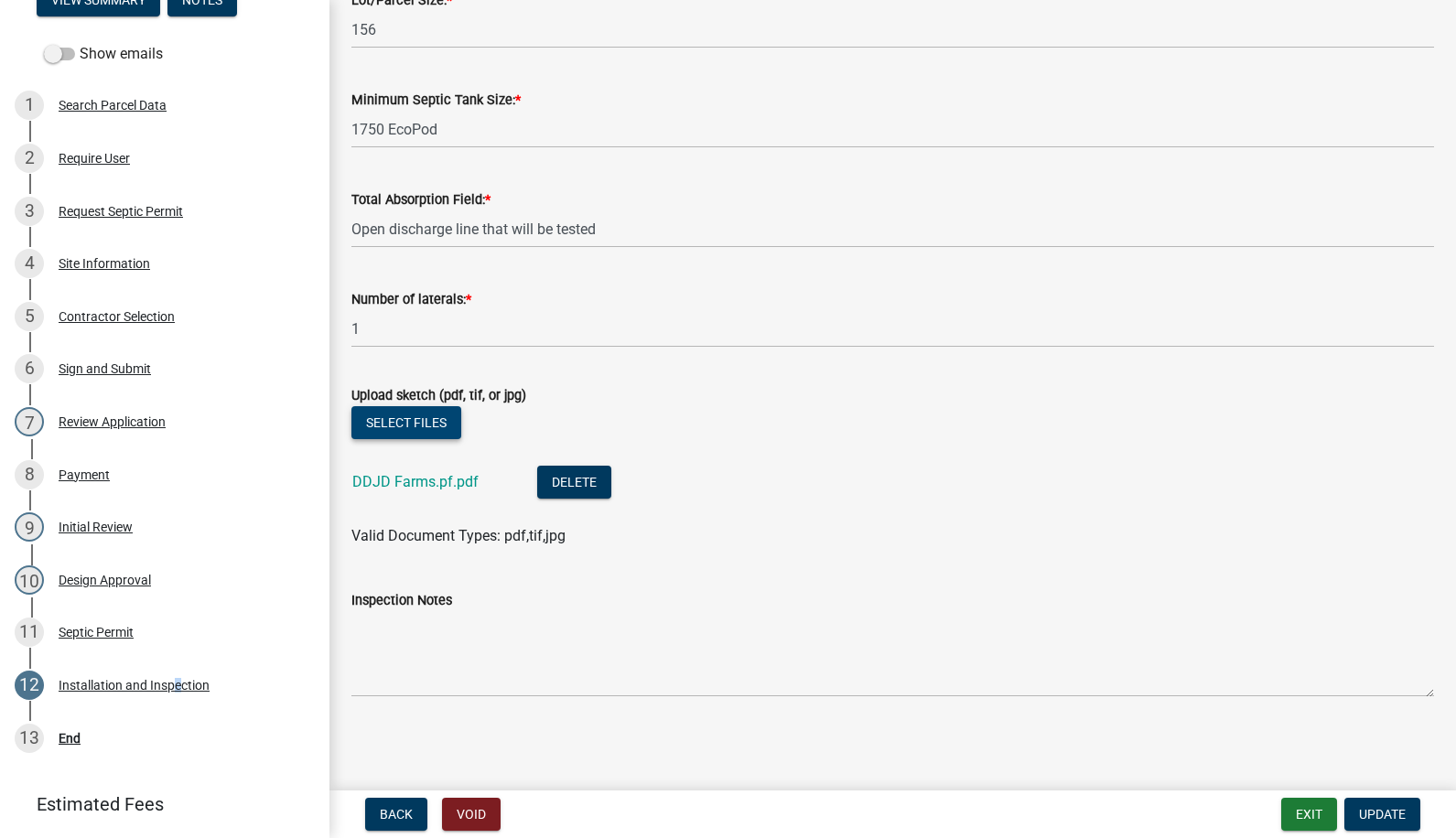
click at [400, 428] on button "Select files" at bounding box center [407, 422] width 110 height 33
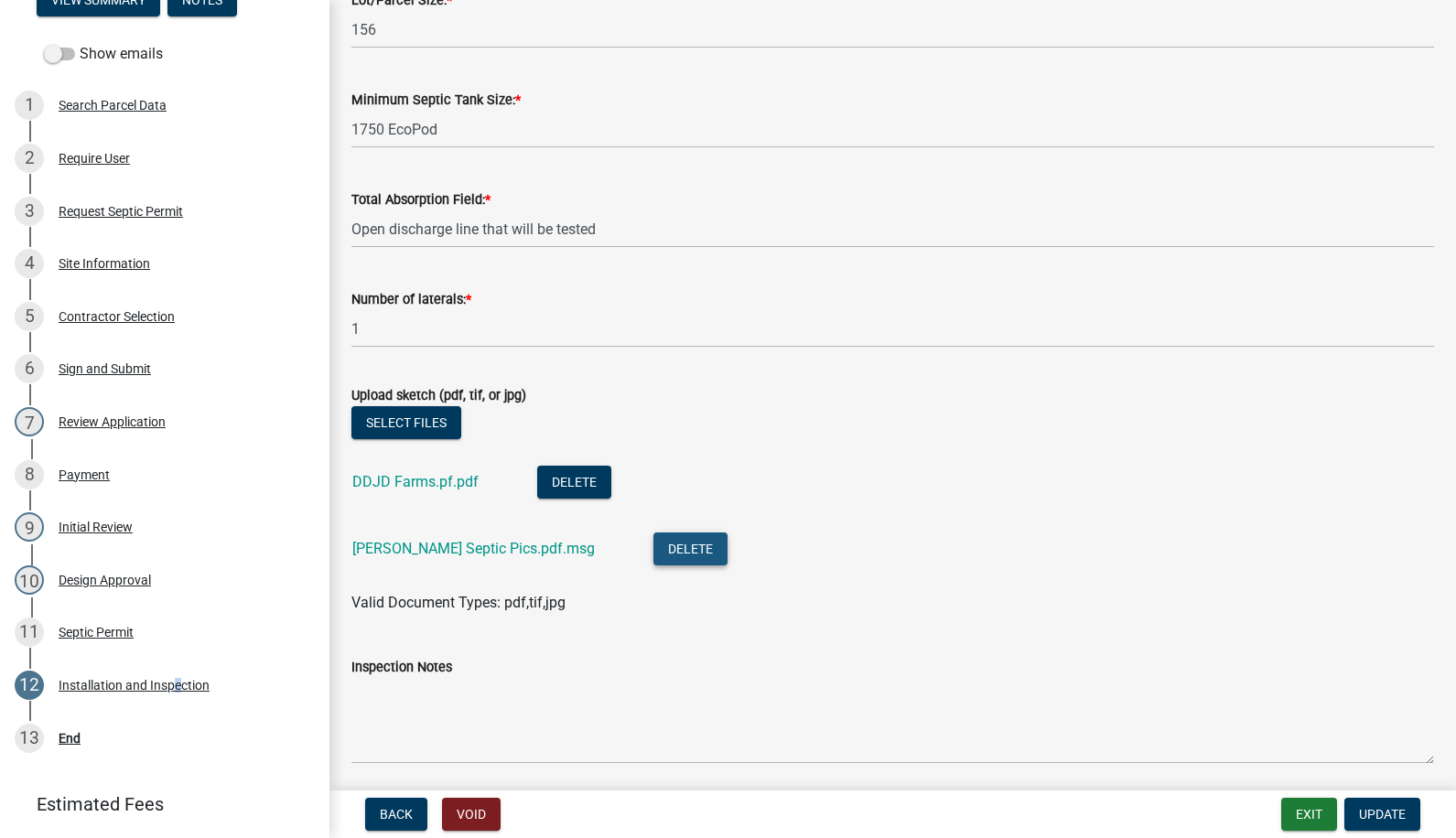
drag, startPoint x: 482, startPoint y: 551, endPoint x: 613, endPoint y: 538, distance: 131.6
click at [653, 538] on button "Delete" at bounding box center [690, 549] width 74 height 33
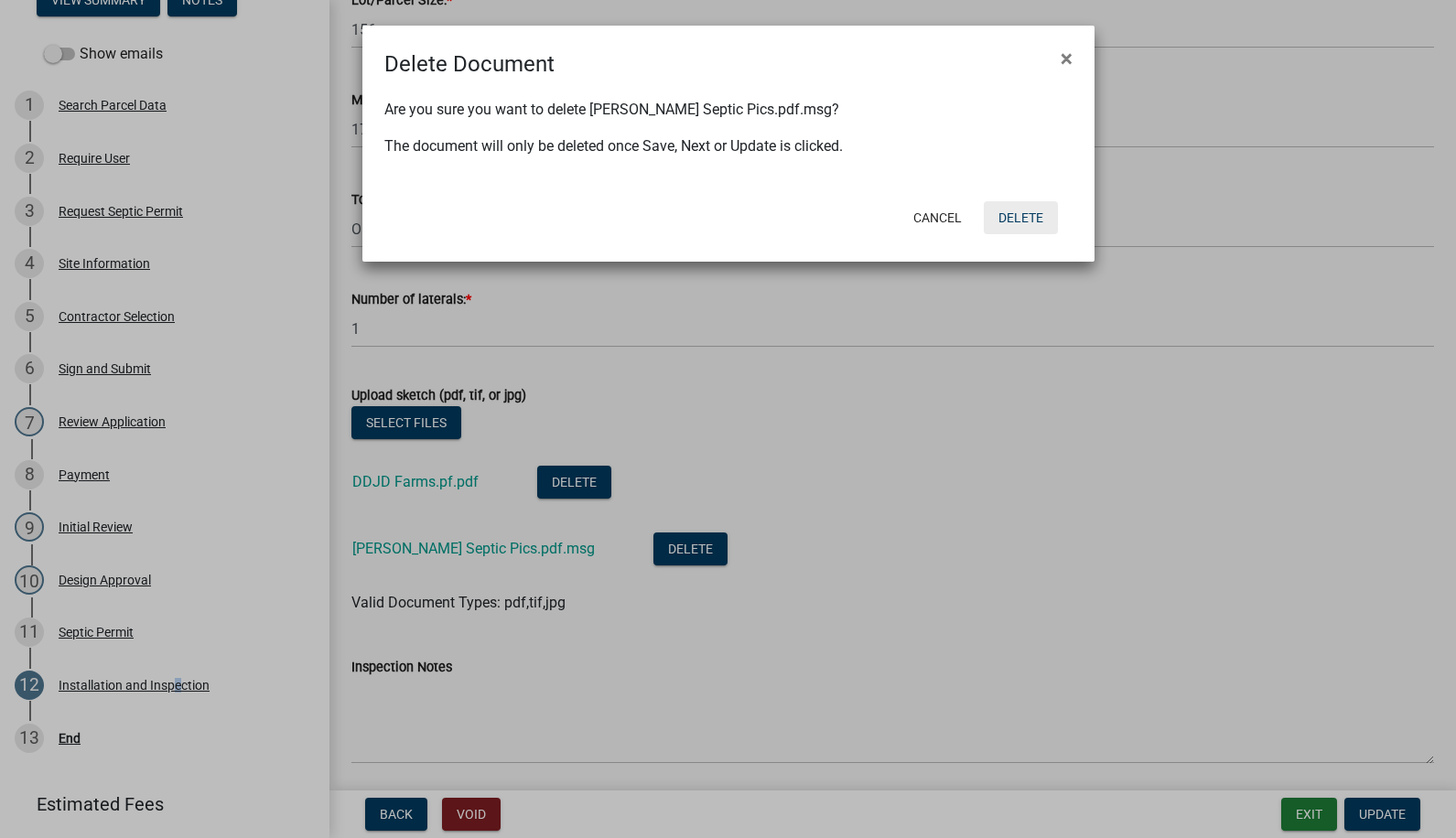
click at [1033, 220] on button "Delete" at bounding box center [1021, 218] width 74 height 33
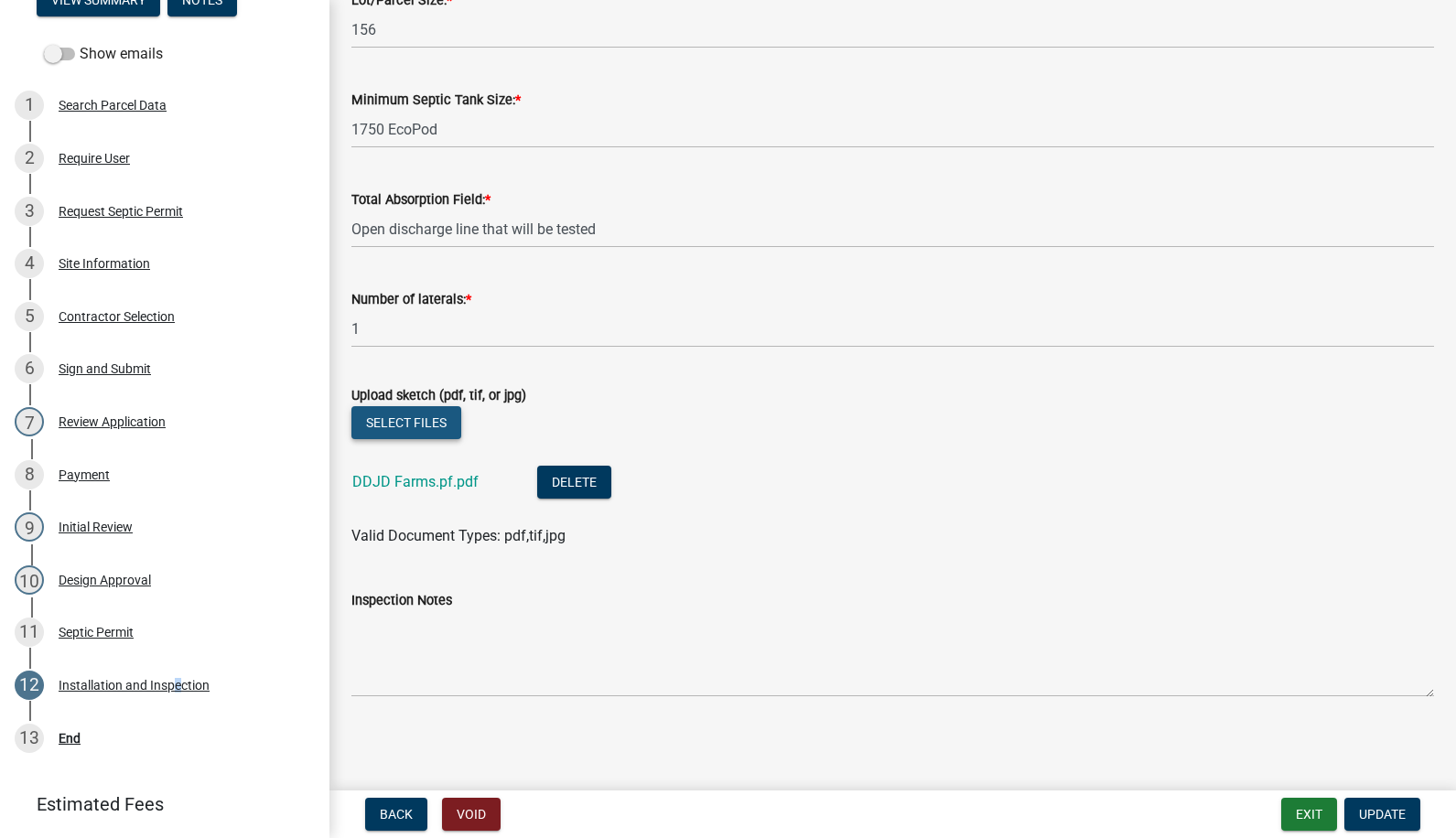
click at [411, 424] on button "Select files" at bounding box center [407, 422] width 110 height 33
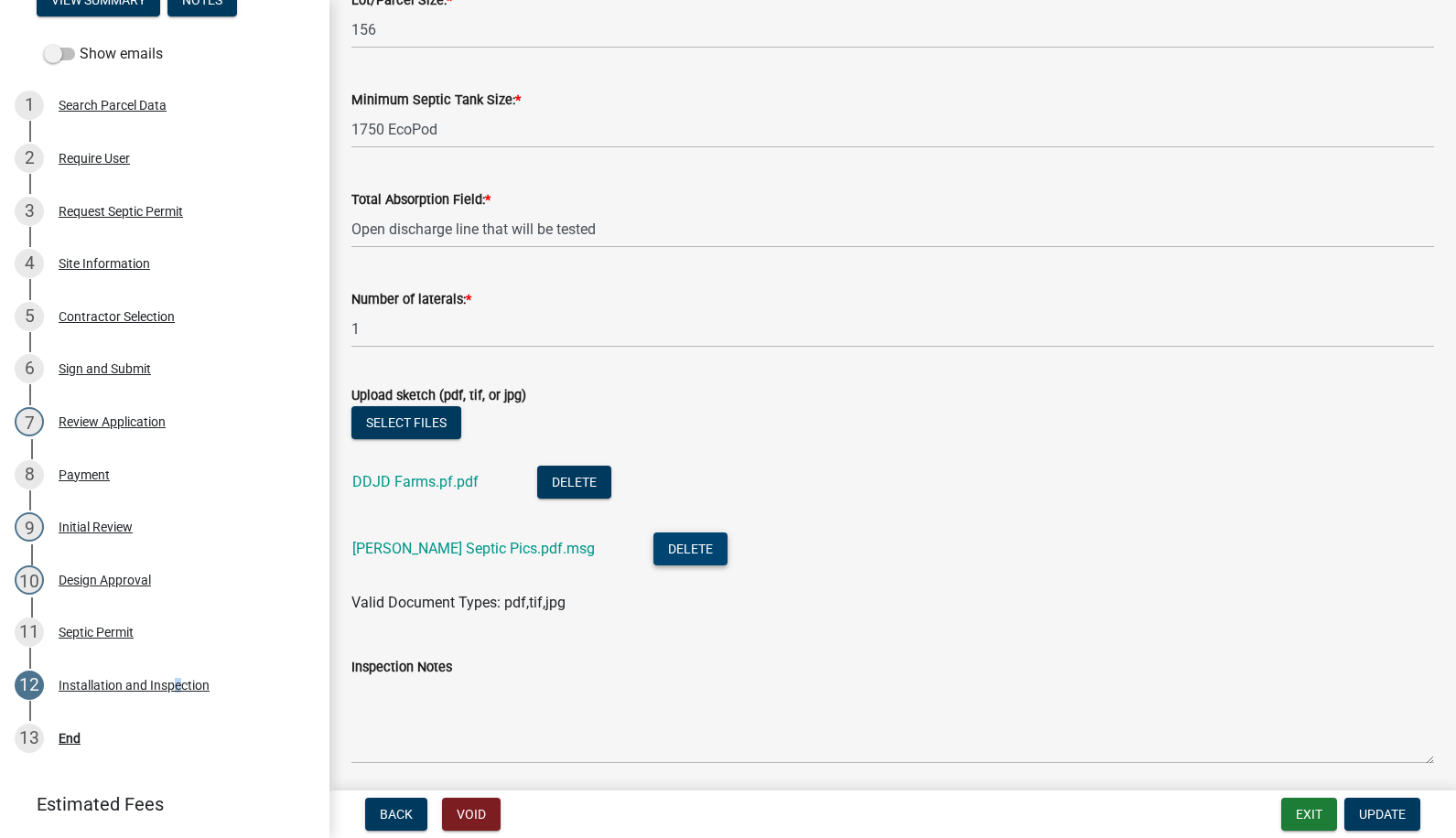
click at [653, 545] on button "Delete" at bounding box center [690, 549] width 74 height 33
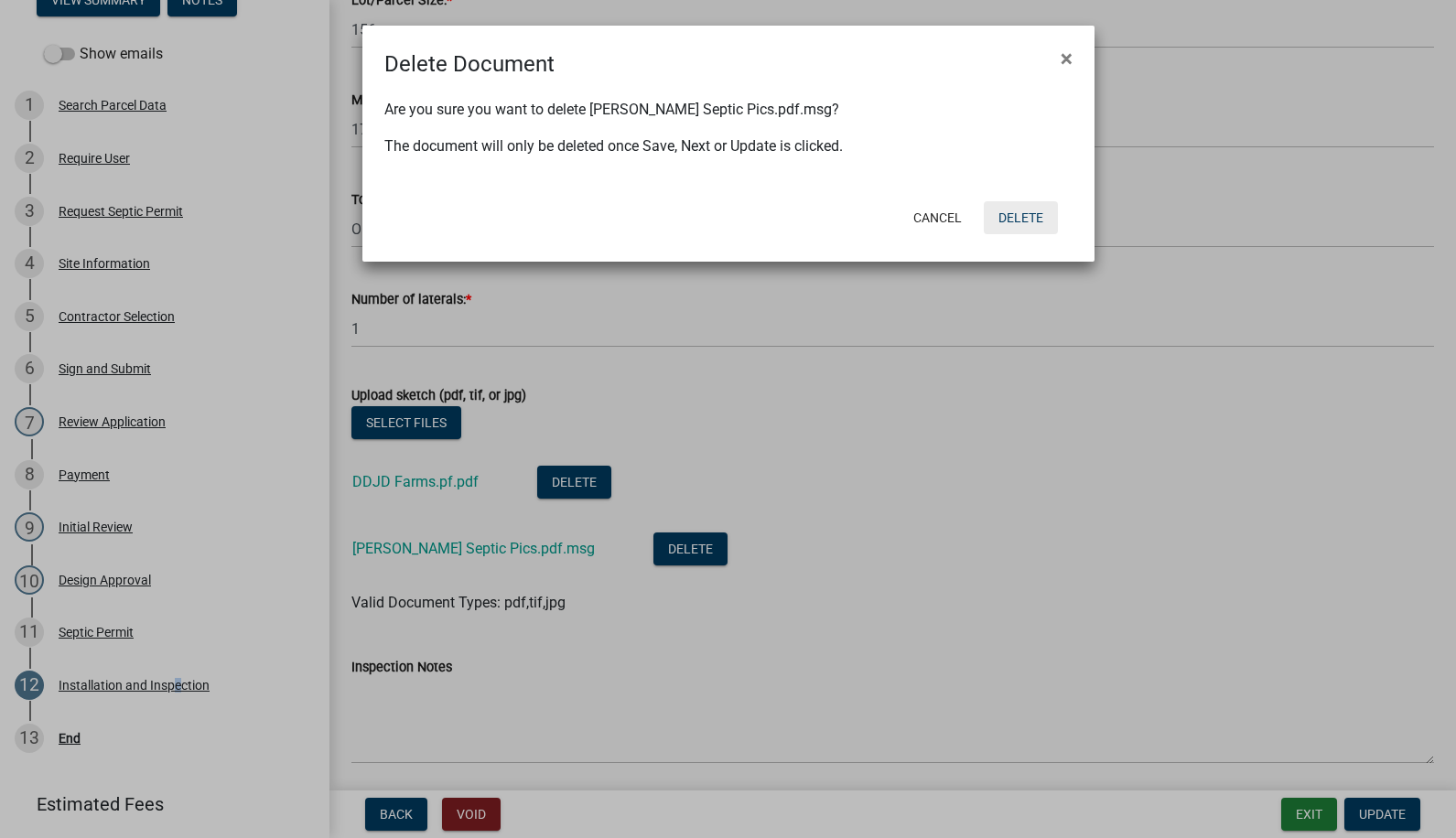
click at [1010, 205] on button "Delete" at bounding box center [1021, 218] width 74 height 33
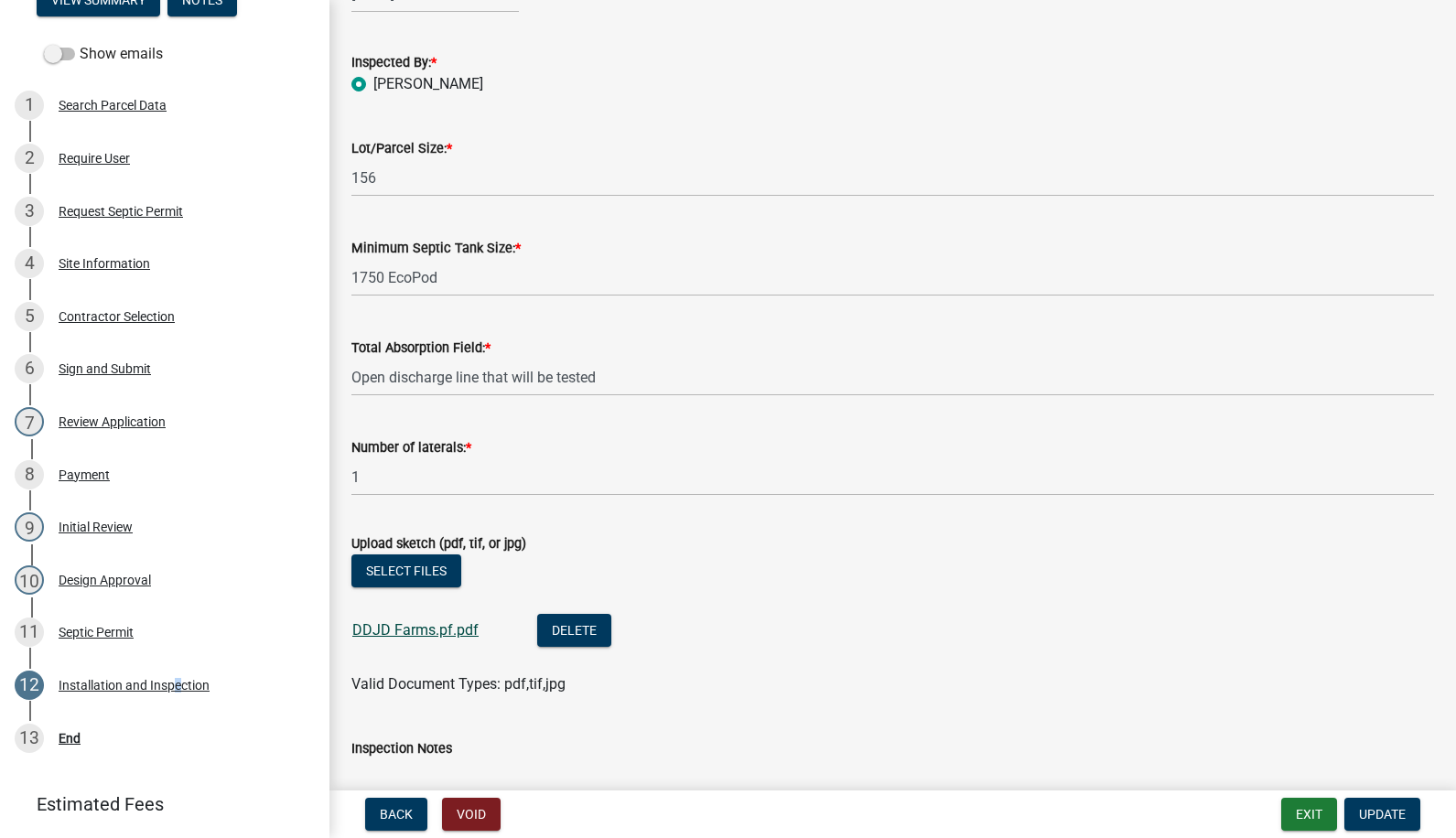
scroll to position [0, 0]
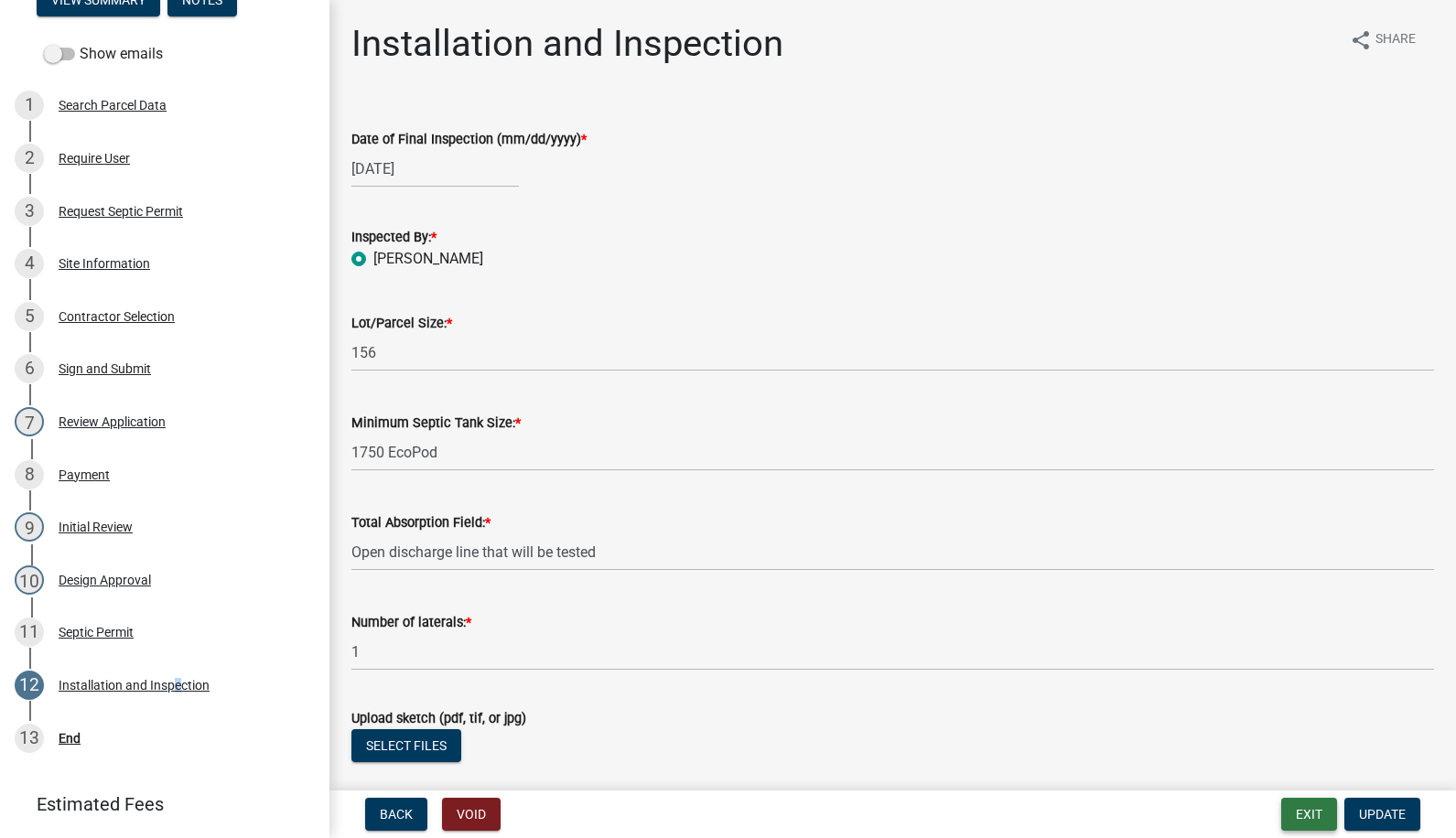
click at [1319, 809] on button "Exit" at bounding box center [1308, 814] width 56 height 33
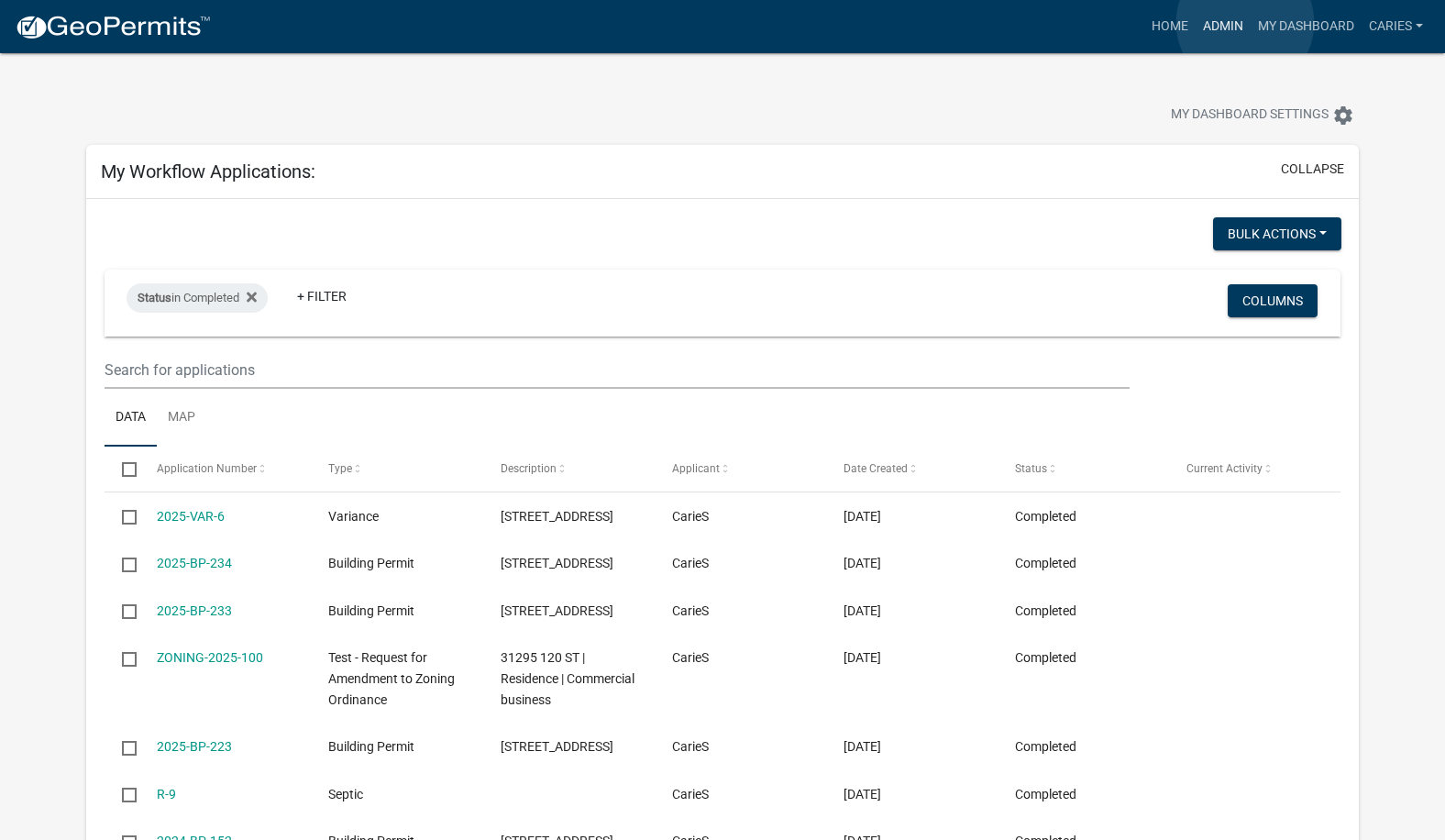
click at [1245, 23] on link "Admin" at bounding box center [1223, 27] width 55 height 35
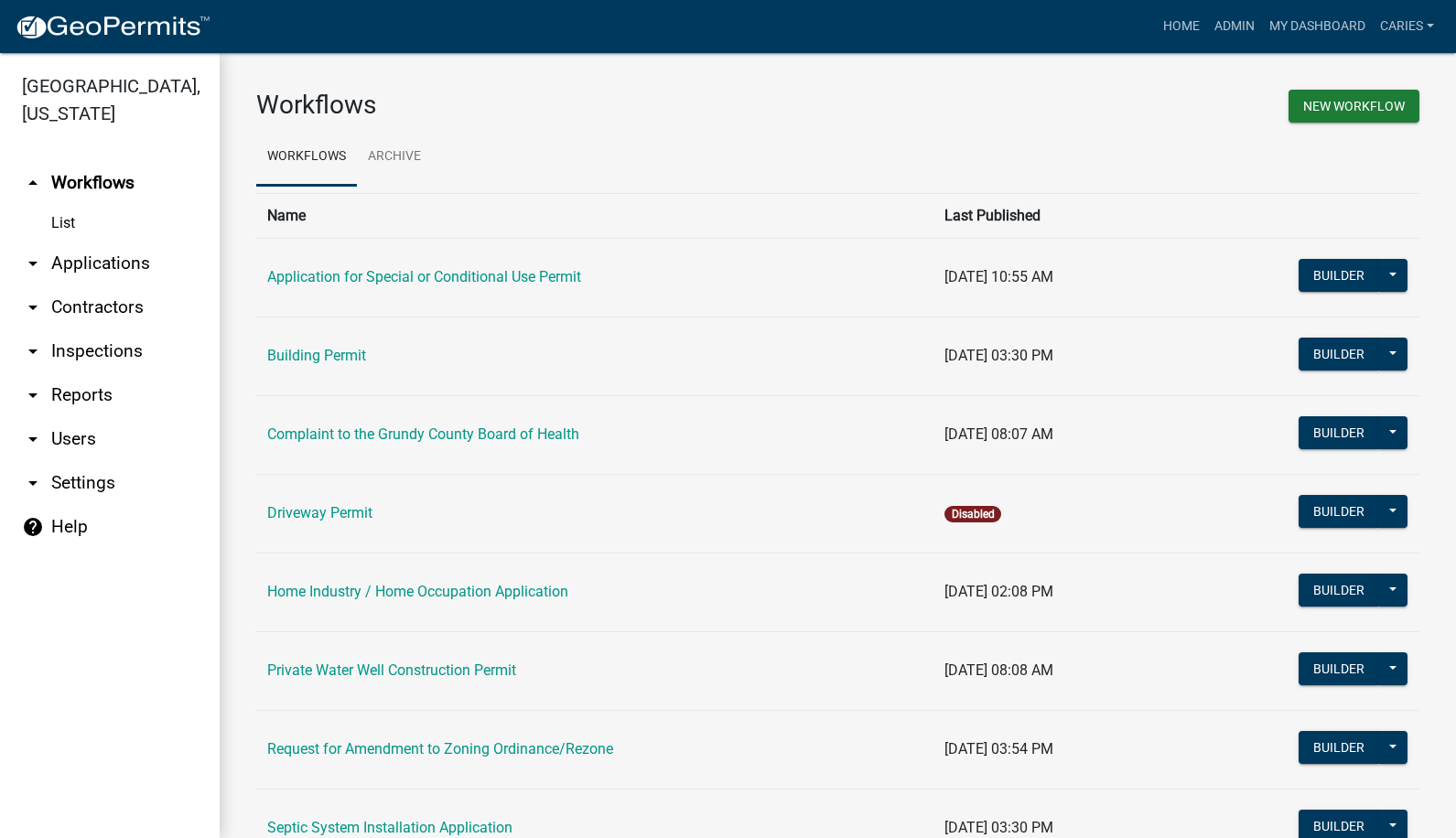
click at [103, 242] on link "arrow_drop_down Applications" at bounding box center [110, 264] width 220 height 44
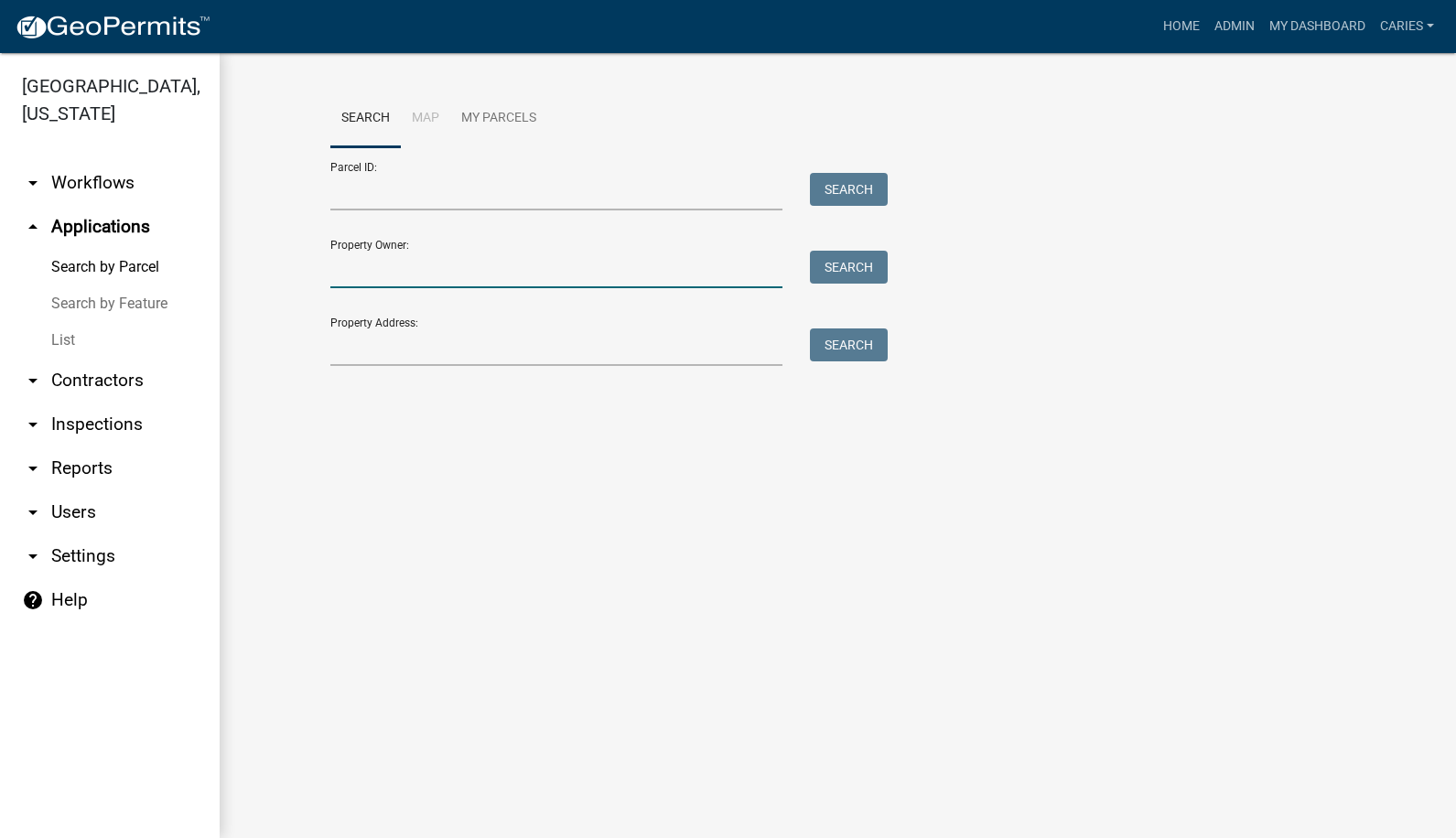
click at [349, 267] on input "Property Owner:" at bounding box center [557, 269] width 453 height 38
type input "carolus"
click at [828, 256] on button "Search" at bounding box center [848, 267] width 78 height 33
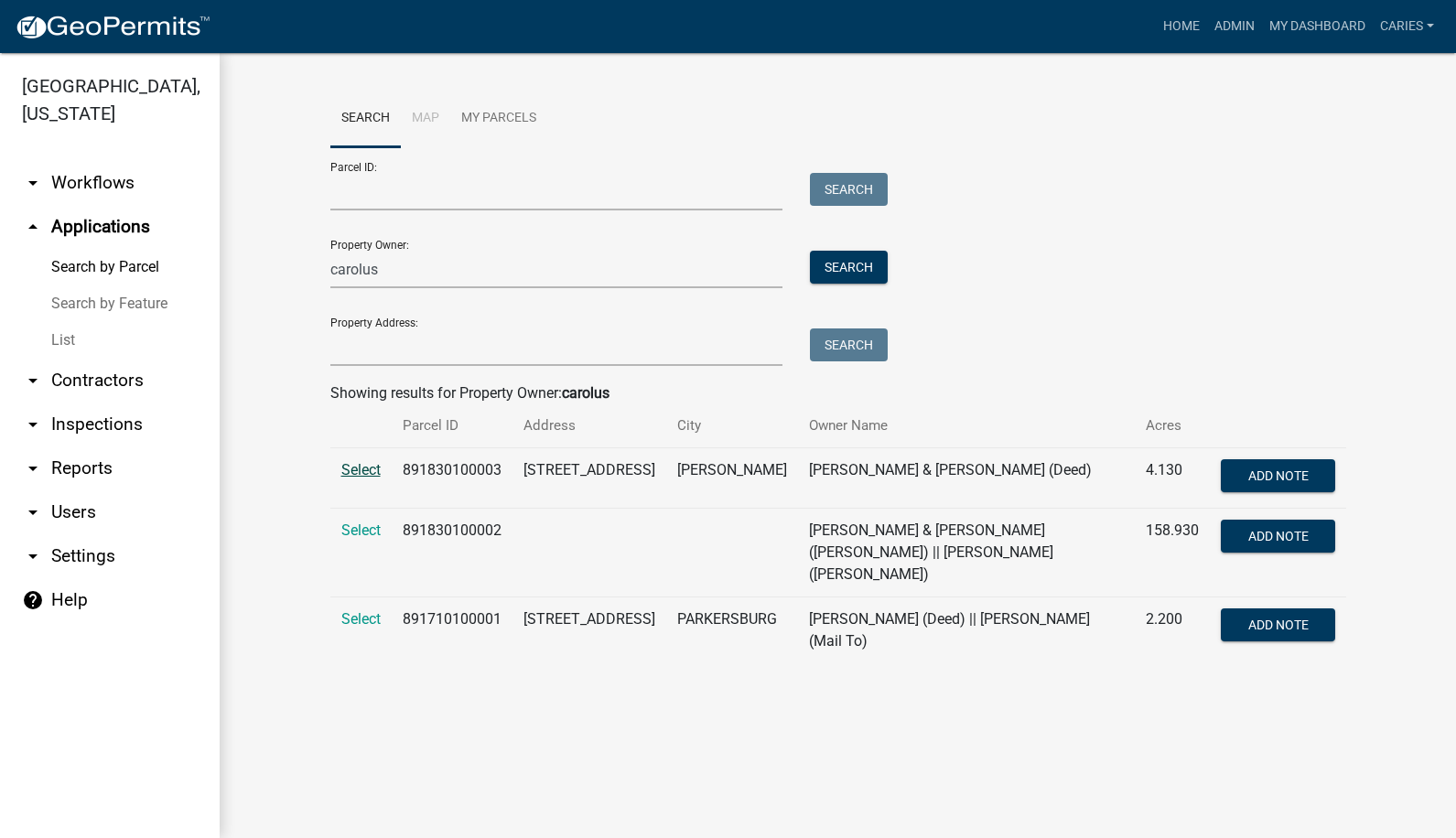
click at [365, 471] on span "Select" at bounding box center [361, 469] width 39 height 17
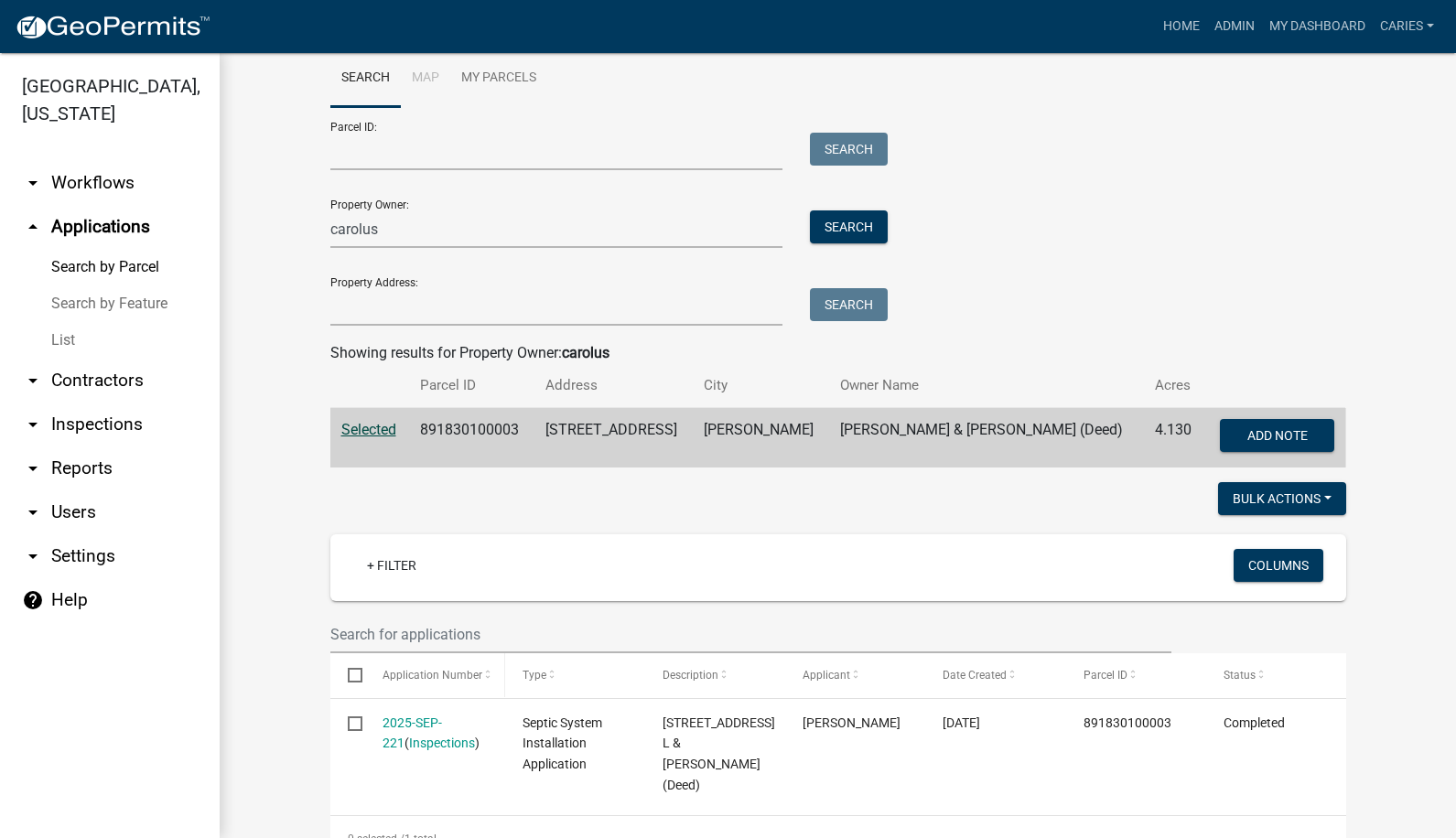
scroll to position [101, 0]
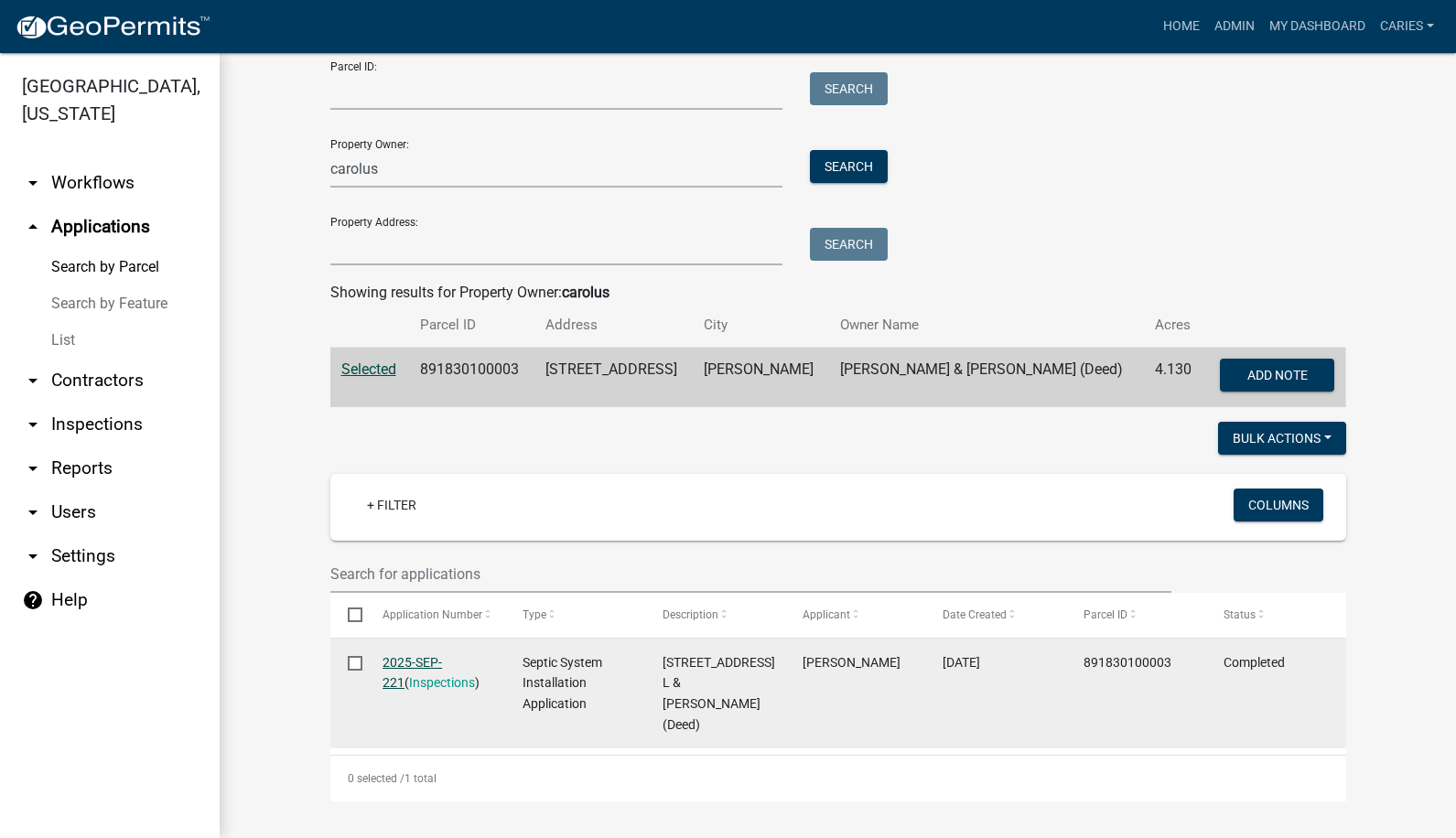
click at [419, 661] on link "2025-SEP-221" at bounding box center [412, 672] width 60 height 36
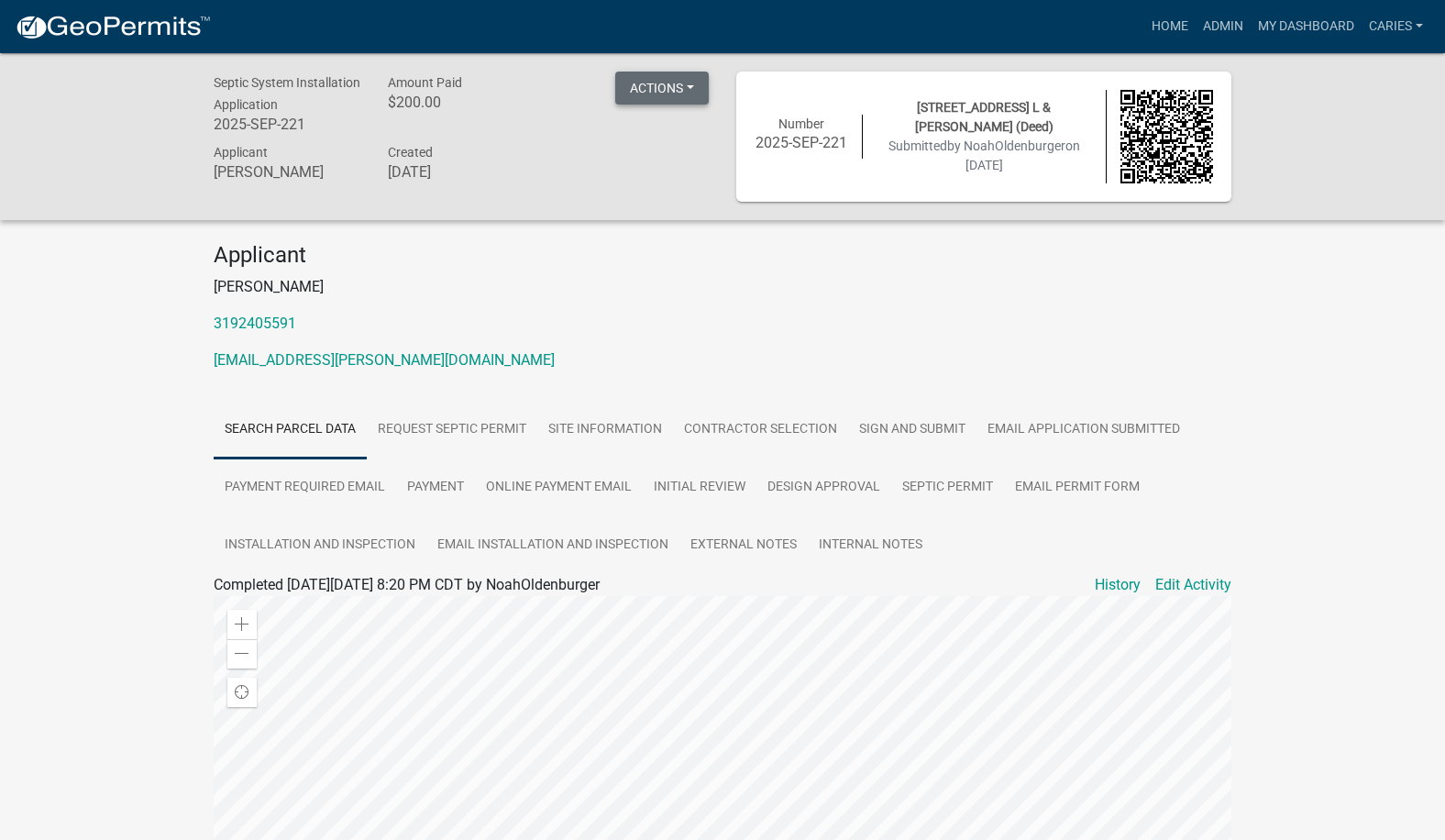
click at [648, 89] on button "Actions" at bounding box center [662, 88] width 94 height 33
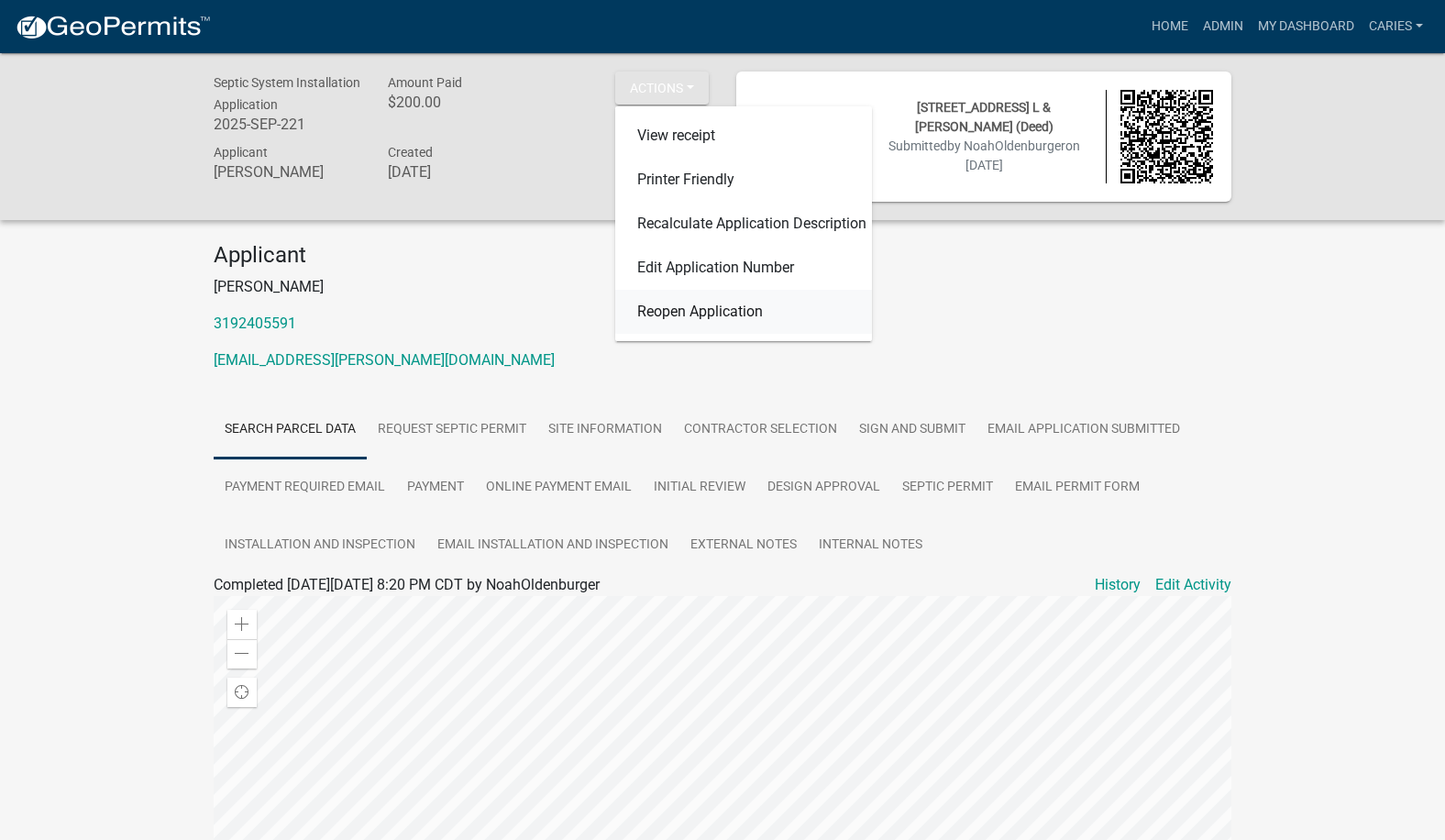
click at [644, 317] on link "Reopen Application" at bounding box center [744, 312] width 257 height 44
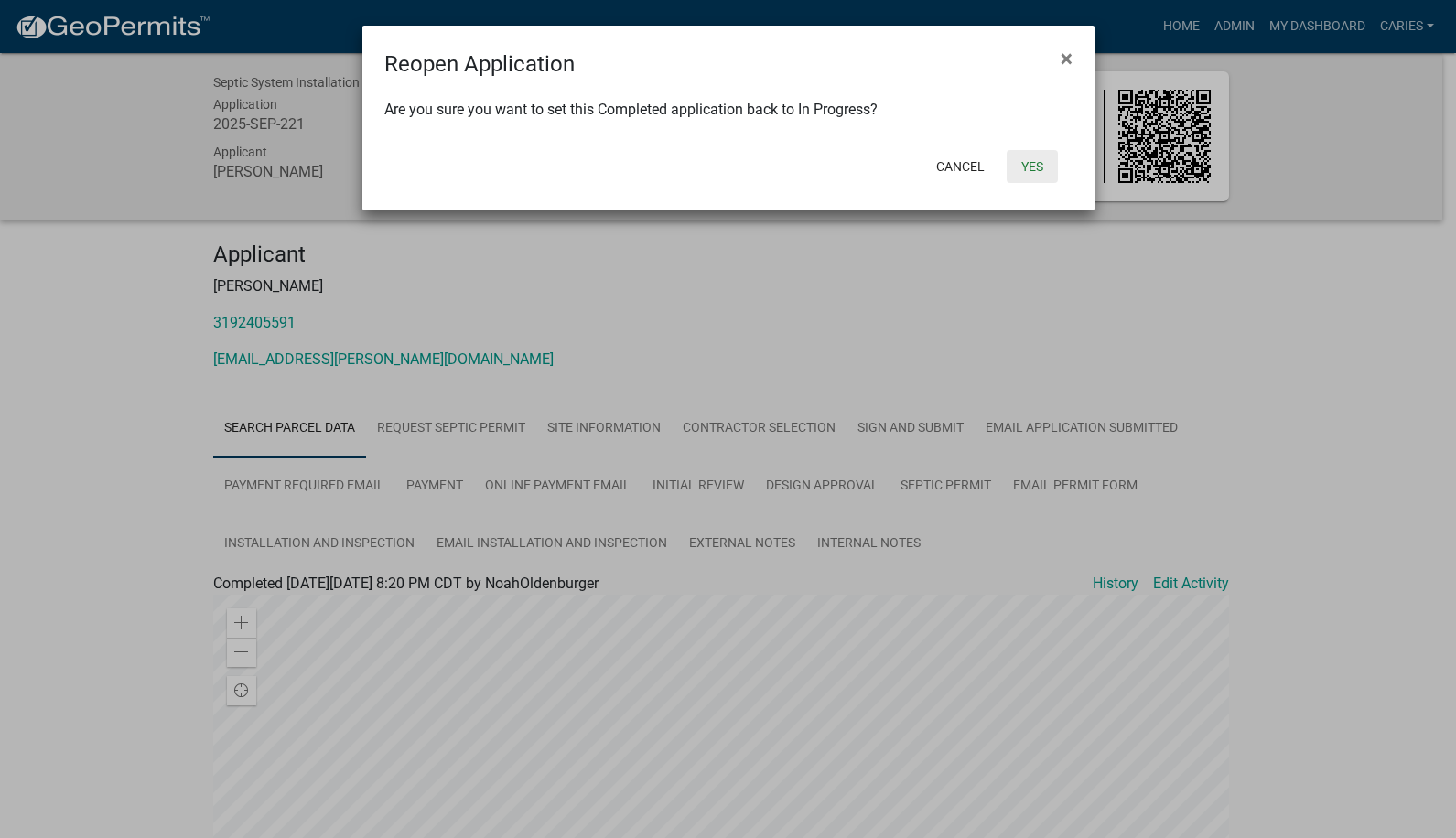
click at [1036, 166] on button "Yes" at bounding box center [1033, 167] width 51 height 33
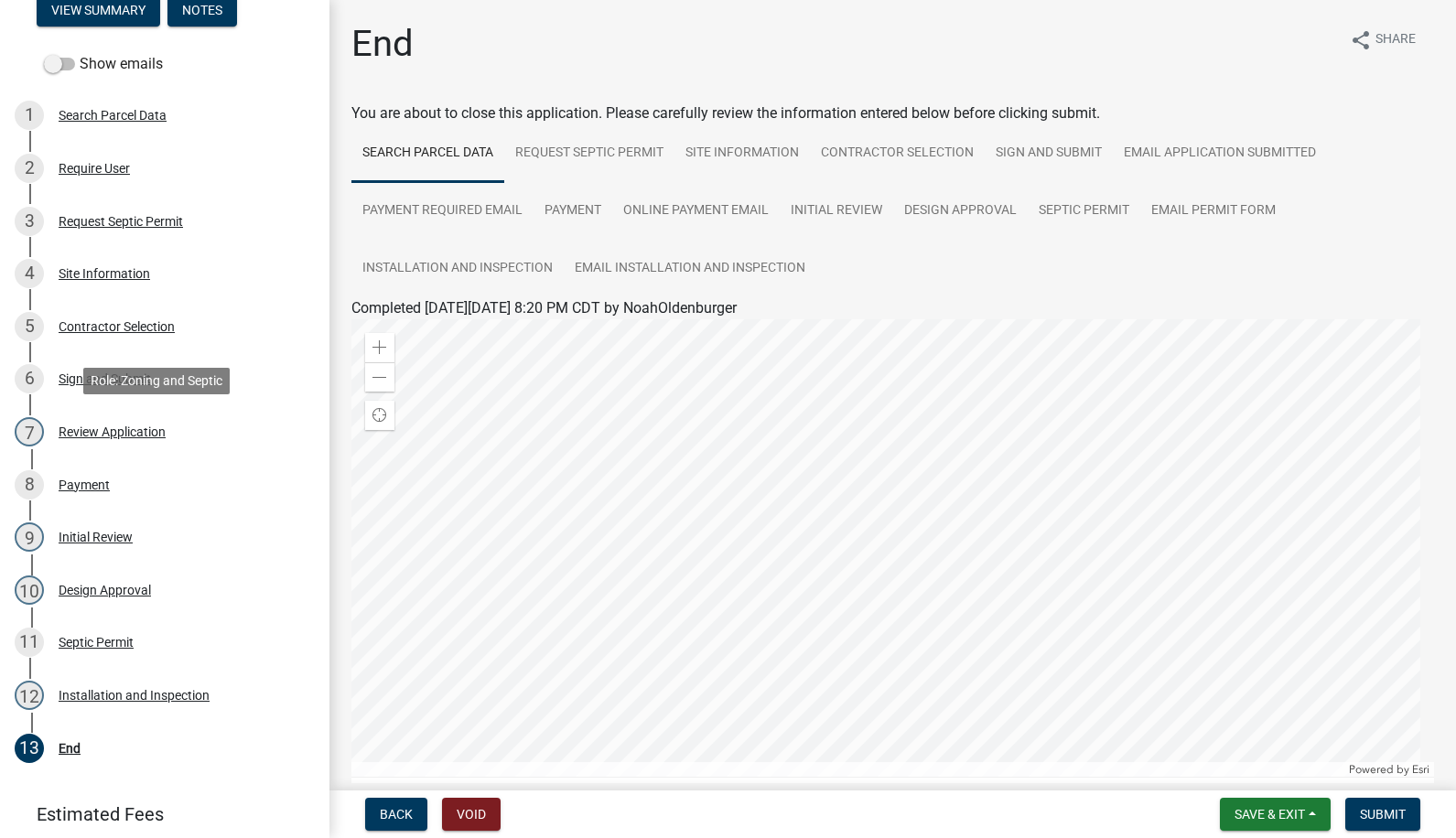
scroll to position [275, 0]
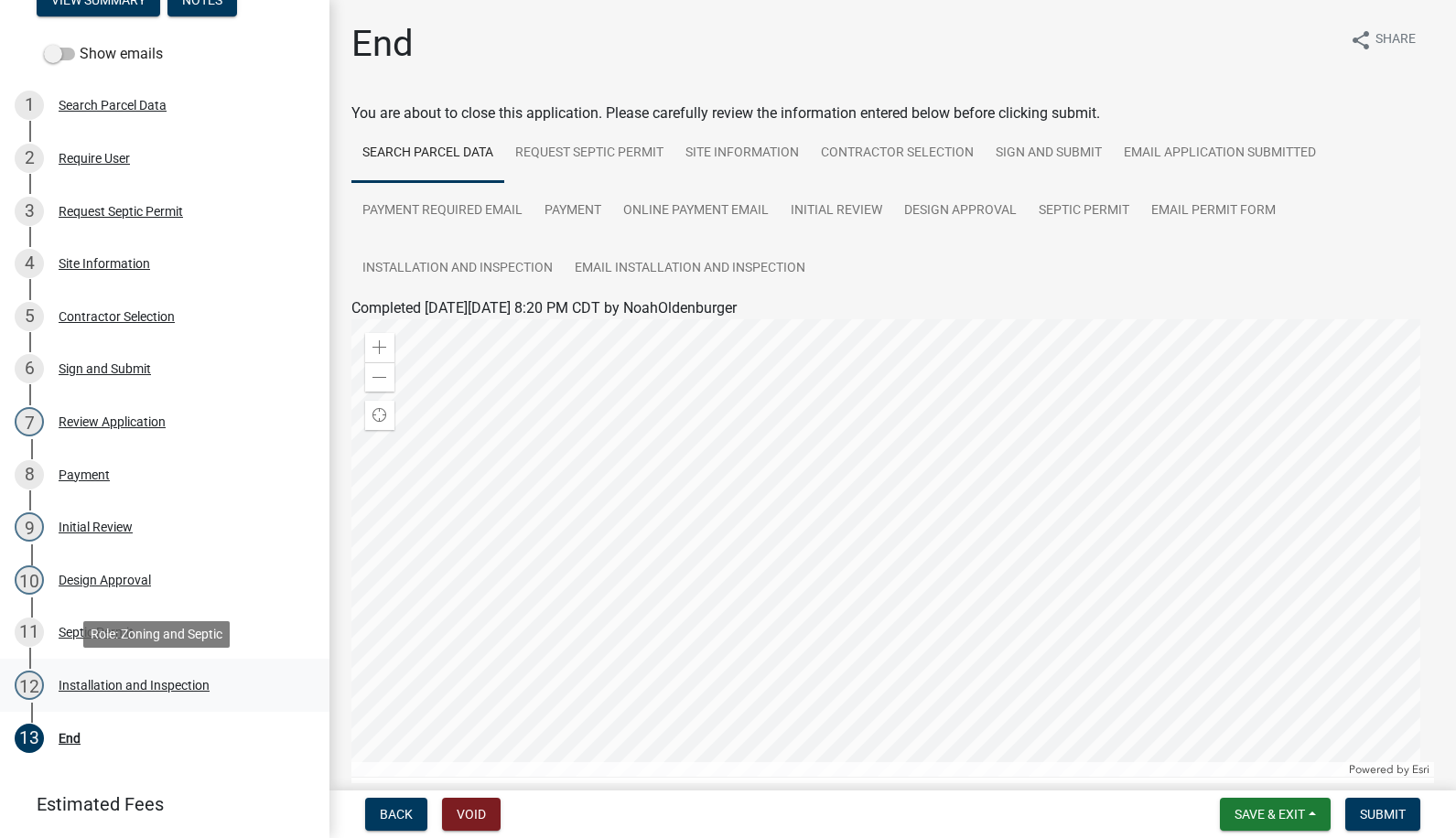
click at [134, 685] on div "Installation and Inspection" at bounding box center [134, 685] width 151 height 13
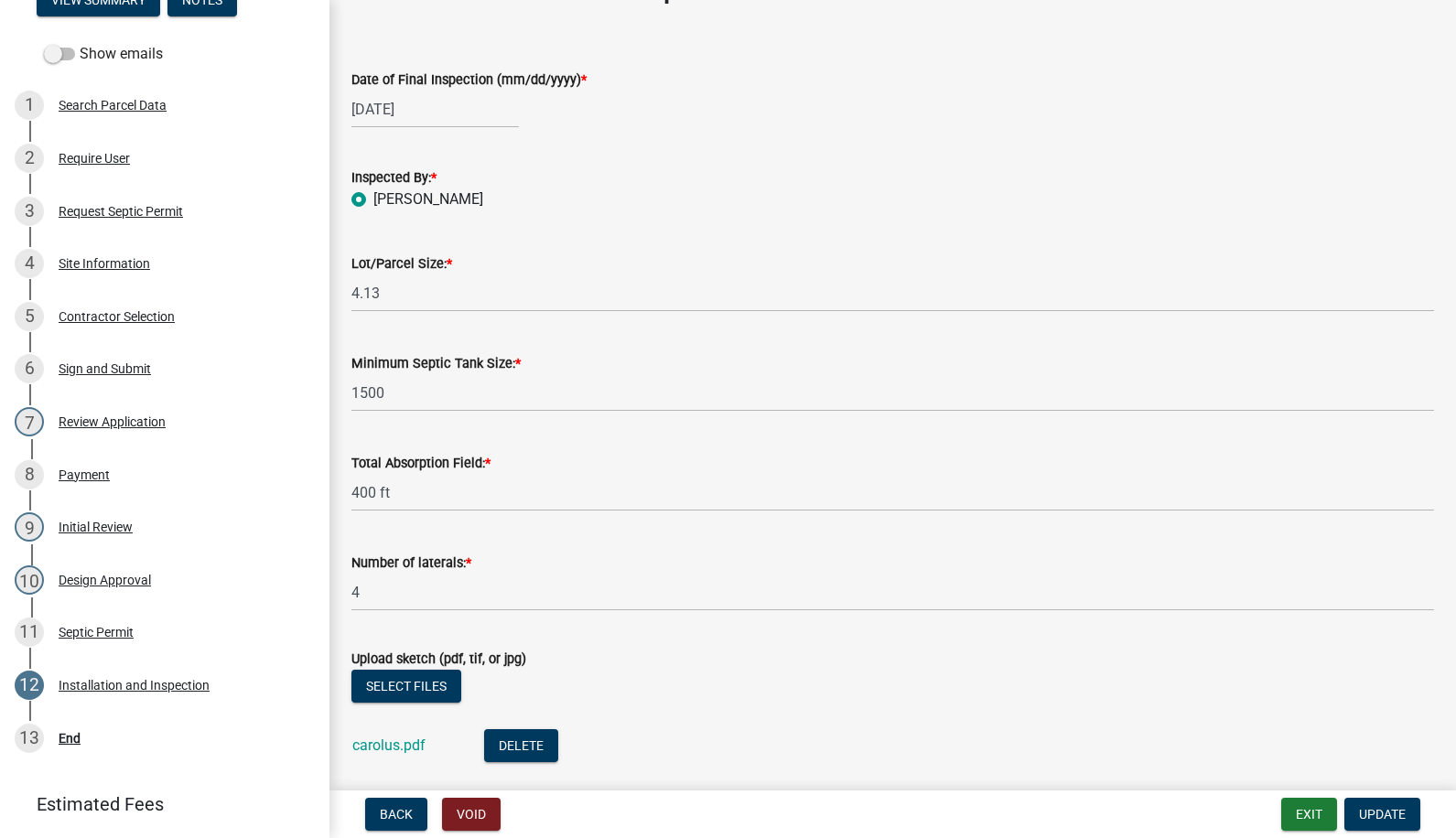
scroll to position [323, 0]
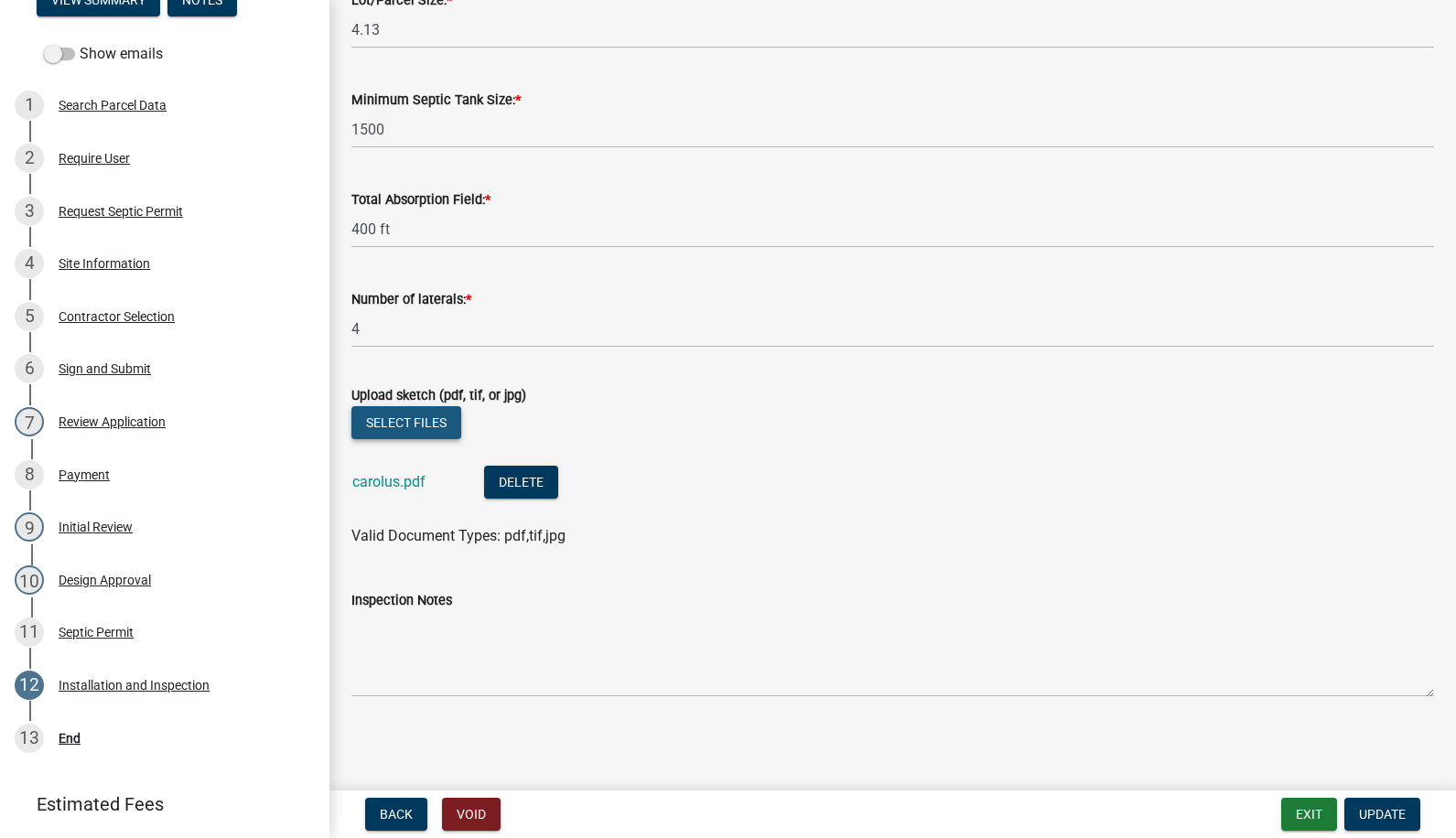
click at [411, 422] on button "Select files" at bounding box center [407, 422] width 110 height 33
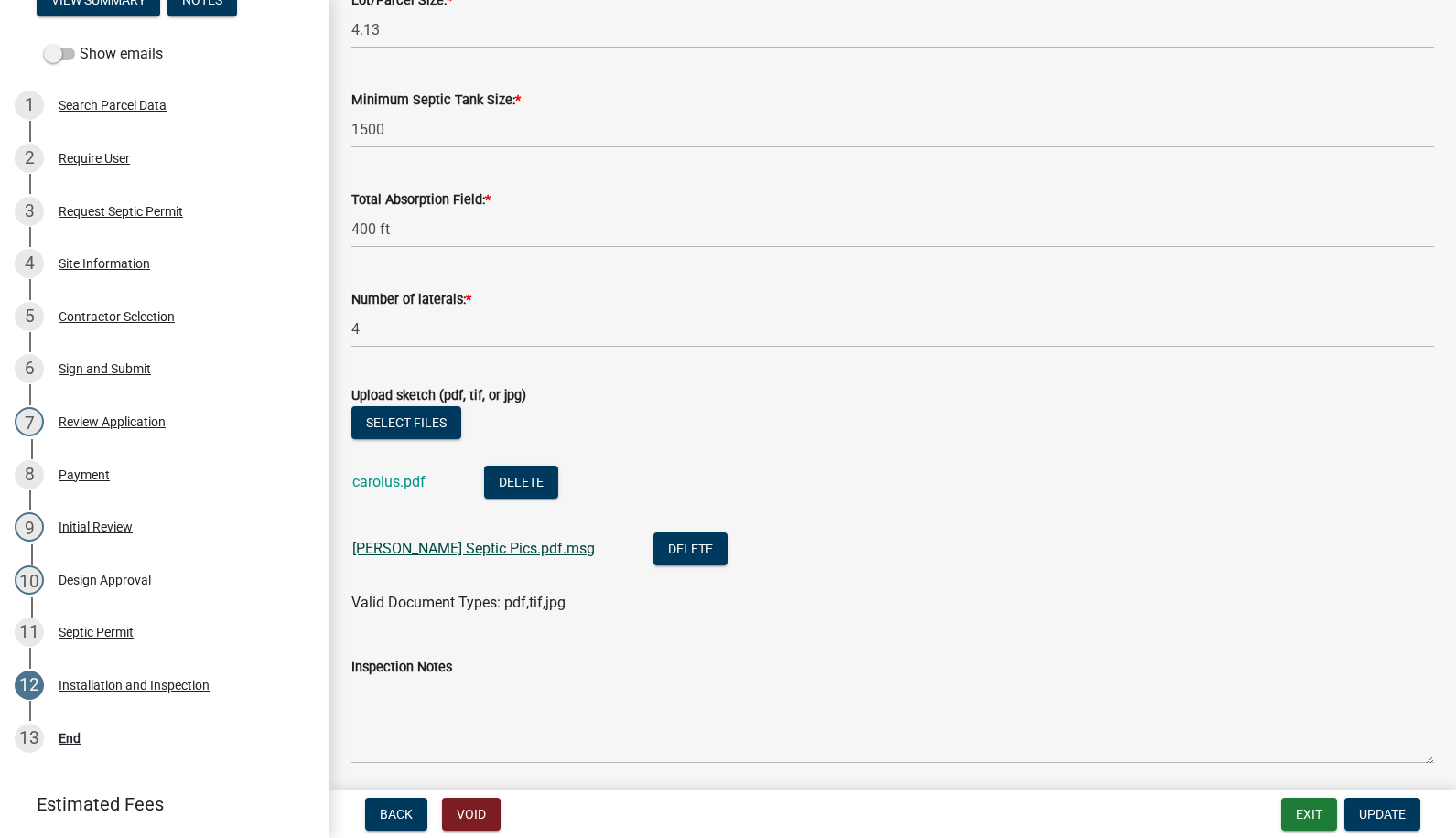
click at [492, 544] on link "[PERSON_NAME] Septic Pics.pdf.msg" at bounding box center [474, 548] width 243 height 17
click at [1385, 811] on span "Update" at bounding box center [1382, 814] width 47 height 15
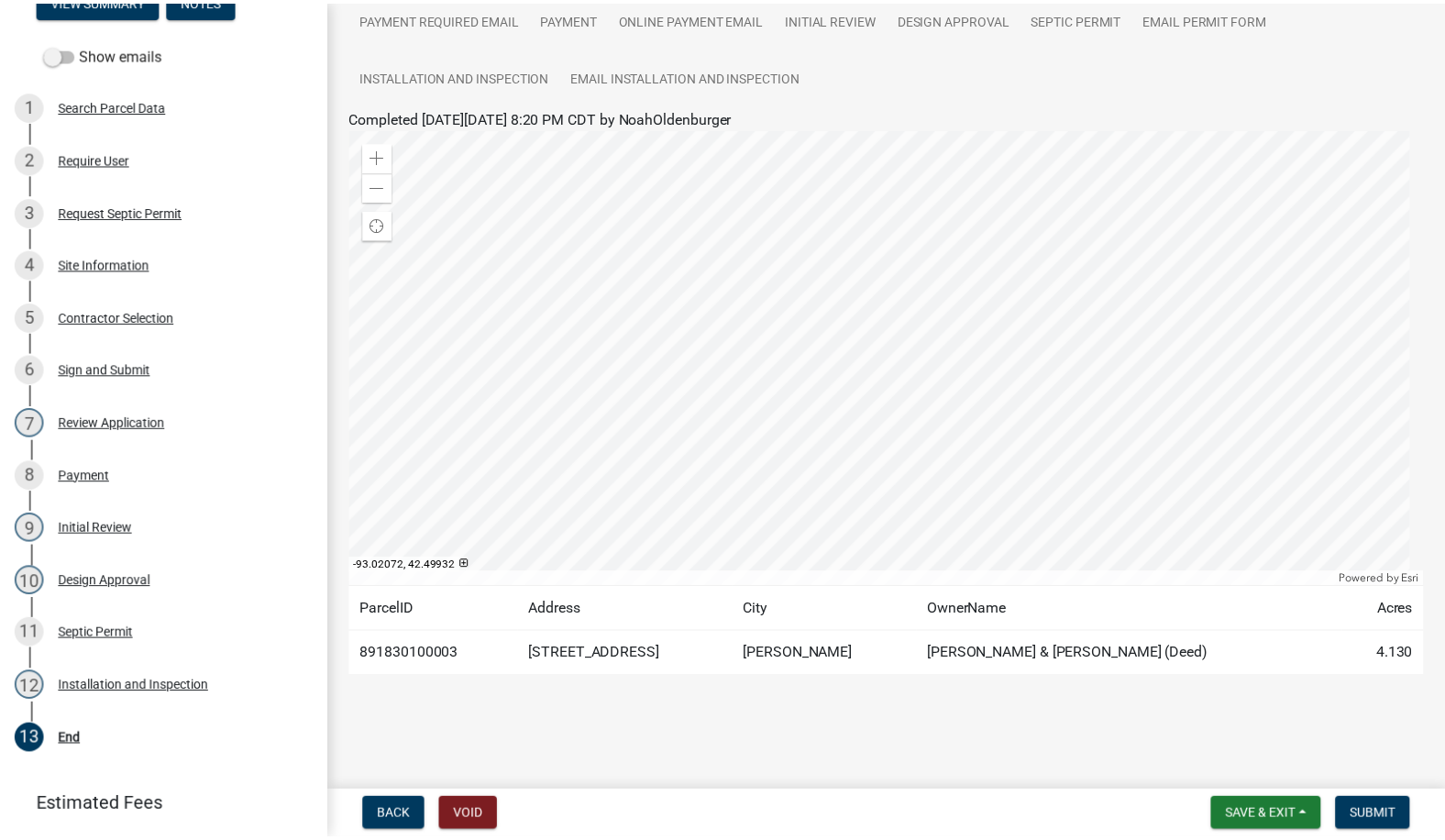
scroll to position [0, 0]
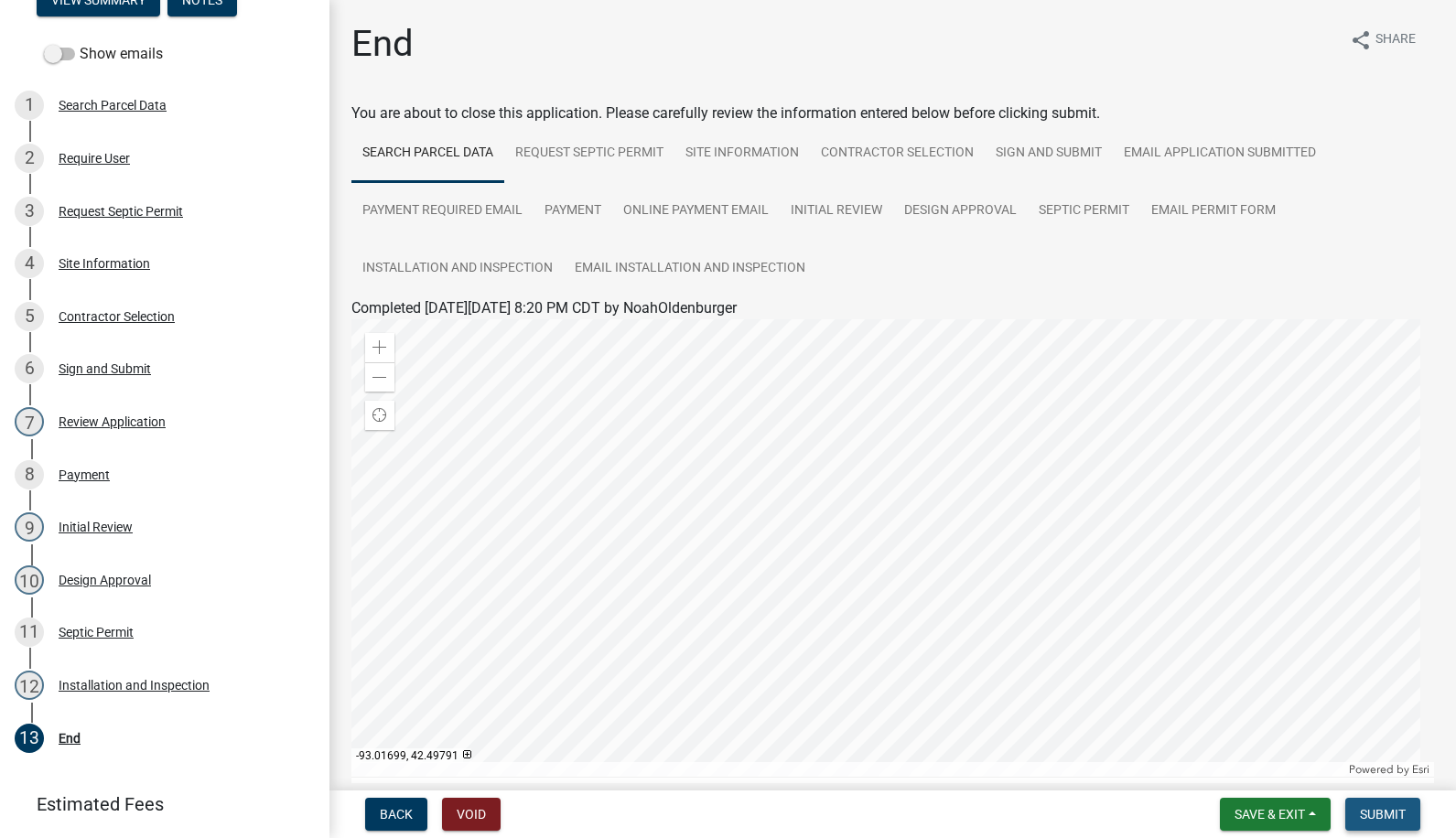
click at [1374, 817] on span "Submit" at bounding box center [1383, 814] width 46 height 15
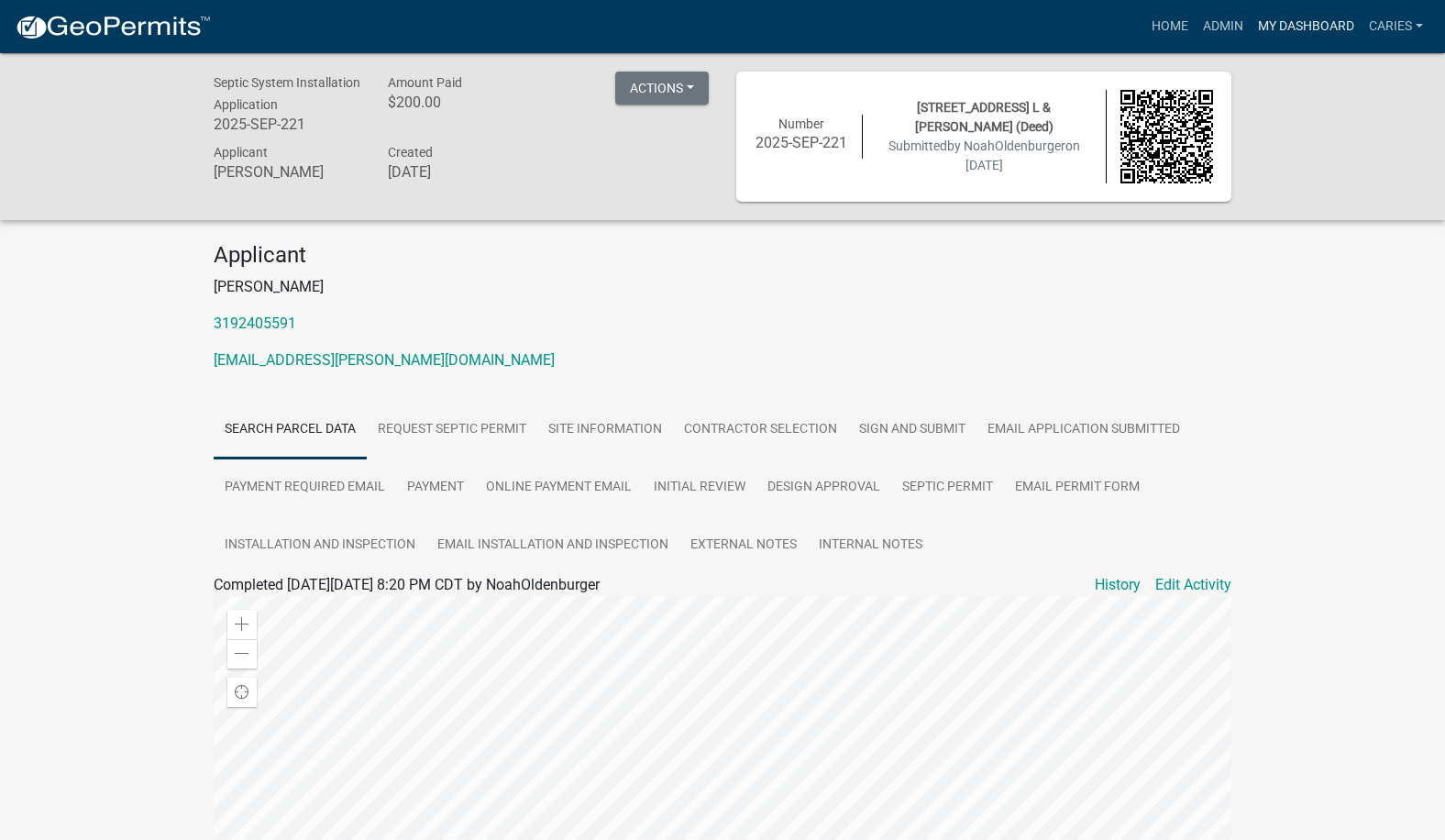
click at [1283, 19] on link "My Dashboard" at bounding box center [1305, 27] width 111 height 35
